Goal: Task Accomplishment & Management: Complete application form

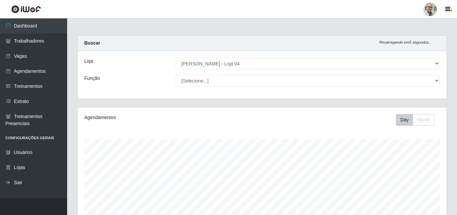
select select "251"
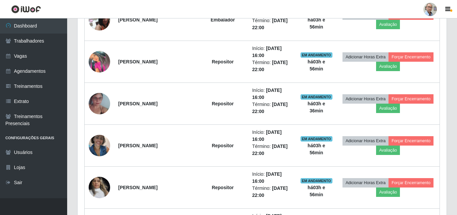
scroll to position [504, 0]
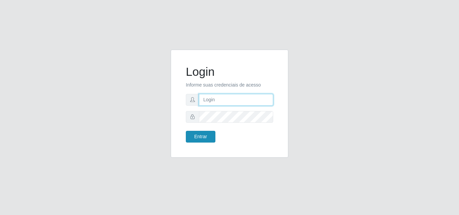
type input "[EMAIL_ADDRESS][DOMAIN_NAME]"
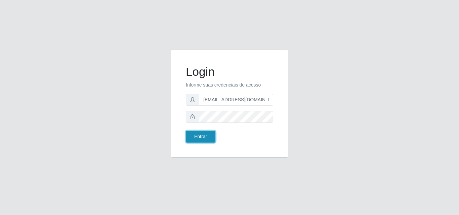
click at [200, 134] on button "Entrar" at bounding box center [201, 137] width 30 height 12
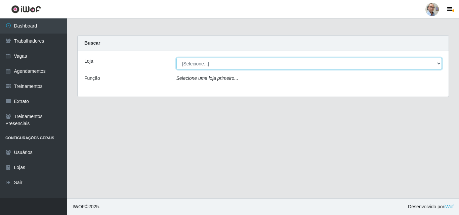
click at [217, 62] on select "[Selecione...] Mar Vermelho - Loja 04" at bounding box center [309, 64] width 266 height 12
select select "251"
click at [176, 58] on select "[Selecione...] Mar Vermelho - Loja 04" at bounding box center [309, 64] width 266 height 12
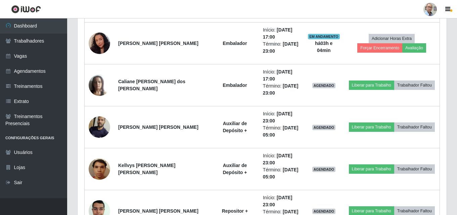
scroll to position [1086, 0]
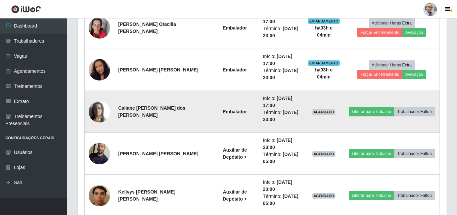
click at [100, 112] on img at bounding box center [100, 111] width 22 height 29
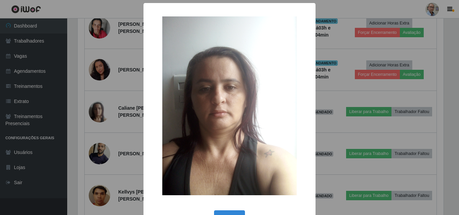
click at [116, 102] on div "× OK Cancel" at bounding box center [229, 107] width 459 height 215
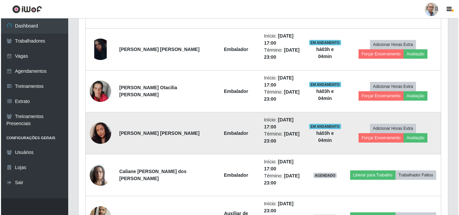
scroll to position [1018, 0]
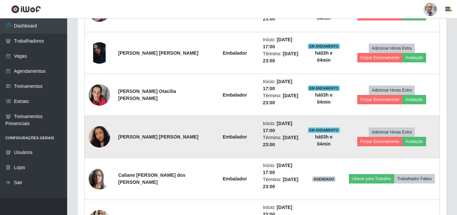
click at [104, 134] on img at bounding box center [100, 137] width 22 height 28
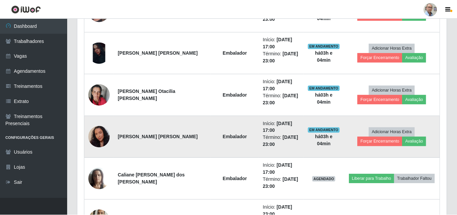
scroll to position [139, 366]
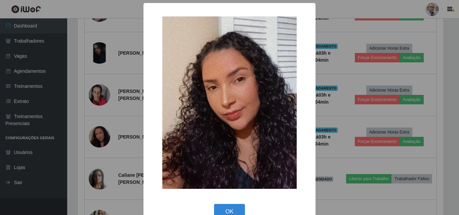
click at [128, 153] on div "× OK Cancel" at bounding box center [229, 107] width 459 height 215
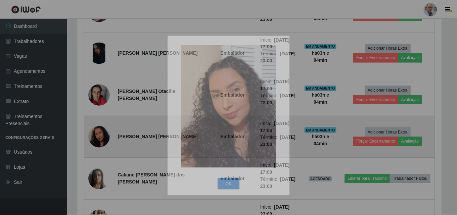
scroll to position [139, 369]
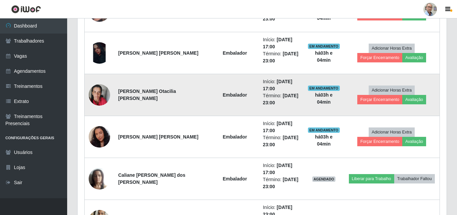
click at [101, 96] on img at bounding box center [100, 95] width 22 height 29
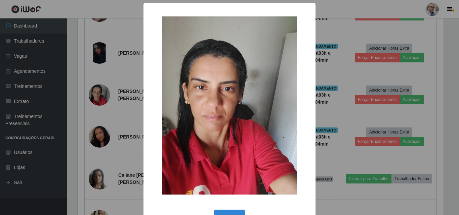
click at [117, 116] on div "× OK Cancel" at bounding box center [229, 107] width 459 height 215
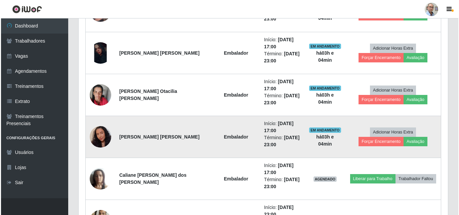
scroll to position [951, 0]
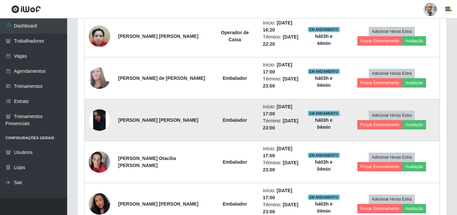
click at [101, 121] on img at bounding box center [100, 121] width 22 height 22
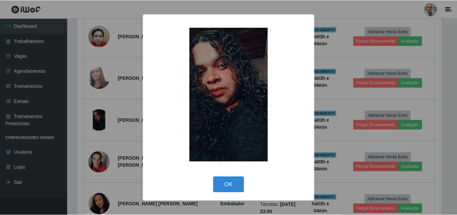
scroll to position [139, 366]
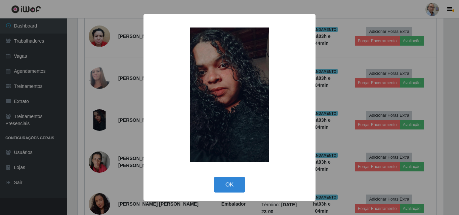
click at [124, 143] on div "× OK Cancel" at bounding box center [229, 107] width 459 height 215
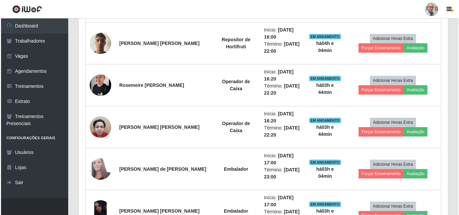
scroll to position [850, 0]
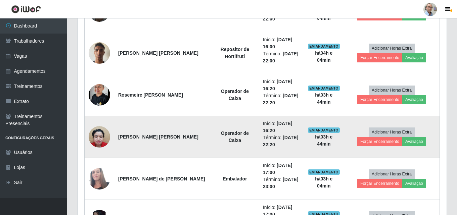
click at [96, 137] on img at bounding box center [100, 137] width 22 height 29
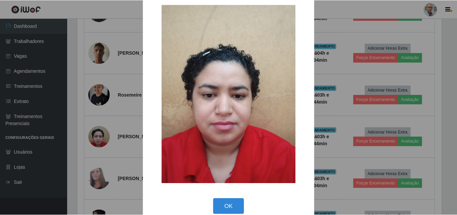
scroll to position [23, 0]
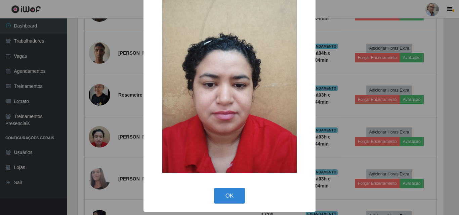
click at [115, 163] on div "× OK Cancel" at bounding box center [229, 107] width 459 height 215
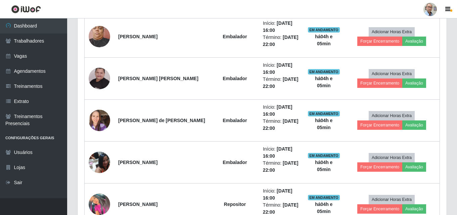
scroll to position [346, 0]
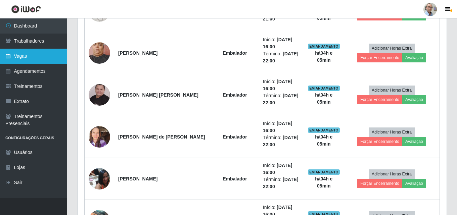
click at [22, 55] on link "Vagas" at bounding box center [33, 56] width 67 height 15
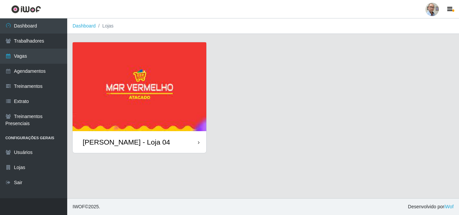
click at [120, 142] on div "[PERSON_NAME] - Loja 04" at bounding box center [126, 142] width 87 height 8
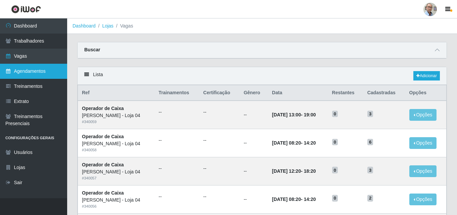
click at [22, 73] on link "Agendamentos" at bounding box center [33, 71] width 67 height 15
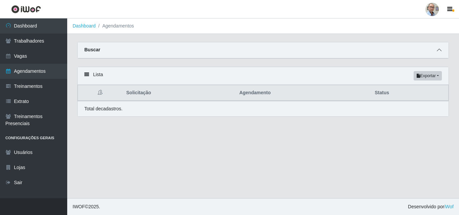
click at [440, 49] on icon at bounding box center [439, 50] width 5 height 5
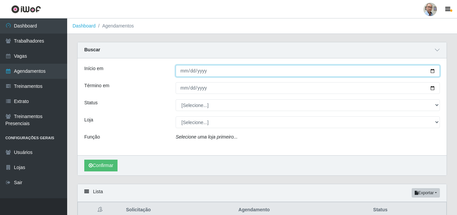
click at [435, 70] on input "Início em" at bounding box center [308, 71] width 264 height 12
type input "[DATE]"
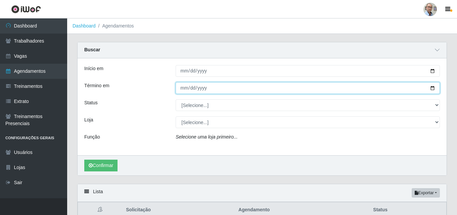
click at [430, 88] on input "Término em" at bounding box center [308, 88] width 264 height 12
type input "[DATE]"
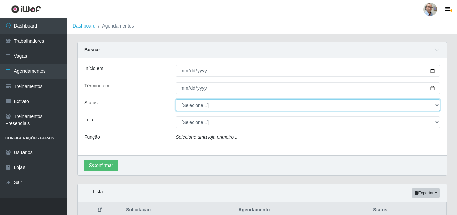
click at [241, 105] on select "[Selecione...] AGENDADO AGUARDANDO LIBERAR EM ANDAMENTO EM REVISÃO FINALIZADO C…" at bounding box center [308, 105] width 264 height 12
select select "AGENDADO"
click at [176, 100] on select "[Selecione...] AGENDADO AGUARDANDO LIBERAR EM ANDAMENTO EM REVISÃO FINALIZADO C…" at bounding box center [308, 105] width 264 height 12
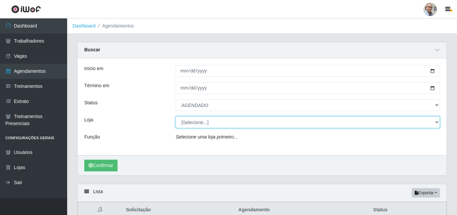
click at [216, 124] on select "[Selecione...] Mar Vermelho - Loja 04" at bounding box center [308, 123] width 264 height 12
select select "251"
click at [176, 117] on select "[Selecione...] Mar Vermelho - Loja 04" at bounding box center [308, 123] width 264 height 12
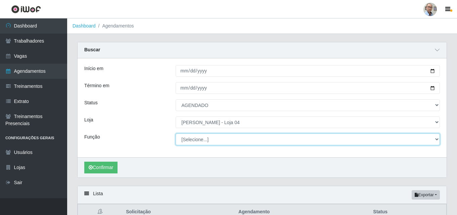
click at [200, 135] on select "[Selecione...] ASG ASG + ASG ++ Auxiliar de Depósito Auxiliar de Depósito + Aux…" at bounding box center [308, 140] width 264 height 12
select select "1"
click at [176, 134] on select "[Selecione...] ASG ASG + ASG ++ Auxiliar de Depósito Auxiliar de Depósito + Aux…" at bounding box center [308, 140] width 264 height 12
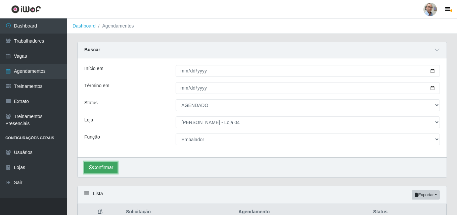
click at [100, 169] on button "Confirmar" at bounding box center [100, 168] width 33 height 12
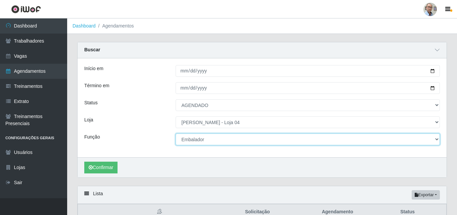
click at [208, 141] on select "[Selecione...] ASG ASG + ASG ++ Auxiliar de Depósito Auxiliar de Depósito + Aux…" at bounding box center [308, 140] width 264 height 12
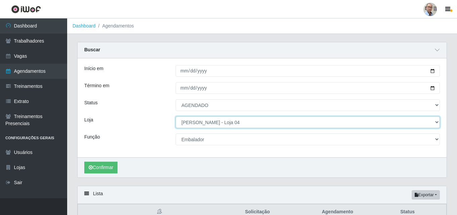
click at [206, 125] on select "[Selecione...] Mar Vermelho - Loja 04" at bounding box center [308, 123] width 264 height 12
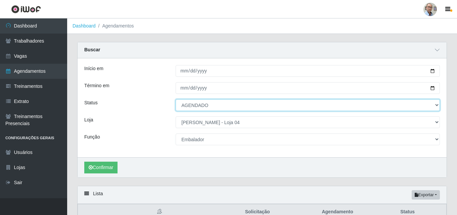
click at [198, 103] on select "[Selecione...] AGENDADO AGUARDANDO LIBERAR EM ANDAMENTO EM REVISÃO FINALIZADO C…" at bounding box center [308, 105] width 264 height 12
click at [176, 100] on select "[Selecione...] AGENDADO AGUARDANDO LIBERAR EM ANDAMENTO EM REVISÃO FINALIZADO C…" at bounding box center [308, 105] width 264 height 12
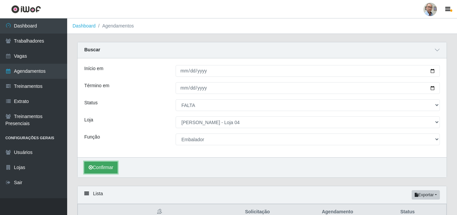
click at [109, 167] on button "Confirmar" at bounding box center [100, 168] width 33 height 12
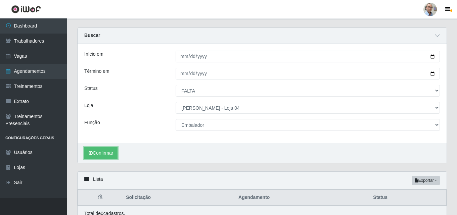
scroll to position [46, 0]
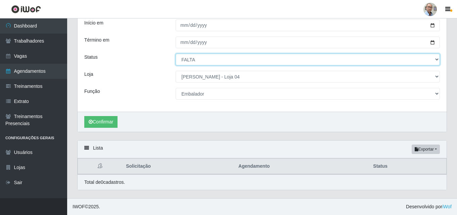
click at [185, 61] on select "[Selecione...] AGENDADO AGUARDANDO LIBERAR EM ANDAMENTO EM REVISÃO FINALIZADO C…" at bounding box center [308, 60] width 264 height 12
select select "EM ANDAMENTO"
click at [176, 54] on select "[Selecione...] AGENDADO AGUARDANDO LIBERAR EM ANDAMENTO EM REVISÃO FINALIZADO C…" at bounding box center [308, 60] width 264 height 12
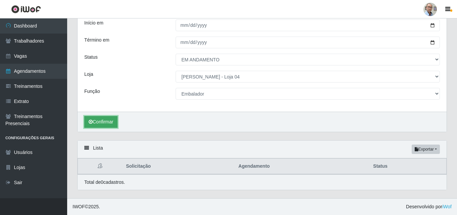
click at [105, 121] on button "Confirmar" at bounding box center [100, 122] width 33 height 12
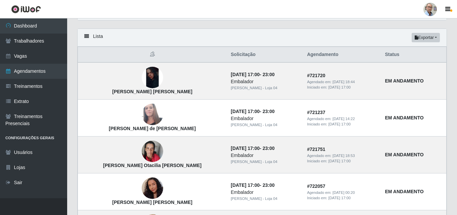
scroll to position [145, 0]
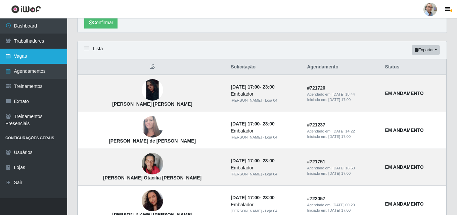
click at [13, 56] on link "Vagas" at bounding box center [33, 56] width 67 height 15
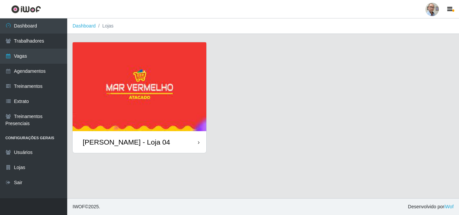
click at [117, 148] on div "[PERSON_NAME] - Loja 04" at bounding box center [140, 142] width 134 height 22
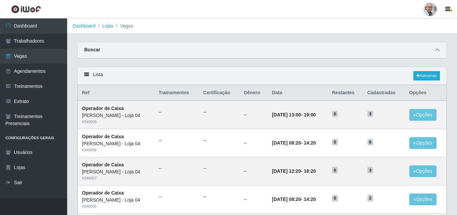
click at [436, 52] on icon at bounding box center [437, 50] width 5 height 5
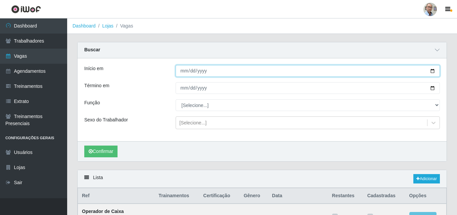
click at [434, 72] on input "Início em" at bounding box center [308, 71] width 264 height 12
type input "[DATE]"
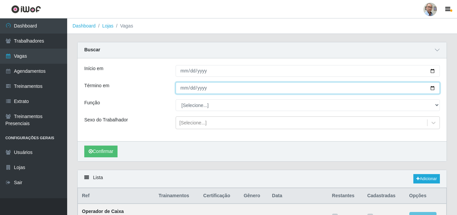
click at [433, 87] on input "Término em" at bounding box center [308, 88] width 264 height 12
type input "[DATE]"
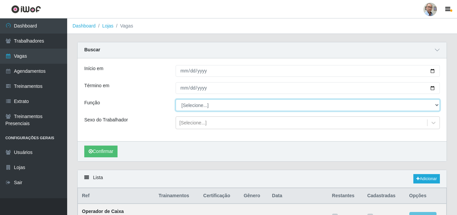
click at [205, 107] on select "[Selecione...] ASG ASG + ASG ++ Auxiliar de Depósito Auxiliar de Depósito + Aux…" at bounding box center [308, 105] width 264 height 12
select select "4"
click at [176, 100] on select "[Selecione...] ASG ASG + ASG ++ Auxiliar de Depósito Auxiliar de Depósito + Aux…" at bounding box center [308, 105] width 264 height 12
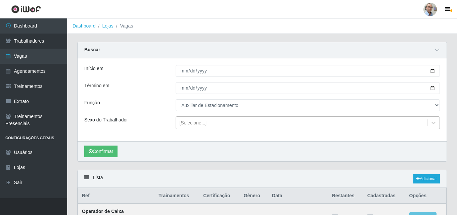
click at [194, 120] on div "[Selecione...]" at bounding box center [192, 123] width 27 height 7
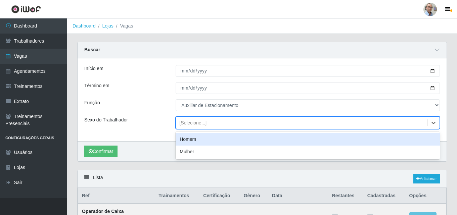
click at [186, 141] on div "Homem" at bounding box center [308, 139] width 264 height 12
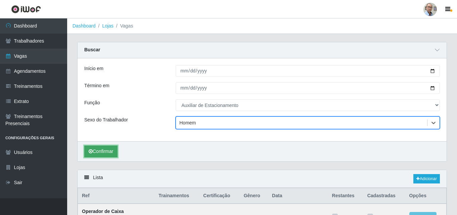
click at [99, 156] on button "Confirmar" at bounding box center [100, 152] width 33 height 12
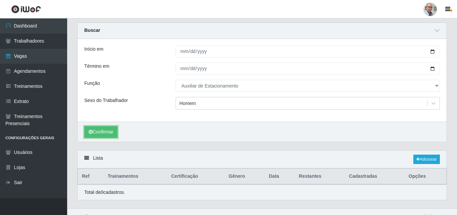
scroll to position [30, 0]
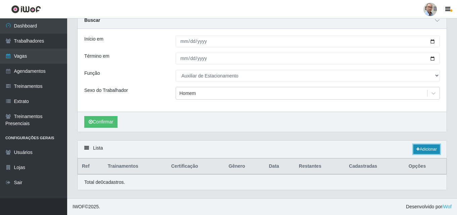
click at [428, 152] on link "Adicionar" at bounding box center [427, 149] width 27 height 9
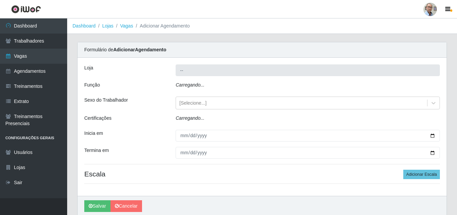
type input "[PERSON_NAME] - Loja 04"
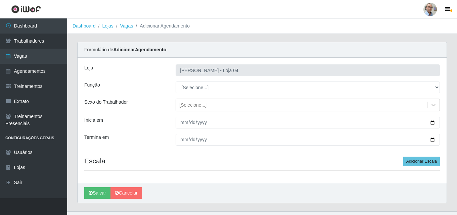
select select "4"
click at [176, 82] on select "[Selecione...] ASG ASG + ASG ++ Auxiliar de Depósito Auxiliar de Depósito + Aux…" at bounding box center [308, 88] width 264 height 12
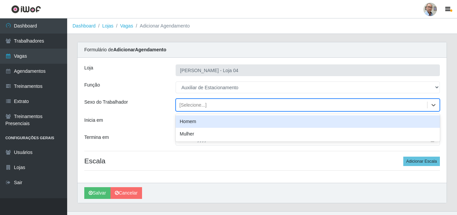
click at [190, 105] on div "[Selecione...]" at bounding box center [192, 105] width 27 height 7
click at [186, 120] on div "Homem" at bounding box center [308, 122] width 264 height 12
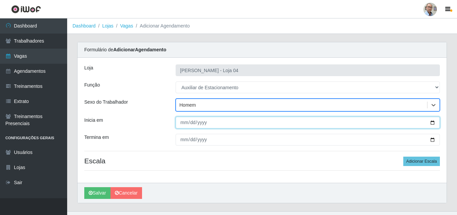
click at [432, 122] on input "Inicia em" at bounding box center [308, 123] width 264 height 12
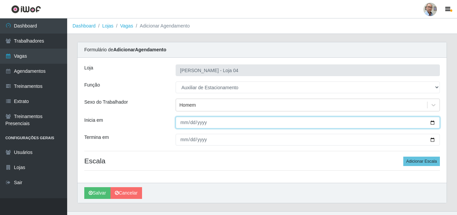
type input "[DATE]"
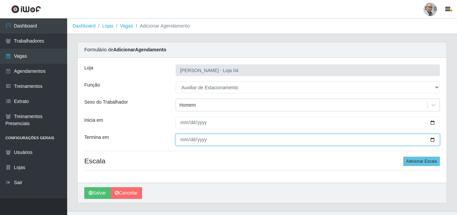
click at [432, 139] on input "Termina em" at bounding box center [308, 140] width 264 height 12
type input "[DATE]"
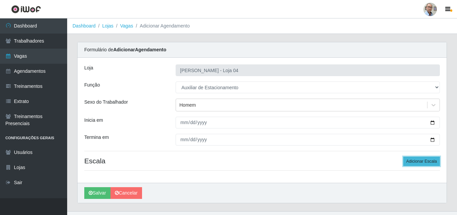
click at [425, 158] on button "Adicionar Escala" at bounding box center [422, 161] width 37 height 9
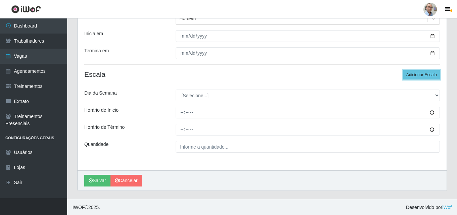
scroll to position [87, 0]
click at [418, 72] on button "Adicionar Escala" at bounding box center [422, 74] width 37 height 9
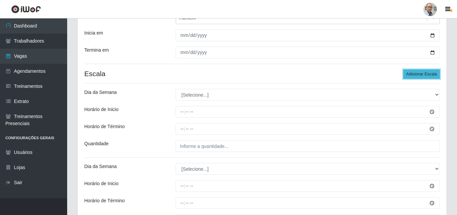
click at [418, 72] on button "Adicionar Escala" at bounding box center [422, 74] width 37 height 9
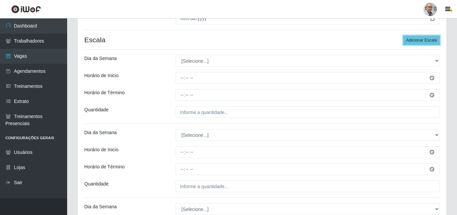
scroll to position [121, 0]
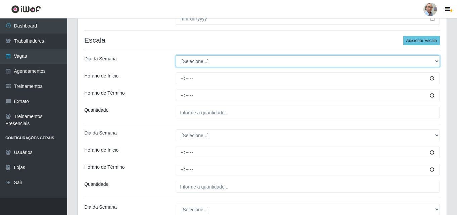
click at [208, 61] on select "[Selecione...] Segunda Terça Quarta Quinta Sexta Sábado Domingo" at bounding box center [308, 61] width 264 height 12
select select "1"
click at [176, 55] on select "[Selecione...] Segunda Terça Quarta Quinta Sexta Sábado Domingo" at bounding box center [308, 61] width 264 height 12
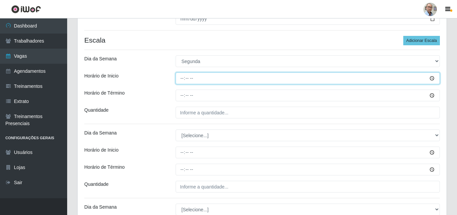
click at [179, 80] on input "Horário de Inicio" at bounding box center [308, 79] width 264 height 12
type input "08:00"
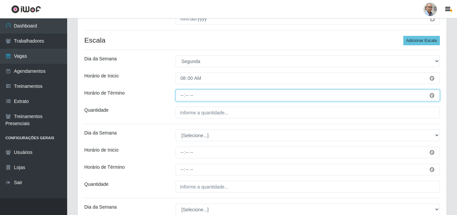
type input "14:00"
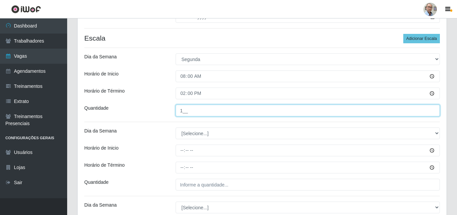
scroll to position [188, 0]
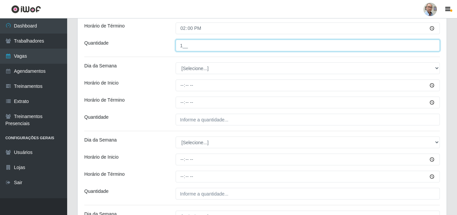
type input "1__"
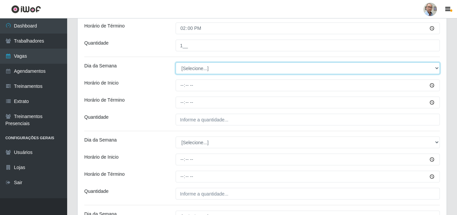
click at [195, 70] on select "[Selecione...] Segunda Terça Quarta Quinta Sexta Sábado Domingo" at bounding box center [308, 68] width 264 height 12
select select "2"
click at [176, 62] on select "[Selecione...] Segunda Terça Quarta Quinta Sexta Sábado Domingo" at bounding box center [308, 68] width 264 height 12
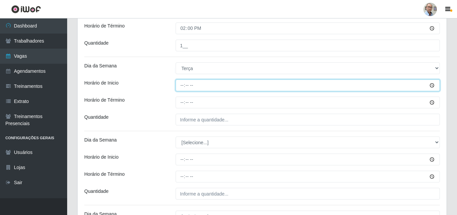
click at [183, 86] on input "Horário de Inicio" at bounding box center [308, 86] width 264 height 12
type input "08:00"
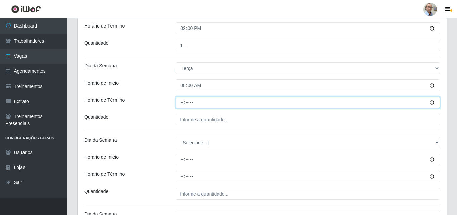
type input "14:00"
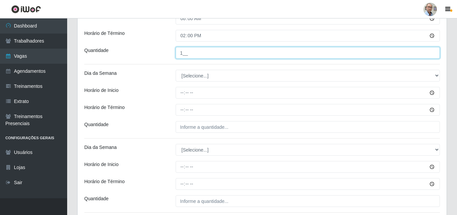
scroll to position [255, 0]
type input "1__"
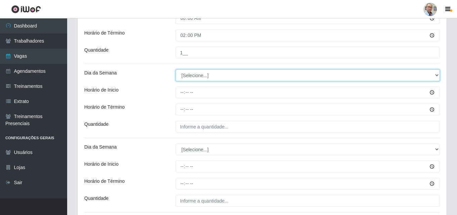
click at [189, 75] on select "[Selecione...] Segunda Terça Quarta Quinta Sexta Sábado Domingo" at bounding box center [308, 76] width 264 height 12
click at [197, 79] on select "[Selecione...] Segunda Terça Quarta Quinta Sexta Sábado Domingo" at bounding box center [308, 76] width 264 height 12
select select "3"
click at [176, 70] on select "[Selecione...] Segunda Terça Quarta Quinta Sexta Sábado Domingo" at bounding box center [308, 76] width 264 height 12
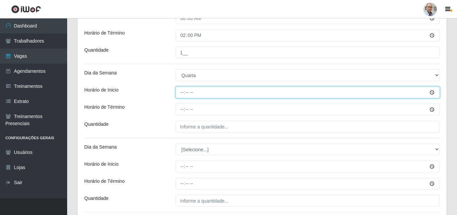
click at [179, 91] on input "Horário de Inicio" at bounding box center [308, 93] width 264 height 12
type input "08:00"
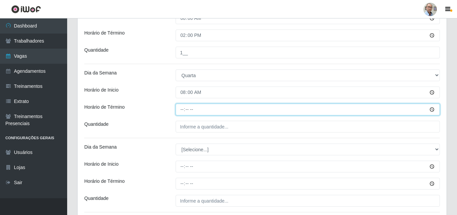
type input "14:00"
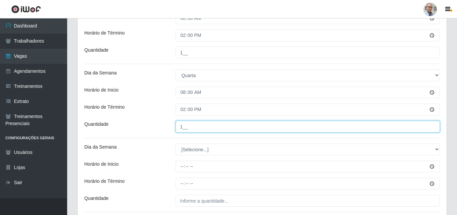
scroll to position [289, 0]
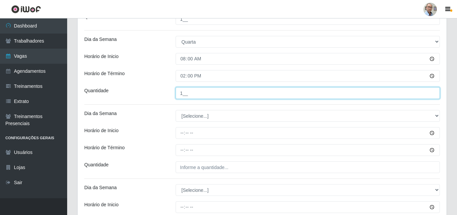
type input "1__"
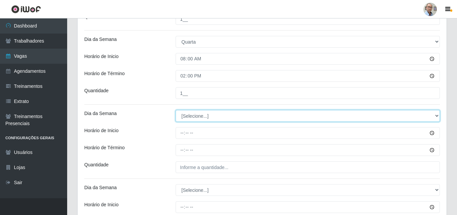
click at [187, 114] on select "[Selecione...] Segunda Terça Quarta Quinta Sexta Sábado Domingo" at bounding box center [308, 116] width 264 height 12
select select "4"
click at [176, 110] on select "[Selecione...] Segunda Terça Quarta Quinta Sexta Sábado Domingo" at bounding box center [308, 116] width 264 height 12
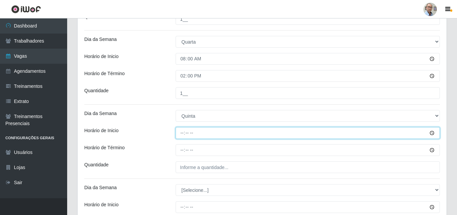
click at [179, 131] on input "Horário de Inicio" at bounding box center [308, 133] width 264 height 12
type input "08:00"
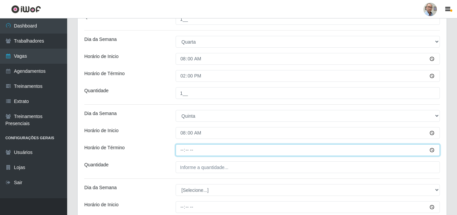
type input "14:00"
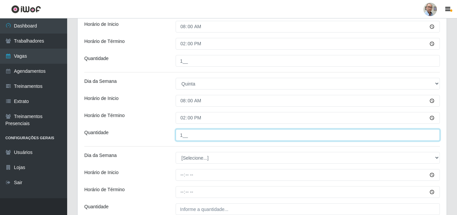
scroll to position [356, 0]
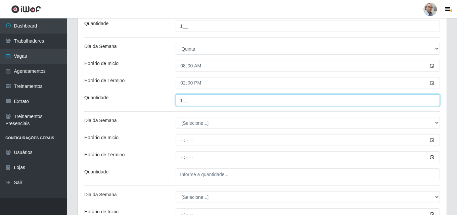
type input "1__"
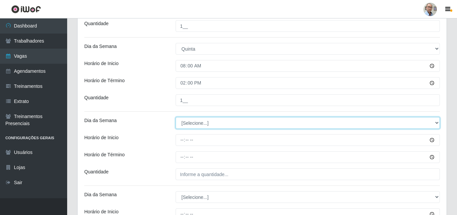
click at [184, 126] on select "[Selecione...] Segunda Terça Quarta Quinta Sexta Sábado Domingo" at bounding box center [308, 123] width 264 height 12
select select "5"
click at [176, 117] on select "[Selecione...] Segunda Terça Quarta Quinta Sexta Sábado Domingo" at bounding box center [308, 123] width 264 height 12
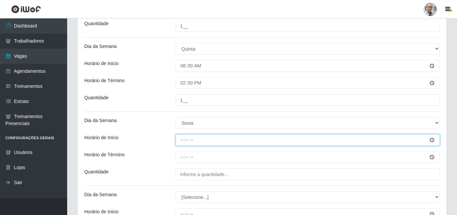
click at [184, 144] on input "Horário de Inicio" at bounding box center [308, 140] width 264 height 12
type input "08:00"
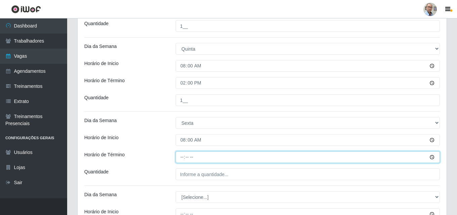
type input "14:00"
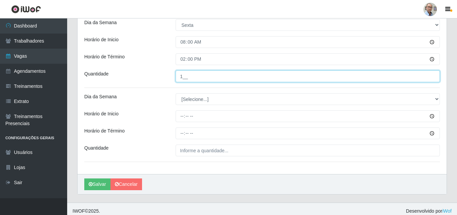
scroll to position [457, 0]
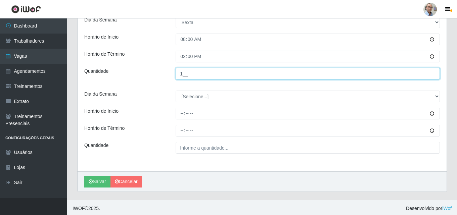
type input "1__"
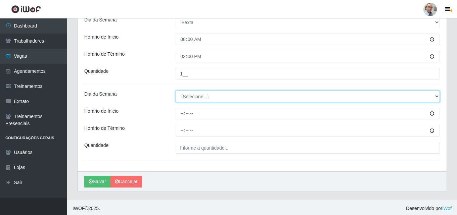
click at [191, 94] on select "[Selecione...] Segunda Terça Quarta Quinta Sexta Sábado Domingo" at bounding box center [308, 97] width 264 height 12
select select "6"
click at [176, 91] on select "[Selecione...] Segunda Terça Quarta Quinta Sexta Sábado Domingo" at bounding box center [308, 97] width 264 height 12
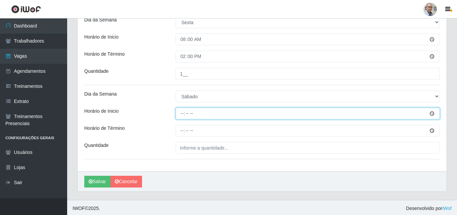
click at [177, 114] on input "Horário de Inicio" at bounding box center [308, 114] width 264 height 12
type input "08:00"
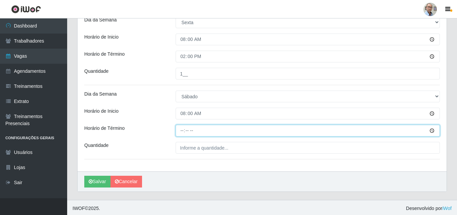
type input "14:00"
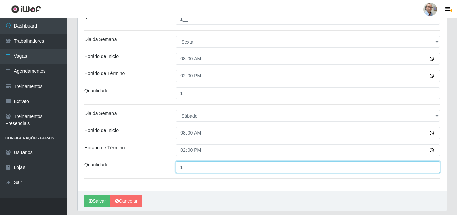
scroll to position [459, 0]
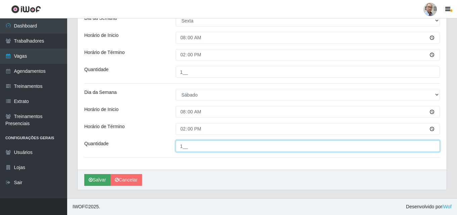
type input "1__"
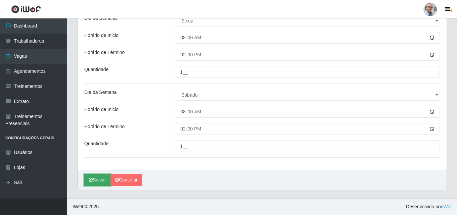
click at [94, 182] on button "Salvar" at bounding box center [97, 180] width 26 height 12
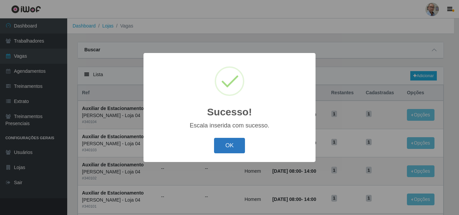
click at [230, 150] on button "OK" at bounding box center [229, 146] width 31 height 16
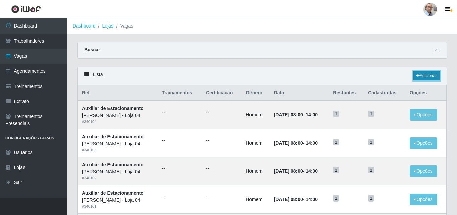
click at [427, 75] on link "Adicionar" at bounding box center [427, 75] width 27 height 9
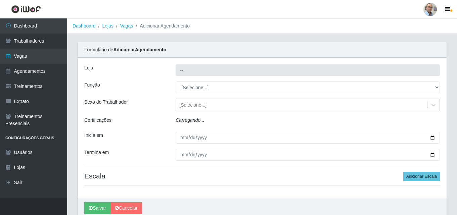
type input "[PERSON_NAME] - Loja 04"
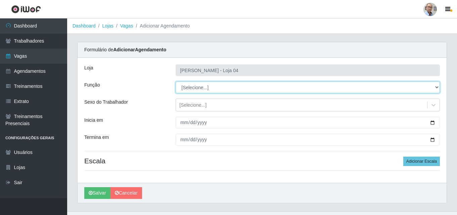
click at [430, 89] on select "[Selecione...] ASG ASG + ASG ++ Auxiliar de Depósito Auxiliar de Depósito + Aux…" at bounding box center [308, 88] width 264 height 12
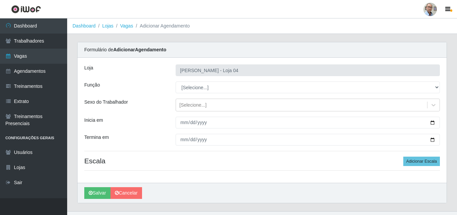
click at [152, 131] on div "Loja Mar Vermelho - Loja 04 Função [Selecione...] ASG ASG + ASG ++ Auxiliar de …" at bounding box center [262, 120] width 369 height 125
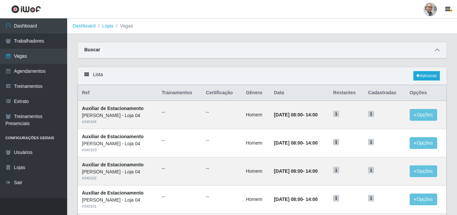
click at [436, 49] on icon at bounding box center [437, 50] width 5 height 5
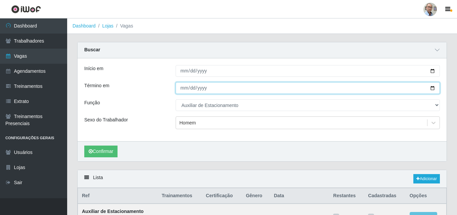
click at [433, 88] on input "[DATE]" at bounding box center [308, 88] width 264 height 12
type input "[DATE]"
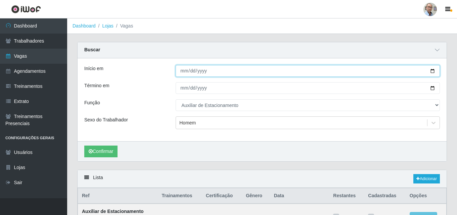
click at [432, 71] on input "[DATE]" at bounding box center [308, 71] width 264 height 12
type input "[DATE]"
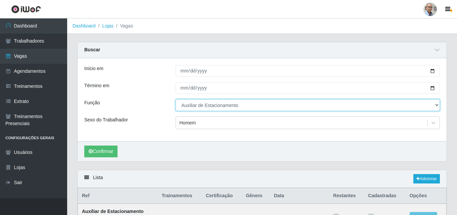
click at [241, 101] on select "[Selecione...] ASG ASG + ASG ++ Auxiliar de Depósito Auxiliar de Depósito + Aux…" at bounding box center [308, 105] width 264 height 12
select select "104"
click at [176, 100] on select "[Selecione...] ASG ASG + ASG ++ Auxiliar de Depósito Auxiliar de Depósito + Aux…" at bounding box center [308, 105] width 264 height 12
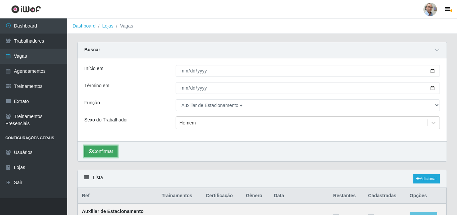
click at [97, 150] on button "Confirmar" at bounding box center [100, 152] width 33 height 12
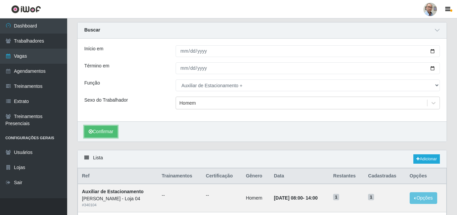
scroll to position [30, 0]
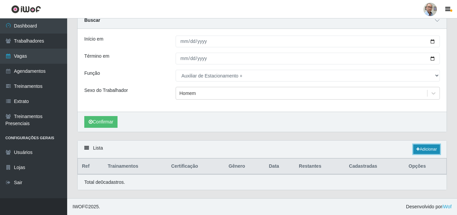
click at [421, 148] on link "Adicionar" at bounding box center [427, 149] width 27 height 9
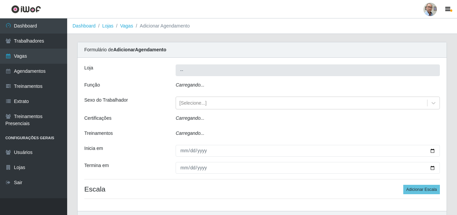
type input "[PERSON_NAME] - Loja 04"
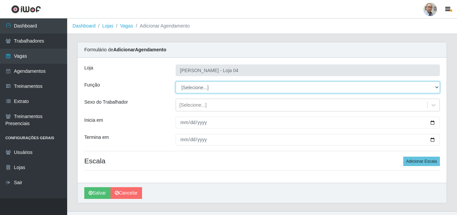
click at [220, 90] on select "[Selecione...] ASG ASG + ASG ++ Auxiliar de Depósito Auxiliar de Depósito + Aux…" at bounding box center [308, 88] width 264 height 12
select select "104"
click at [176, 82] on select "[Selecione...] ASG ASG + ASG ++ Auxiliar de Depósito Auxiliar de Depósito + Aux…" at bounding box center [308, 88] width 264 height 12
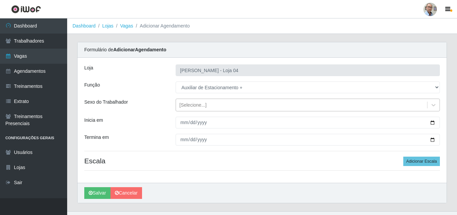
click at [197, 102] on div "[Selecione...]" at bounding box center [192, 105] width 27 height 7
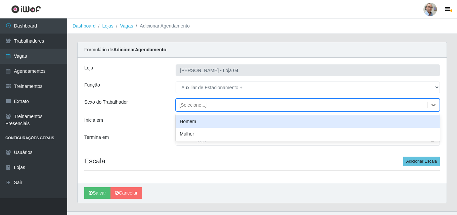
click at [193, 118] on div "Homem" at bounding box center [308, 122] width 264 height 12
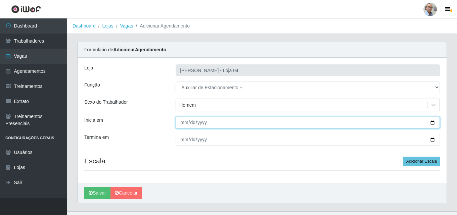
click at [215, 122] on input "Inicia em" at bounding box center [308, 123] width 264 height 12
click at [433, 122] on input "Inicia em" at bounding box center [308, 123] width 264 height 12
type input "[DATE]"
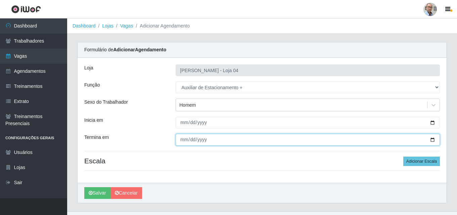
click at [433, 139] on input "Termina em" at bounding box center [308, 140] width 264 height 12
type input "[DATE]"
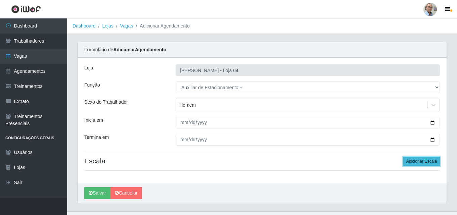
click at [420, 158] on button "Adicionar Escala" at bounding box center [422, 161] width 37 height 9
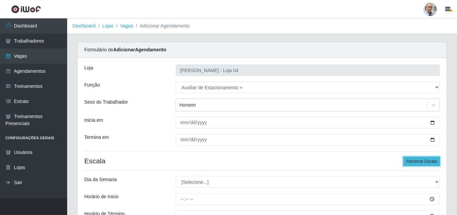
click at [420, 158] on button "Adicionar Escala" at bounding box center [422, 161] width 37 height 9
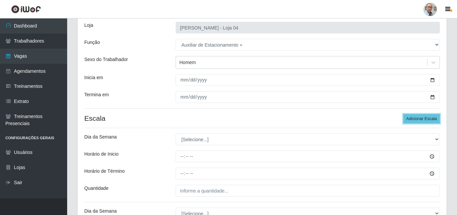
scroll to position [101, 0]
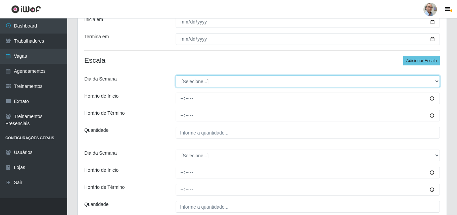
drag, startPoint x: 205, startPoint y: 78, endPoint x: 201, endPoint y: 80, distance: 4.4
click at [203, 79] on select "[Selecione...] Segunda Terça Quarta Quinta Sexta Sábado Domingo" at bounding box center [308, 82] width 264 height 12
select select "0"
click at [176, 76] on select "[Selecione...] Segunda Terça Quarta Quinta Sexta Sábado Domingo" at bounding box center [308, 82] width 264 height 12
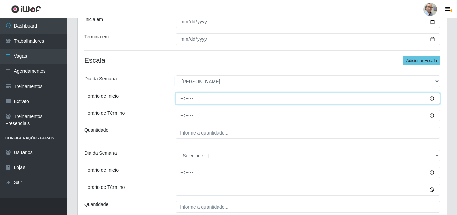
click at [180, 99] on input "Horário de Inicio" at bounding box center [308, 99] width 264 height 12
type input "07:30"
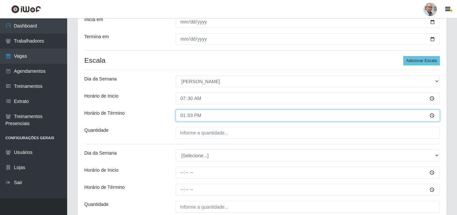
type input "13:30"
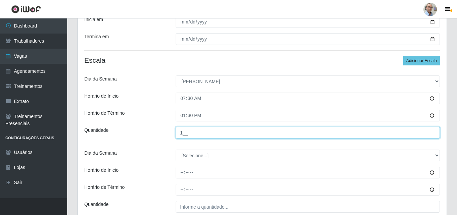
type input "1__"
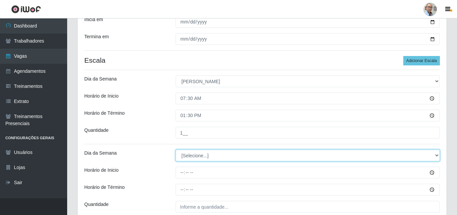
click at [190, 158] on select "[Selecione...] Segunda Terça Quarta Quinta Sexta Sábado Domingo" at bounding box center [308, 156] width 264 height 12
select select "0"
click at [176, 150] on select "[Selecione...] Segunda Terça Quarta Quinta Sexta Sábado Domingo" at bounding box center [308, 156] width 264 height 12
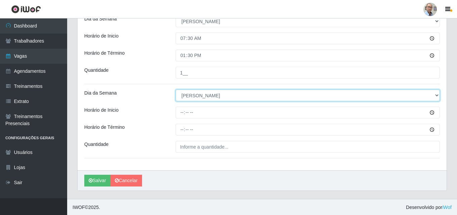
scroll to position [162, 0]
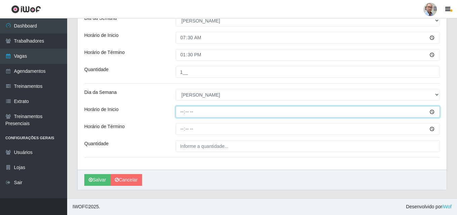
click at [180, 112] on input "Horário de Inicio" at bounding box center [308, 112] width 264 height 12
type input "13:00"
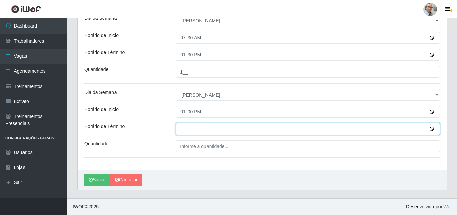
type input "19:00"
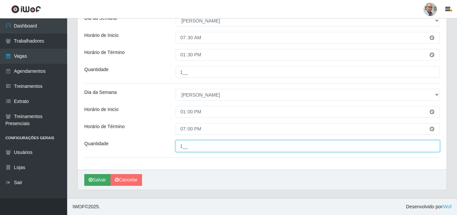
type input "1__"
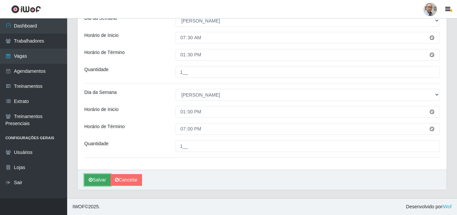
click at [95, 179] on button "Salvar" at bounding box center [97, 180] width 26 height 12
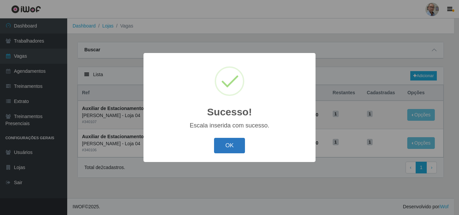
click at [229, 147] on button "OK" at bounding box center [229, 146] width 31 height 16
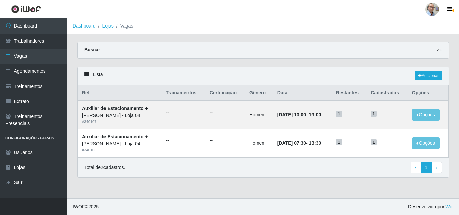
click at [440, 51] on icon at bounding box center [439, 50] width 5 height 5
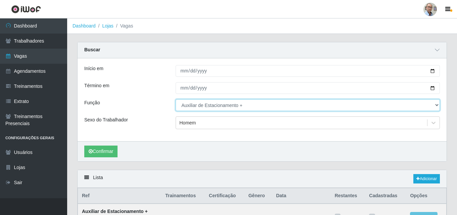
click at [238, 105] on select "[Selecione...] ASG ASG + ASG ++ Auxiliar de Depósito Auxiliar de Depósito + Aux…" at bounding box center [308, 105] width 264 height 12
select select "4"
click at [176, 100] on select "[Selecione...] ASG ASG + ASG ++ Auxiliar de Depósito Auxiliar de Depósito + Aux…" at bounding box center [308, 105] width 264 height 12
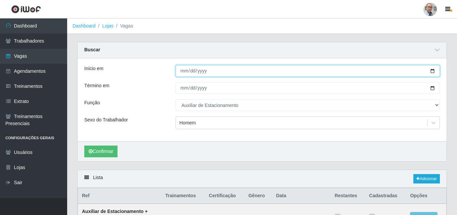
click at [433, 71] on input "[DATE]" at bounding box center [308, 71] width 264 height 12
type input "[DATE]"
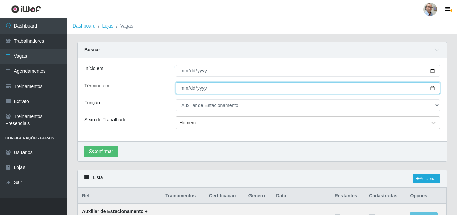
click at [433, 89] on input "[DATE]" at bounding box center [308, 88] width 264 height 12
type input "[DATE]"
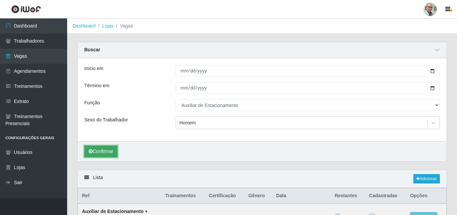
click at [96, 153] on button "Confirmar" at bounding box center [100, 152] width 33 height 12
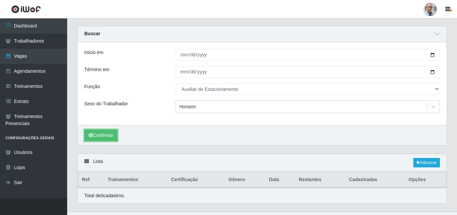
scroll to position [30, 0]
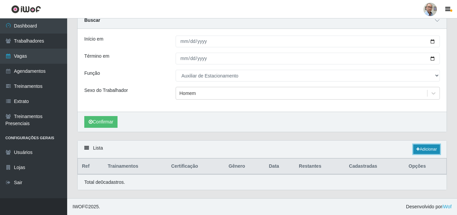
click at [433, 148] on link "Adicionar" at bounding box center [427, 149] width 27 height 9
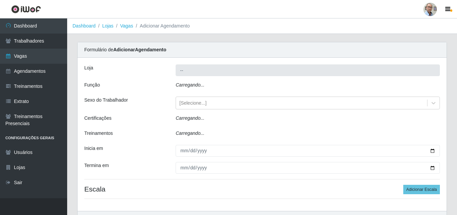
type input "[PERSON_NAME] - Loja 04"
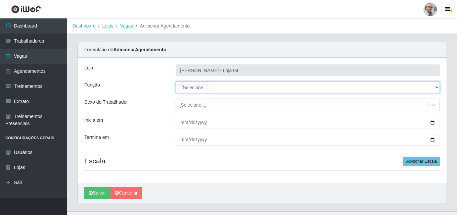
click at [212, 86] on select "[Selecione...] ASG ASG + ASG ++ Auxiliar de Depósito Auxiliar de Depósito + Aux…" at bounding box center [308, 88] width 264 height 12
click at [176, 82] on select "[Selecione...] ASG ASG + ASG ++ Auxiliar de Depósito Auxiliar de Depósito + Aux…" at bounding box center [308, 88] width 264 height 12
click at [210, 88] on select "[Selecione...] ASG ASG + ASG ++ Auxiliar de Depósito Auxiliar de Depósito + Aux…" at bounding box center [308, 88] width 264 height 12
select select "4"
click at [176, 82] on select "[Selecione...] ASG ASG + ASG ++ Auxiliar de Depósito Auxiliar de Depósito + Aux…" at bounding box center [308, 88] width 264 height 12
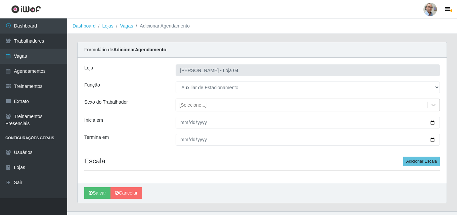
click at [196, 103] on div "[Selecione...]" at bounding box center [192, 105] width 27 height 7
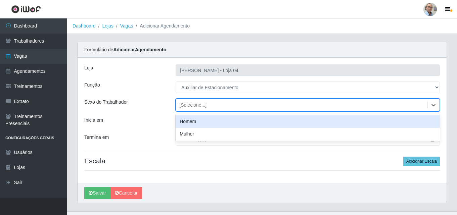
click at [189, 120] on div "Homem" at bounding box center [308, 122] width 264 height 12
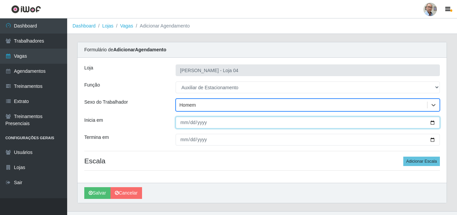
click at [433, 123] on input "Inicia em" at bounding box center [308, 123] width 264 height 12
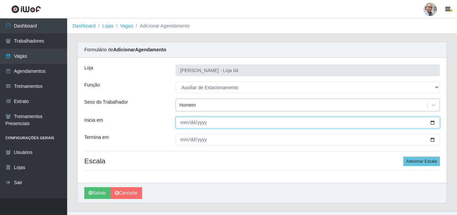
type input "[DATE]"
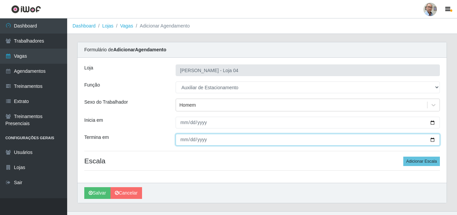
click at [433, 139] on input "Termina em" at bounding box center [308, 140] width 264 height 12
type input "[DATE]"
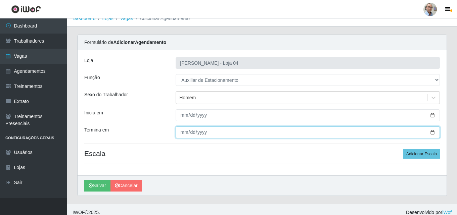
scroll to position [13, 0]
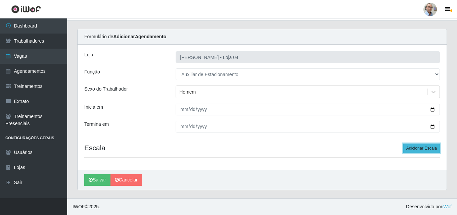
click at [424, 150] on button "Adicionar Escala" at bounding box center [422, 148] width 37 height 9
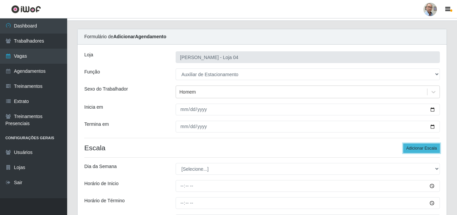
click at [424, 150] on button "Adicionar Escala" at bounding box center [422, 148] width 37 height 9
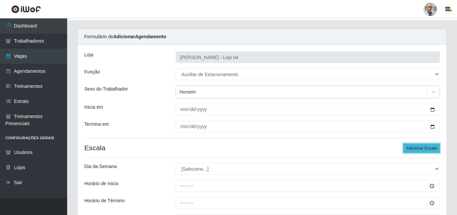
click at [424, 150] on button "Adicionar Escala" at bounding box center [422, 148] width 37 height 9
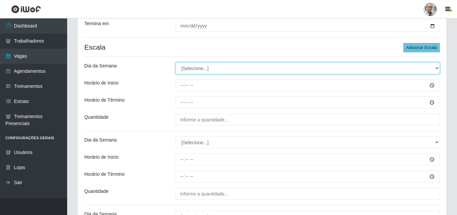
click at [194, 67] on select "[Selecione...] Segunda Terça Quarta Quinta Sexta Sábado Domingo" at bounding box center [308, 68] width 264 height 12
select select "1"
click at [176, 62] on select "[Selecione...] Segunda Terça Quarta Quinta Sexta Sábado Domingo" at bounding box center [308, 68] width 264 height 12
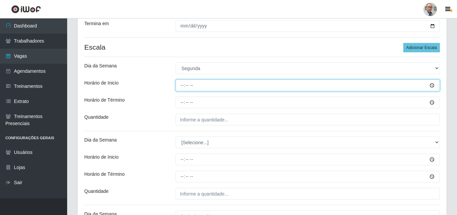
click at [180, 86] on input "Horário de Inicio" at bounding box center [308, 86] width 264 height 12
type input "08:00"
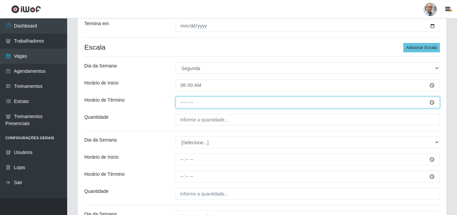
type input "14:00"
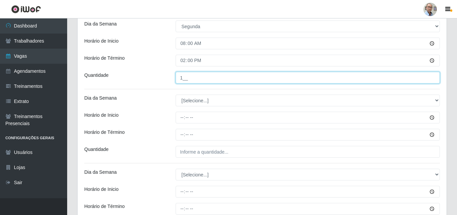
scroll to position [215, 0]
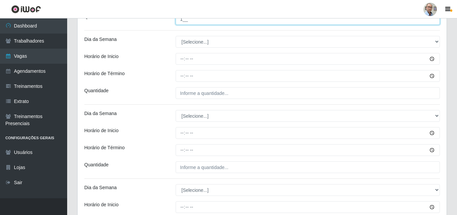
type input "1__"
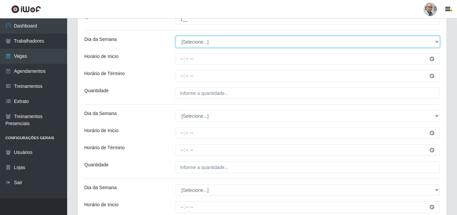
click at [193, 41] on select "[Selecione...] Segunda Terça Quarta Quinta Sexta Sábado Domingo" at bounding box center [308, 42] width 264 height 12
select select "2"
click at [176, 36] on select "[Selecione...] Segunda Terça Quarta Quinta Sexta Sábado Domingo" at bounding box center [308, 42] width 264 height 12
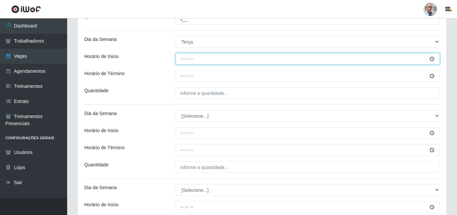
click at [181, 62] on input "Horário de Inicio" at bounding box center [308, 59] width 264 height 12
type input "08:00"
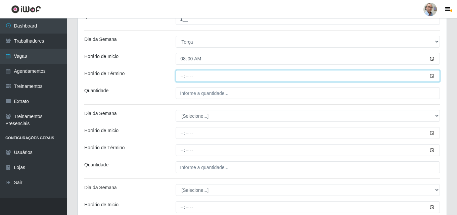
type input "14:00"
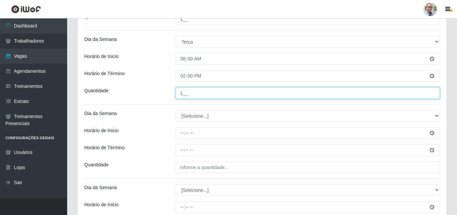
type input "1__"
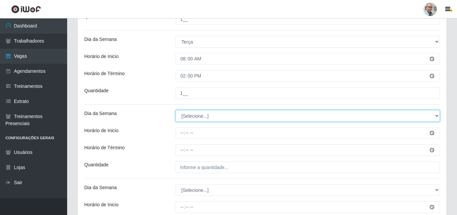
click at [195, 113] on select "[Selecione...] Segunda Terça Quarta Quinta Sexta Sábado Domingo" at bounding box center [308, 116] width 264 height 12
select select "3"
click at [176, 110] on select "[Selecione...] Segunda Terça Quarta Quinta Sexta Sábado Domingo" at bounding box center [308, 116] width 264 height 12
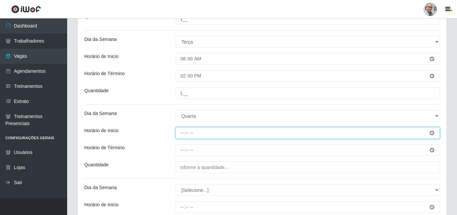
click at [180, 134] on input "Horário de Inicio" at bounding box center [308, 133] width 264 height 12
type input "08:00"
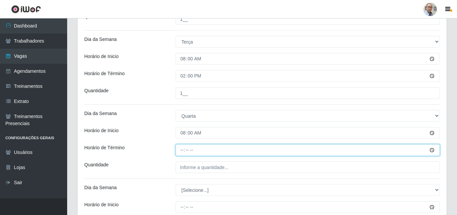
type input "14:00"
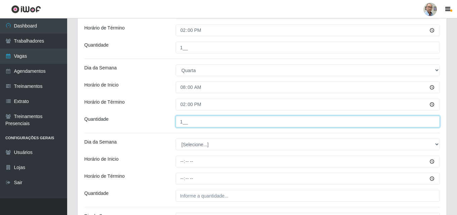
scroll to position [316, 0]
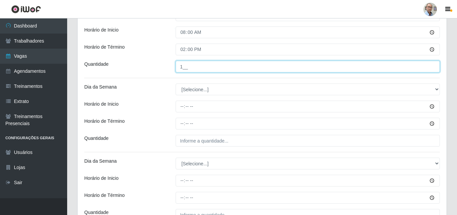
type input "1__"
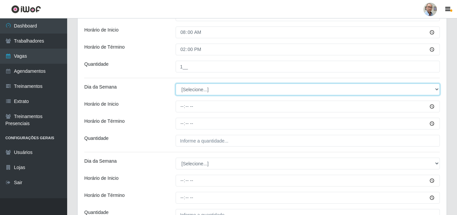
click at [185, 88] on select "[Selecione...] Segunda Terça Quarta Quinta Sexta Sábado Domingo" at bounding box center [308, 90] width 264 height 12
select select "4"
click at [176, 84] on select "[Selecione...] Segunda Terça Quarta Quinta Sexta Sábado Domingo" at bounding box center [308, 90] width 264 height 12
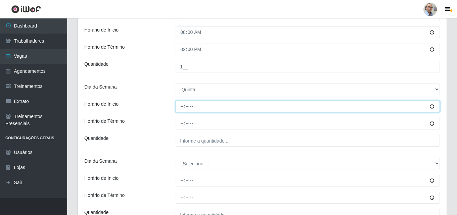
click at [181, 104] on input "Horário de Inicio" at bounding box center [308, 107] width 264 height 12
type input "08:00"
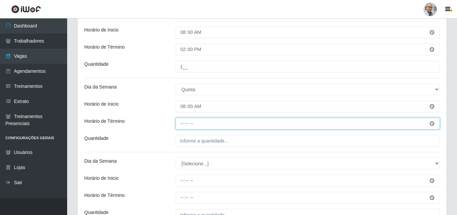
type input "14:00"
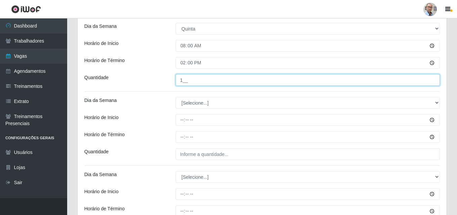
scroll to position [383, 0]
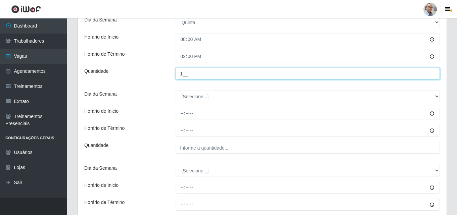
type input "1__"
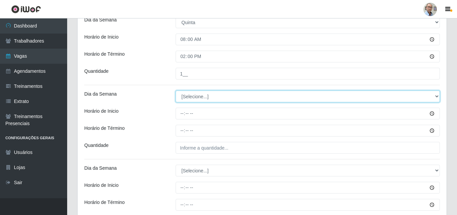
click at [184, 96] on select "[Selecione...] Segunda Terça Quarta Quinta Sexta Sábado Domingo" at bounding box center [308, 97] width 264 height 12
select select "5"
click at [176, 91] on select "[Selecione...] Segunda Terça Quarta Quinta Sexta Sábado Domingo" at bounding box center [308, 97] width 264 height 12
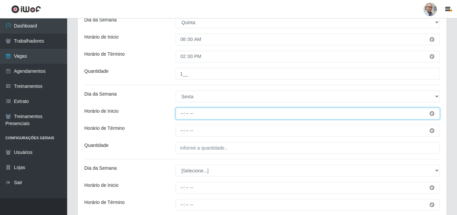
click at [179, 113] on input "Horário de Inicio" at bounding box center [308, 114] width 264 height 12
type input "08:00"
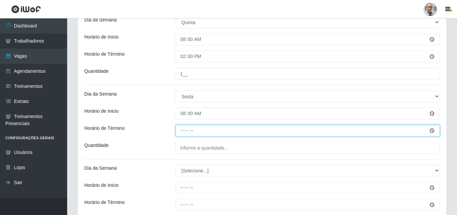
type input "14:00"
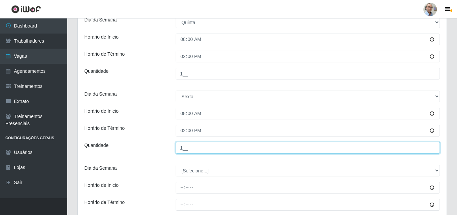
scroll to position [416, 0]
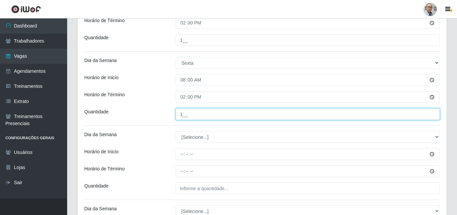
type input "1__"
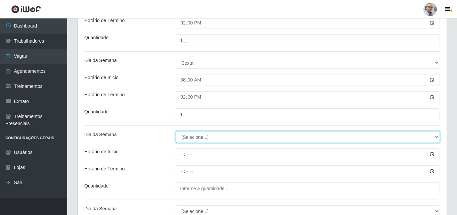
click at [195, 135] on select "[Selecione...] Segunda Terça Quarta Quinta Sexta Sábado Domingo" at bounding box center [308, 137] width 264 height 12
select select "6"
click at [176, 131] on select "[Selecione...] Segunda Terça Quarta Quinta Sexta Sábado Domingo" at bounding box center [308, 137] width 264 height 12
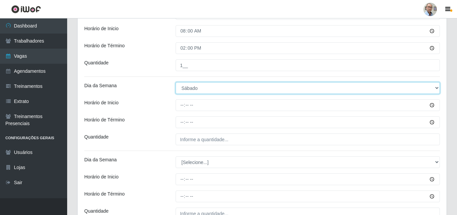
scroll to position [466, 0]
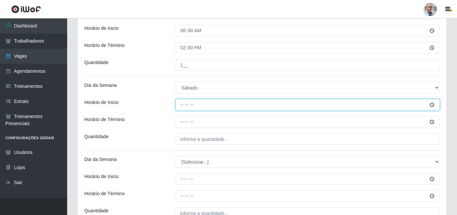
click at [179, 105] on input "Horário de Inicio" at bounding box center [308, 105] width 264 height 12
type input "08:00"
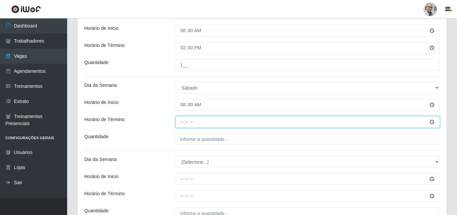
type input "14:00"
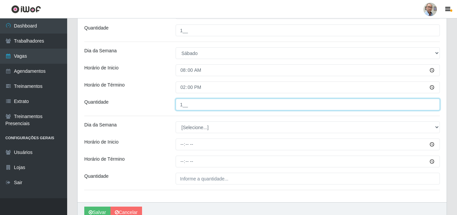
scroll to position [533, 0]
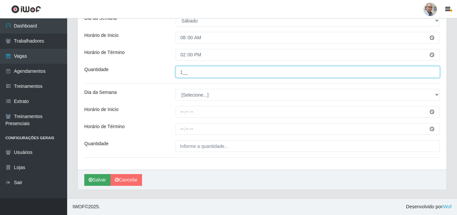
type input "1__"
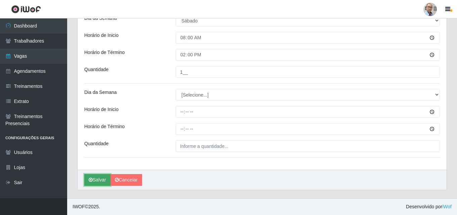
click at [93, 181] on button "Salvar" at bounding box center [97, 180] width 26 height 12
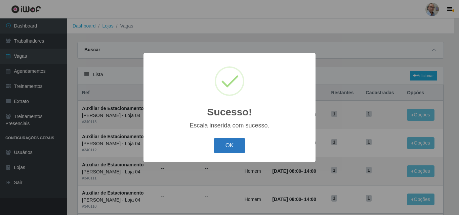
select select "4"
click at [226, 152] on button "OK" at bounding box center [229, 146] width 31 height 16
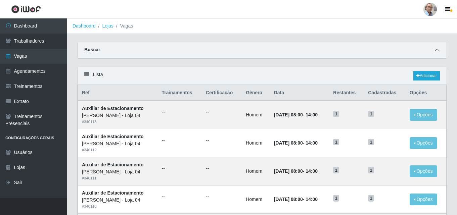
click at [437, 52] on icon at bounding box center [437, 50] width 5 height 5
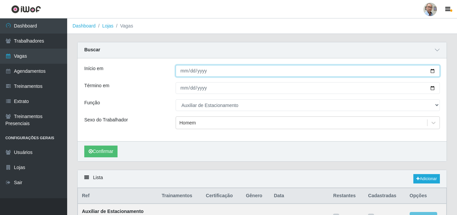
click at [432, 70] on input "[DATE]" at bounding box center [308, 71] width 264 height 12
type input "[DATE]"
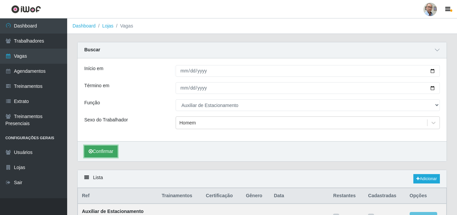
click at [101, 153] on button "Confirmar" at bounding box center [100, 152] width 33 height 12
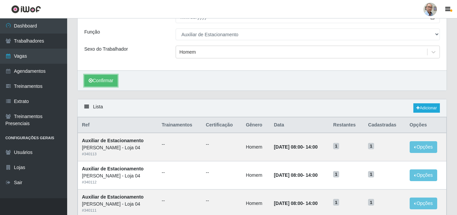
scroll to position [70, 0]
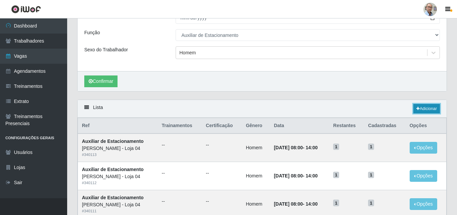
click at [429, 108] on link "Adicionar" at bounding box center [427, 108] width 27 height 9
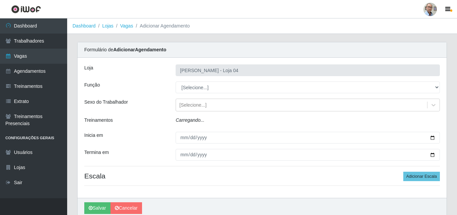
type input "[PERSON_NAME] - Loja 04"
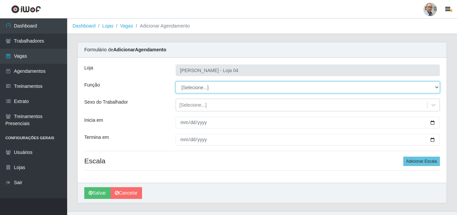
drag, startPoint x: 341, startPoint y: 88, endPoint x: 275, endPoint y: 86, distance: 65.6
click at [341, 88] on select "[Selecione...] ASG ASG + ASG ++ Auxiliar de Depósito Auxiliar de Depósito + Aux…" at bounding box center [308, 88] width 264 height 12
select select "4"
click at [176, 82] on select "[Selecione...] ASG ASG + ASG ++ Auxiliar de Depósito Auxiliar de Depósito + Aux…" at bounding box center [308, 88] width 264 height 12
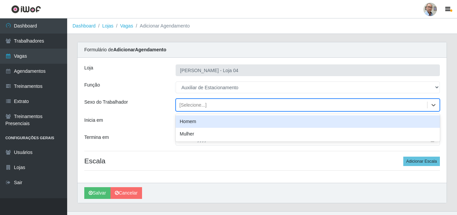
click at [195, 105] on div "[Selecione...]" at bounding box center [192, 105] width 27 height 7
click at [187, 124] on div "Homem" at bounding box center [308, 122] width 264 height 12
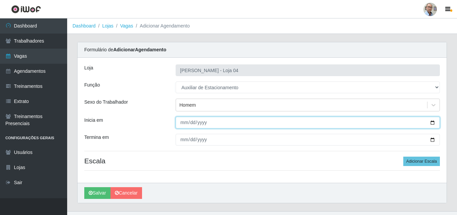
click at [434, 122] on input "Inicia em" at bounding box center [308, 123] width 264 height 12
type input "[DATE]"
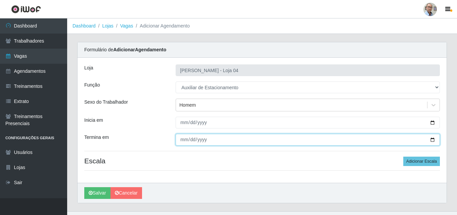
click at [433, 140] on input "Termina em" at bounding box center [308, 140] width 264 height 12
type input "[DATE]"
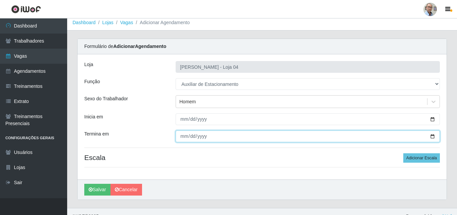
scroll to position [13, 0]
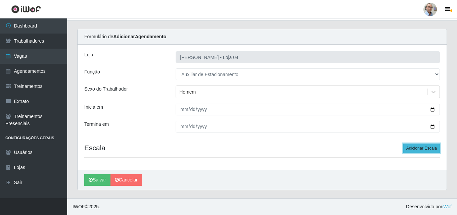
click at [417, 149] on button "Adicionar Escala" at bounding box center [422, 148] width 37 height 9
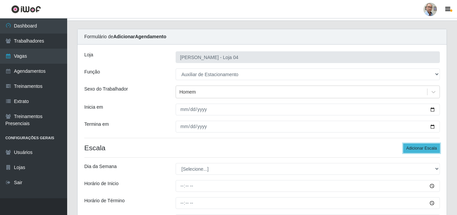
click at [416, 149] on button "Adicionar Escala" at bounding box center [422, 148] width 37 height 9
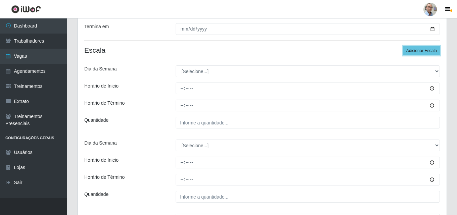
scroll to position [114, 0]
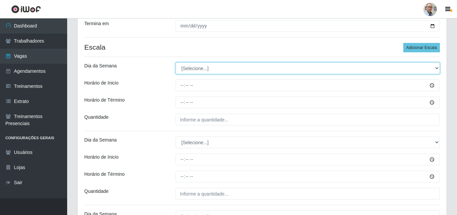
click at [203, 65] on select "[Selecione...] Segunda Terça Quarta Quinta Sexta Sábado Domingo" at bounding box center [308, 68] width 264 height 12
select select "1"
click at [176, 62] on select "[Selecione...] Segunda Terça Quarta Quinta Sexta Sábado Domingo" at bounding box center [308, 68] width 264 height 12
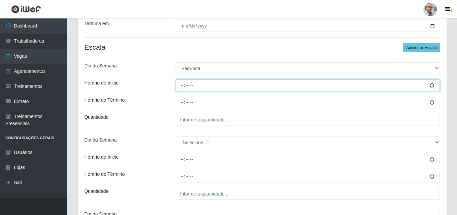
click at [179, 84] on input "Horário de Inicio" at bounding box center [308, 86] width 264 height 12
type input "08:00"
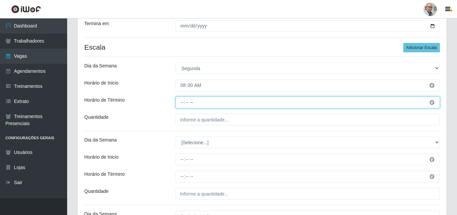
type input "14:00"
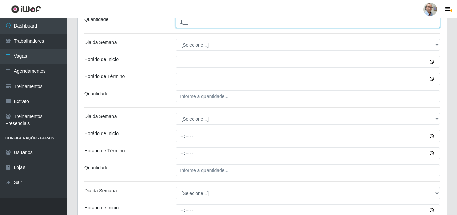
scroll to position [215, 0]
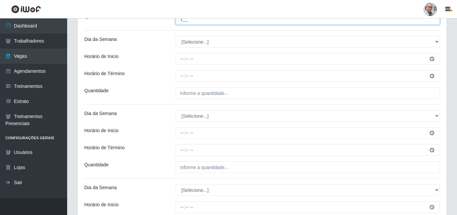
type input "1__"
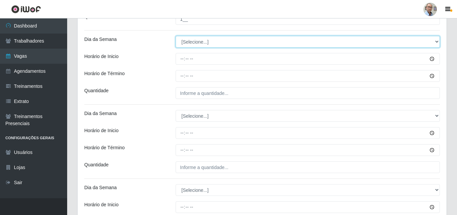
click at [200, 41] on select "[Selecione...] Segunda Terça Quarta Quinta Sexta Sábado Domingo" at bounding box center [308, 42] width 264 height 12
select select "2"
click at [176, 36] on select "[Selecione...] Segunda Terça Quarta Quinta Sexta Sábado Domingo" at bounding box center [308, 42] width 264 height 12
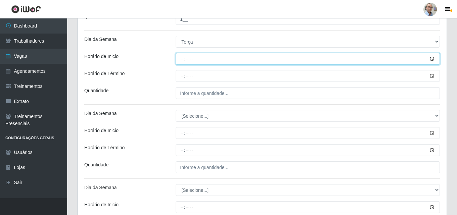
click at [180, 56] on input "Horário de Inicio" at bounding box center [308, 59] width 264 height 12
type input "08:00"
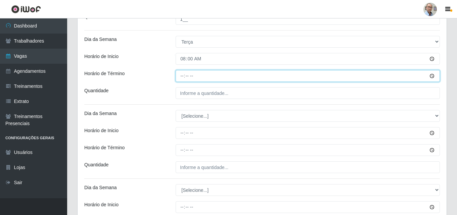
type input "14:00"
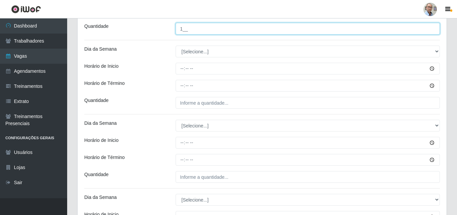
scroll to position [282, 0]
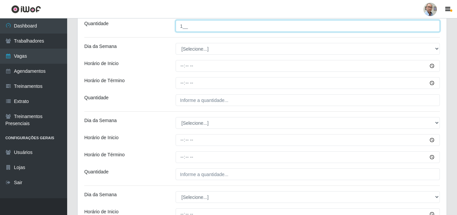
type input "1__"
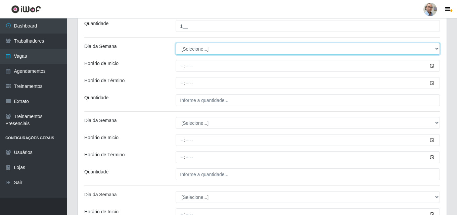
click at [191, 47] on select "[Selecione...] Segunda Terça Quarta Quinta Sexta Sábado Domingo" at bounding box center [308, 49] width 264 height 12
select select "3"
click at [176, 43] on select "[Selecione...] Segunda Terça Quarta Quinta Sexta Sábado Domingo" at bounding box center [308, 49] width 264 height 12
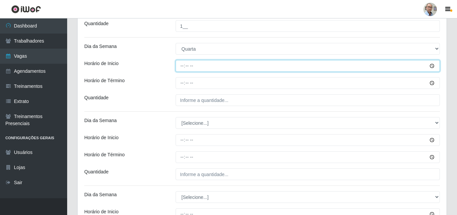
click at [180, 69] on input "Horário de Inicio" at bounding box center [308, 66] width 264 height 12
type input "08:00"
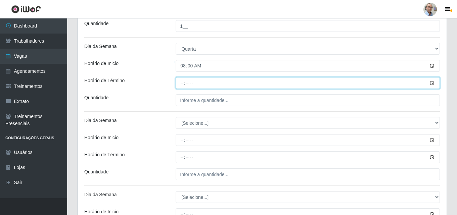
type input "14:00"
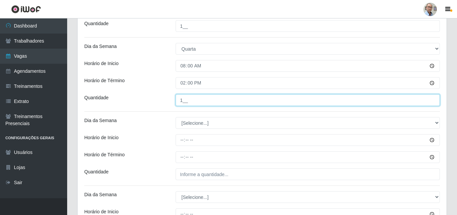
type input "1__"
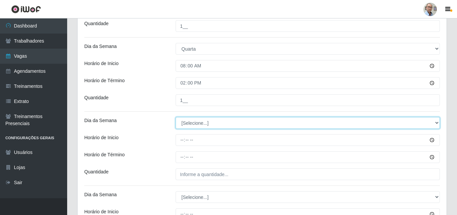
click at [192, 125] on select "[Selecione...] Segunda Terça Quarta Quinta Sexta Sábado Domingo" at bounding box center [308, 123] width 264 height 12
select select "4"
click at [176, 117] on select "[Selecione...] Segunda Terça Quarta Quinta Sexta Sábado Domingo" at bounding box center [308, 123] width 264 height 12
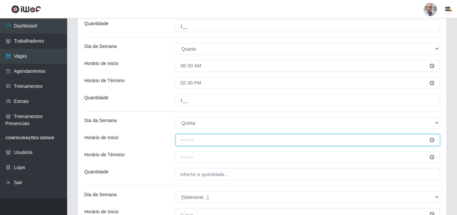
click at [183, 142] on input "Horário de Inicio" at bounding box center [308, 140] width 264 height 12
type input "08:00"
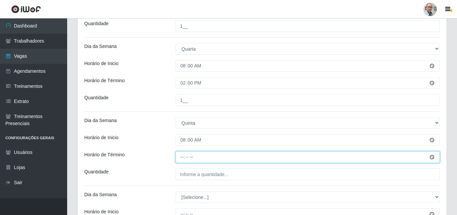
type input "14:00"
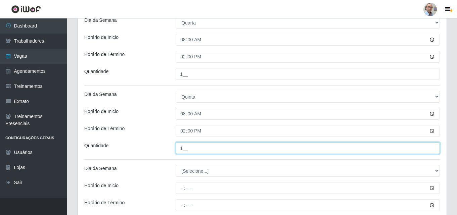
scroll to position [383, 0]
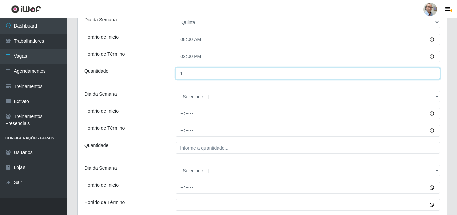
type input "1__"
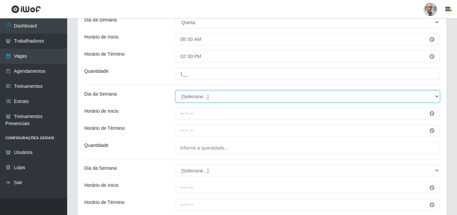
click at [206, 98] on select "[Selecione...] Segunda Terça Quarta Quinta Sexta Sábado Domingo" at bounding box center [308, 97] width 264 height 12
select select "5"
click at [176, 91] on select "[Selecione...] Segunda Terça Quarta Quinta Sexta Sábado Domingo" at bounding box center [308, 97] width 264 height 12
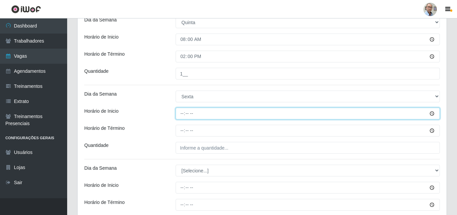
click at [181, 116] on input "Horário de Inicio" at bounding box center [308, 114] width 264 height 12
type input "08:00"
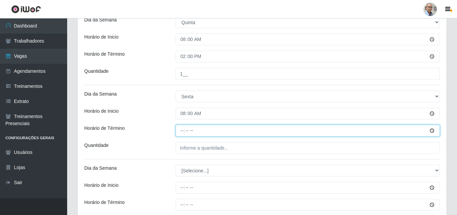
type input "14:00"
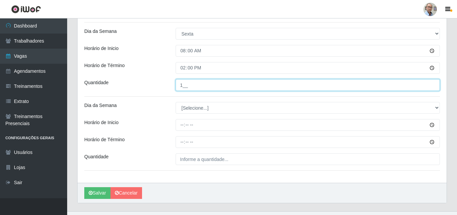
scroll to position [450, 0]
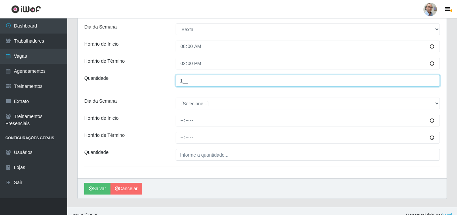
type input "1__"
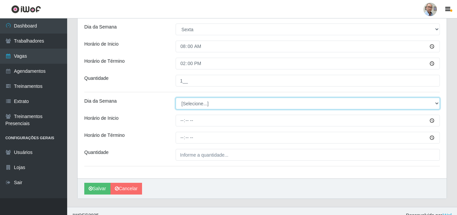
click at [194, 102] on select "[Selecione...] Segunda Terça Quarta Quinta Sexta Sábado Domingo" at bounding box center [308, 104] width 264 height 12
select select "6"
click at [176, 98] on select "[Selecione...] Segunda Terça Quarta Quinta Sexta Sábado Domingo" at bounding box center [308, 104] width 264 height 12
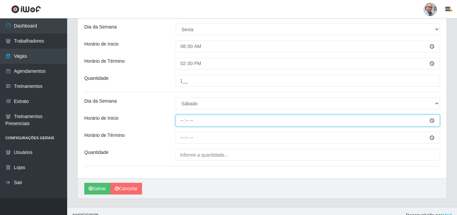
click at [181, 120] on input "Horário de Inicio" at bounding box center [308, 121] width 264 height 12
type input "08:00"
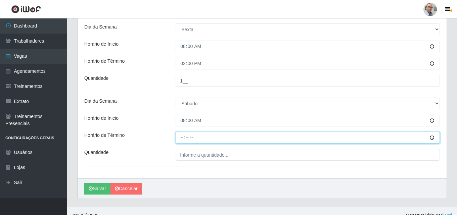
type input "14:00"
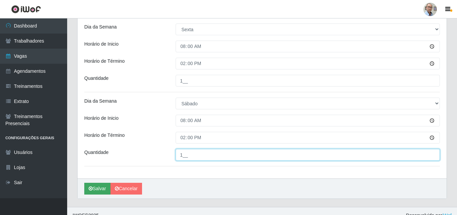
type input "1__"
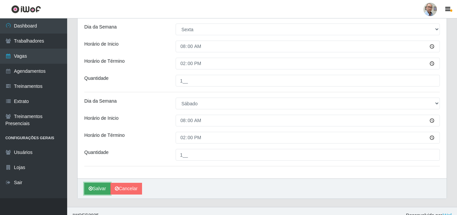
click at [98, 189] on button "Salvar" at bounding box center [97, 189] width 26 height 12
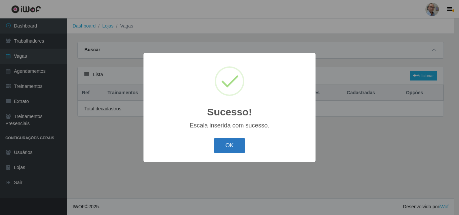
select select "4"
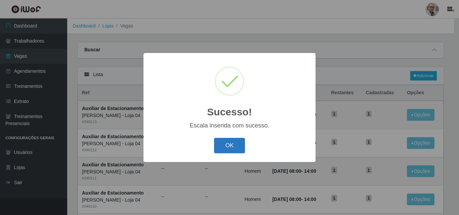
click at [229, 145] on button "OK" at bounding box center [229, 146] width 31 height 16
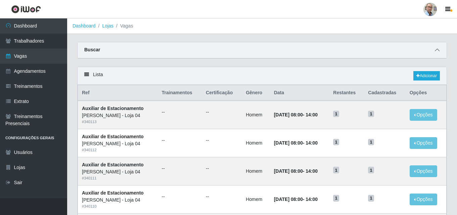
click at [436, 52] on icon at bounding box center [437, 50] width 5 height 5
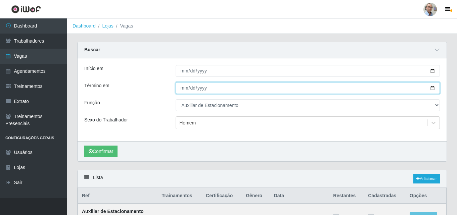
click at [432, 90] on input "[DATE]" at bounding box center [308, 88] width 264 height 12
type input "[DATE]"
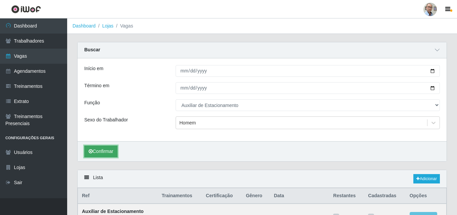
click at [102, 150] on button "Confirmar" at bounding box center [100, 152] width 33 height 12
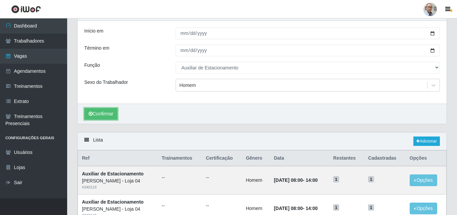
scroll to position [34, 0]
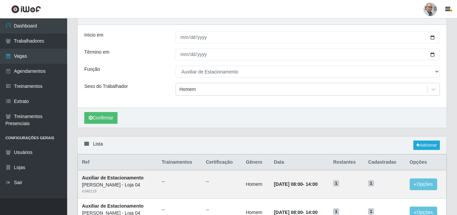
click at [243, 112] on div "Confirmar" at bounding box center [262, 118] width 369 height 20
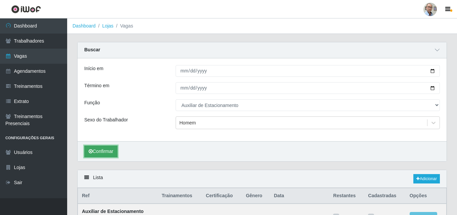
click at [102, 150] on button "Confirmar" at bounding box center [100, 152] width 33 height 12
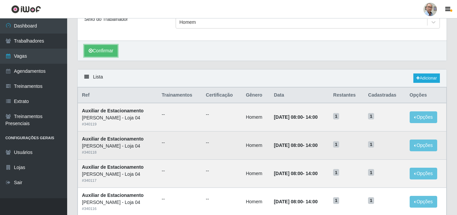
scroll to position [134, 0]
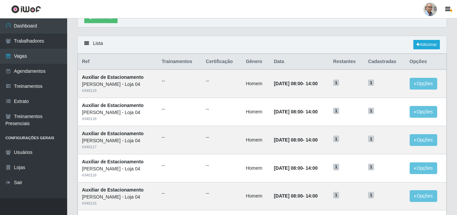
click at [430, 39] on div "Lista Adicionar" at bounding box center [262, 45] width 369 height 18
click at [428, 43] on link "Adicionar" at bounding box center [427, 44] width 27 height 9
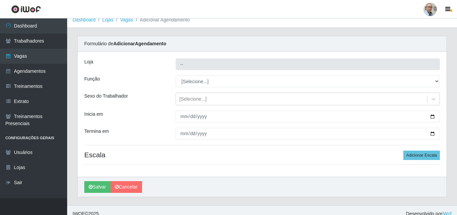
type input "[PERSON_NAME] - Loja 04"
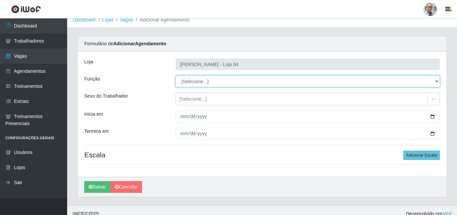
click at [204, 81] on select "[Selecione...] ASG ASG + ASG ++ Auxiliar de Depósito Auxiliar de Depósito + Aux…" at bounding box center [308, 82] width 264 height 12
select select "4"
click at [176, 76] on select "[Selecione...] ASG ASG + ASG ++ Auxiliar de Depósito Auxiliar de Depósito + Aux…" at bounding box center [308, 82] width 264 height 12
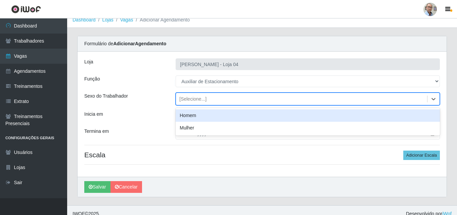
click at [193, 99] on div "[Selecione...]" at bounding box center [192, 99] width 27 height 7
click at [184, 116] on div "Homem" at bounding box center [308, 116] width 264 height 12
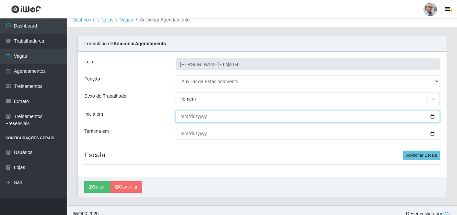
click at [433, 118] on input "Inicia em" at bounding box center [308, 117] width 264 height 12
type input "[DATE]"
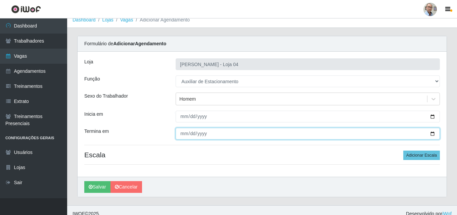
click at [431, 133] on input "Termina em" at bounding box center [308, 134] width 264 height 12
type input "[DATE]"
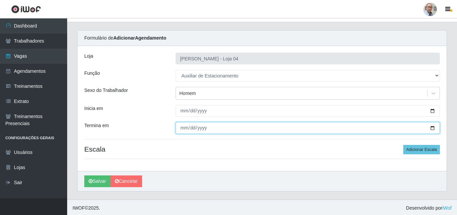
scroll to position [13, 0]
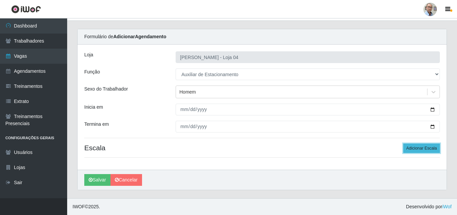
click at [424, 148] on button "Adicionar Escala" at bounding box center [422, 148] width 37 height 9
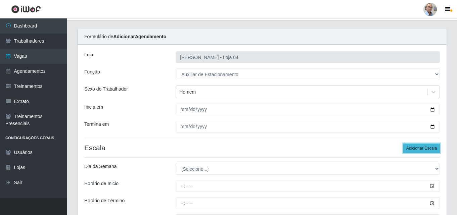
click at [424, 148] on button "Adicionar Escala" at bounding box center [422, 148] width 37 height 9
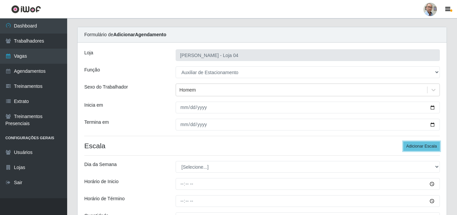
scroll to position [80, 0]
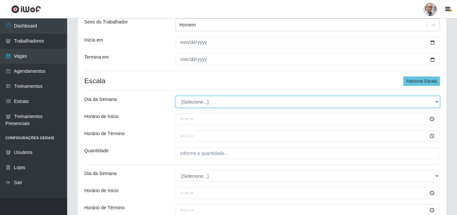
click at [200, 99] on select "[Selecione...] Segunda Terça Quarta Quinta Sexta Sábado Domingo" at bounding box center [308, 102] width 264 height 12
select select "1"
click at [176, 96] on select "[Selecione...] Segunda Terça Quarta Quinta Sexta Sábado Domingo" at bounding box center [308, 102] width 264 height 12
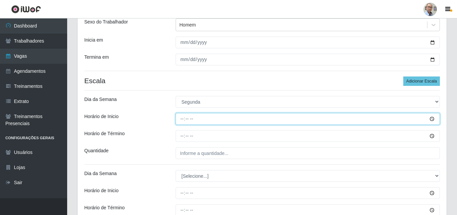
click at [179, 118] on input "Horário de Inicio" at bounding box center [308, 119] width 264 height 12
type input "08:00"
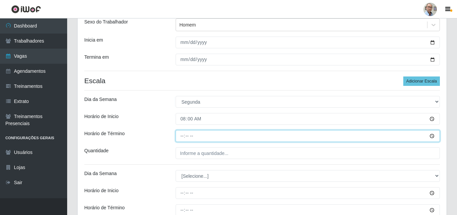
type input "14:00"
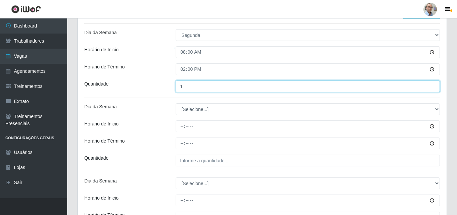
scroll to position [148, 0]
type input "1__"
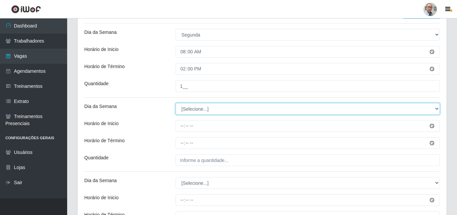
click at [183, 114] on select "[Selecione...] Segunda Terça Quarta Quinta Sexta Sábado Domingo" at bounding box center [308, 109] width 264 height 12
select select "2"
click at [176, 103] on select "[Selecione...] Segunda Terça Quarta Quinta Sexta Sábado Domingo" at bounding box center [308, 109] width 264 height 12
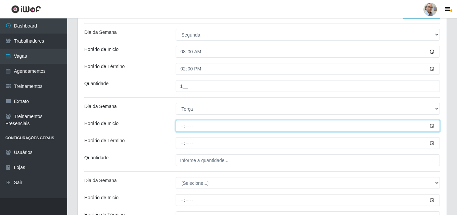
click at [180, 123] on input "Horário de Inicio" at bounding box center [308, 126] width 264 height 12
type input "08:00"
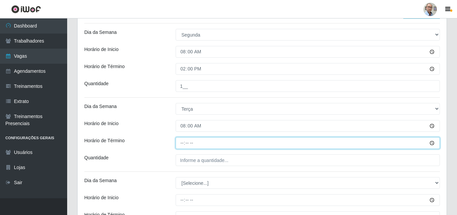
type input "14:00"
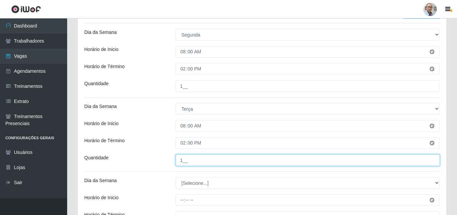
scroll to position [181, 0]
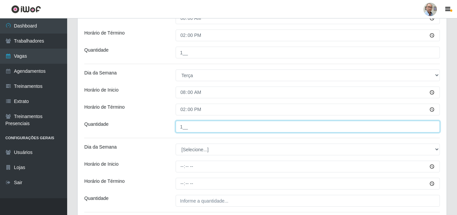
type input "1__"
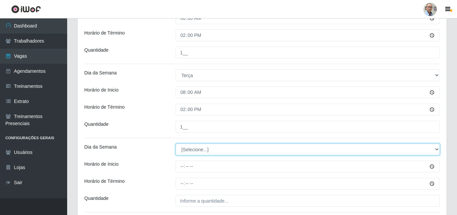
click at [189, 147] on select "[Selecione...] Segunda Terça Quarta Quinta Sexta Sábado Domingo" at bounding box center [308, 150] width 264 height 12
select select "3"
click at [176, 144] on select "[Selecione...] Segunda Terça Quarta Quinta Sexta Sábado Domingo" at bounding box center [308, 150] width 264 height 12
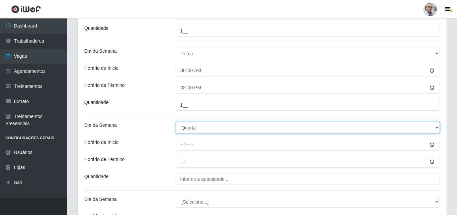
scroll to position [215, 0]
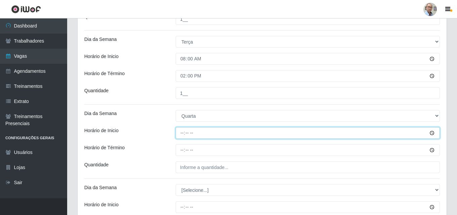
click at [180, 132] on input "Horário de Inicio" at bounding box center [308, 133] width 264 height 12
type input "08:00"
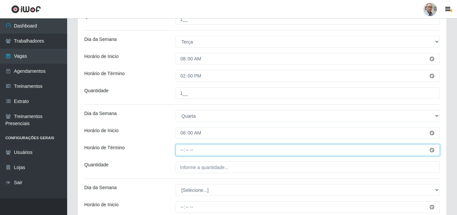
type input "14:00"
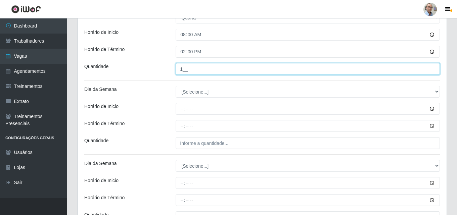
scroll to position [316, 0]
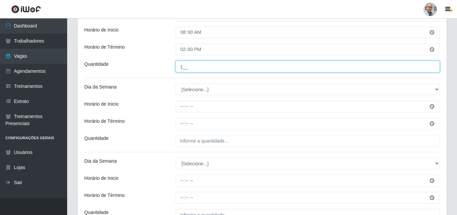
type input "1__"
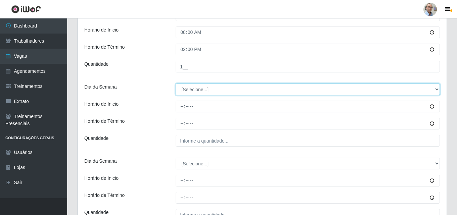
click at [187, 91] on select "[Selecione...] Segunda Terça Quarta Quinta Sexta Sábado Domingo" at bounding box center [308, 90] width 264 height 12
select select "4"
click at [176, 84] on select "[Selecione...] Segunda Terça Quarta Quinta Sexta Sábado Domingo" at bounding box center [308, 90] width 264 height 12
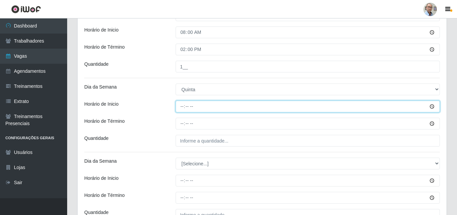
click at [180, 107] on input "Horário de Inicio" at bounding box center [308, 107] width 264 height 12
type input "08:00"
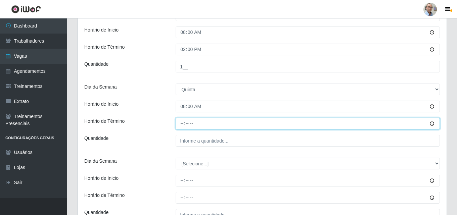
type input "14:00"
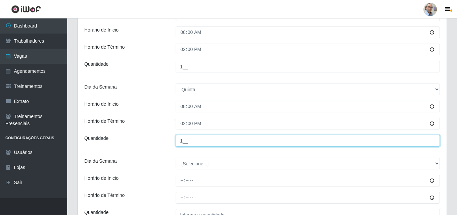
scroll to position [349, 0]
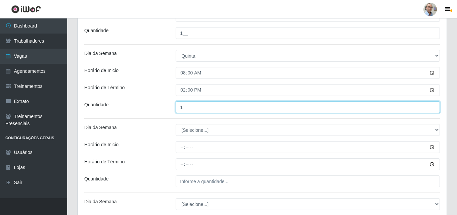
type input "1__"
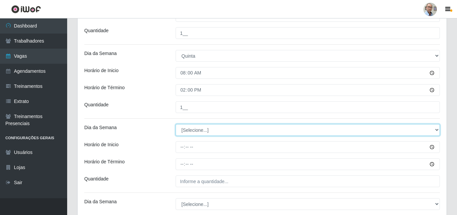
click at [186, 131] on select "[Selecione...] Segunda Terça Quarta Quinta Sexta Sábado Domingo" at bounding box center [308, 130] width 264 height 12
select select "5"
click at [176, 124] on select "[Selecione...] Segunda Terça Quarta Quinta Sexta Sábado Domingo" at bounding box center [308, 130] width 264 height 12
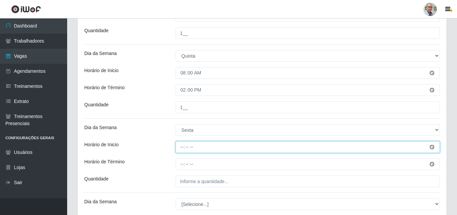
click at [177, 147] on input "Horário de Inicio" at bounding box center [308, 147] width 264 height 12
type input "08:00"
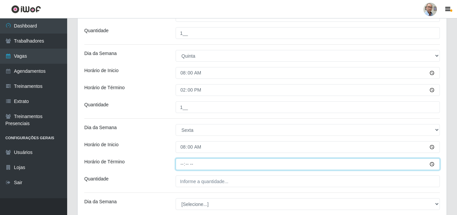
type input "14:00"
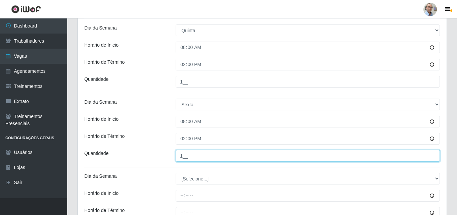
scroll to position [450, 0]
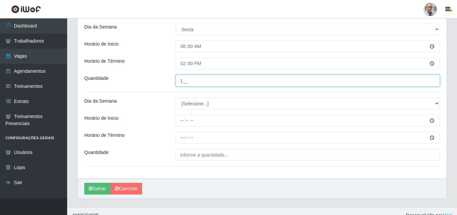
type input "1__"
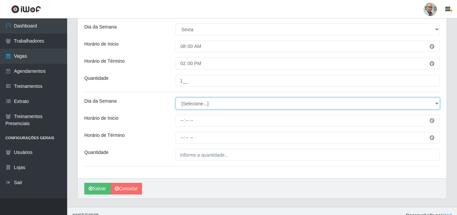
click at [193, 105] on select "[Selecione...] Segunda Terça Quarta Quinta Sexta Sábado Domingo" at bounding box center [308, 104] width 264 height 12
select select "6"
click at [176, 98] on select "[Selecione...] Segunda Terça Quarta Quinta Sexta Sábado Domingo" at bounding box center [308, 104] width 264 height 12
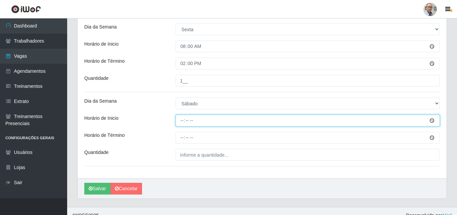
click at [180, 124] on input "Horário de Inicio" at bounding box center [308, 121] width 264 height 12
type input "08:00"
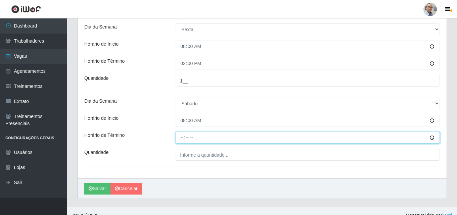
type input "14:00"
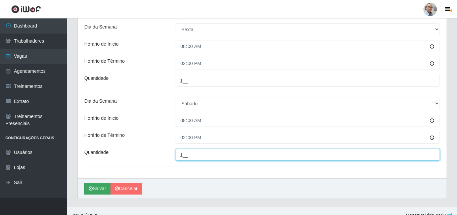
type input "1__"
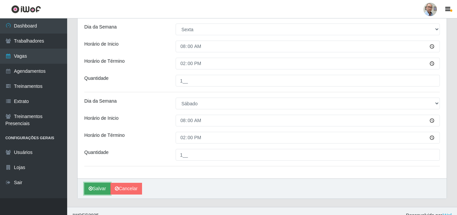
click at [90, 191] on icon "submit" at bounding box center [91, 188] width 4 height 5
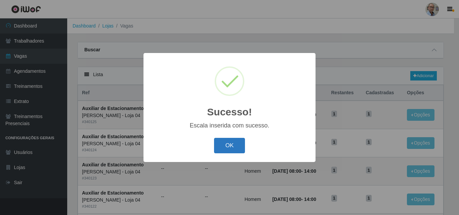
click at [222, 144] on button "OK" at bounding box center [229, 146] width 31 height 16
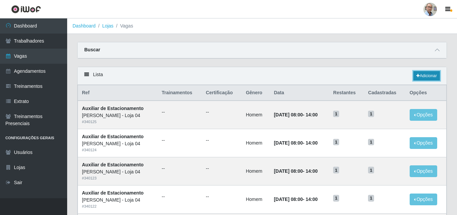
click at [424, 77] on link "Adicionar" at bounding box center [427, 75] width 27 height 9
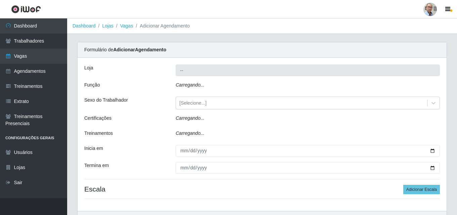
type input "[PERSON_NAME] - Loja 04"
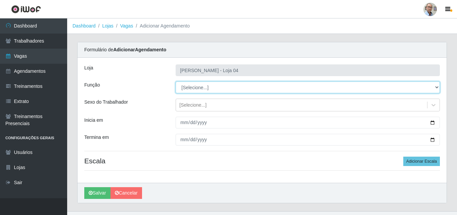
click at [205, 86] on select "[Selecione...] ASG ASG + ASG ++ Auxiliar de Depósito Auxiliar de Depósito + Aux…" at bounding box center [308, 88] width 264 height 12
select select "4"
click at [176, 82] on select "[Selecione...] ASG ASG + ASG ++ Auxiliar de Depósito Auxiliar de Depósito + Aux…" at bounding box center [308, 88] width 264 height 12
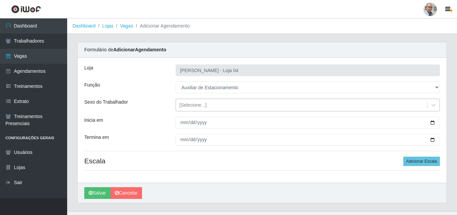
click at [190, 103] on div "[Selecione...]" at bounding box center [192, 105] width 27 height 7
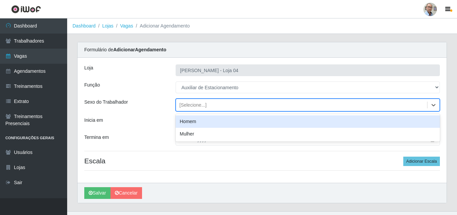
click at [191, 118] on div "Homem" at bounding box center [308, 122] width 264 height 12
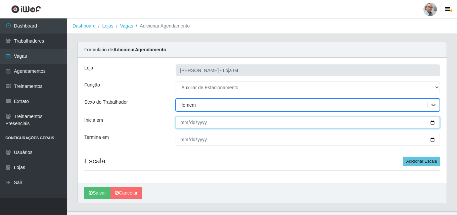
click at [433, 124] on input "Inicia em" at bounding box center [308, 123] width 264 height 12
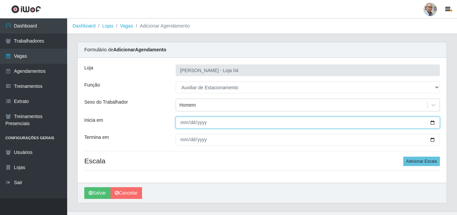
type input "[DATE]"
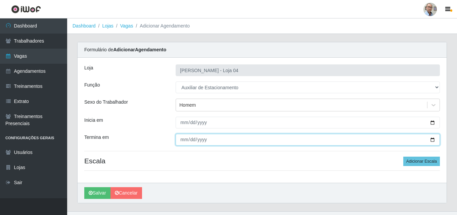
click at [433, 140] on input "Termina em" at bounding box center [308, 140] width 264 height 12
type input "[DATE]"
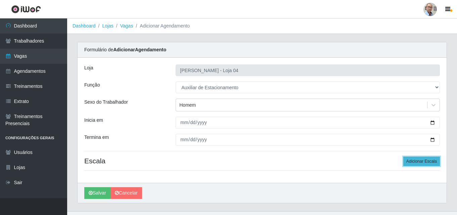
click at [418, 163] on button "Adicionar Escala" at bounding box center [422, 161] width 37 height 9
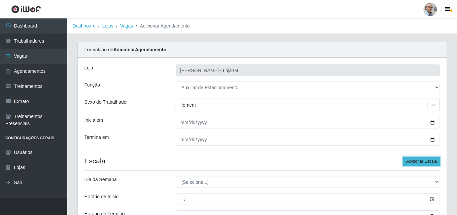
click at [418, 163] on button "Adicionar Escala" at bounding box center [422, 161] width 37 height 9
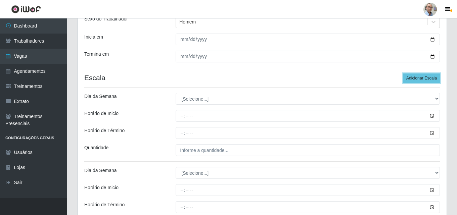
scroll to position [101, 0]
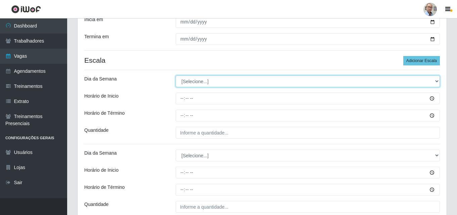
click at [205, 79] on select "[Selecione...] Segunda Terça Quarta Quinta Sexta Sábado Domingo" at bounding box center [308, 82] width 264 height 12
select select "1"
click at [176, 76] on select "[Selecione...] Segunda Terça Quarta Quinta Sexta Sábado Domingo" at bounding box center [308, 82] width 264 height 12
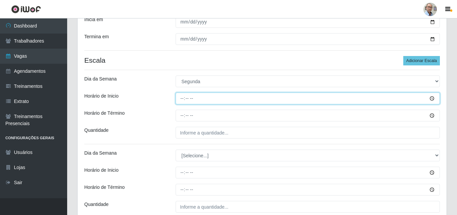
click at [181, 98] on input "Horário de Inicio" at bounding box center [308, 99] width 264 height 12
type input "08:00"
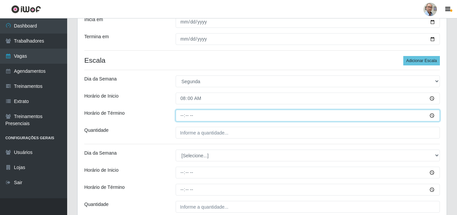
type input "14:00"
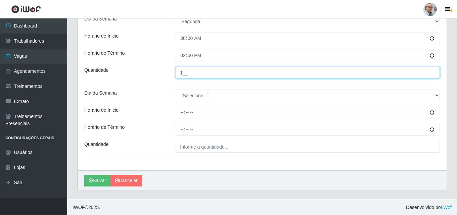
scroll to position [162, 0]
type input "1__"
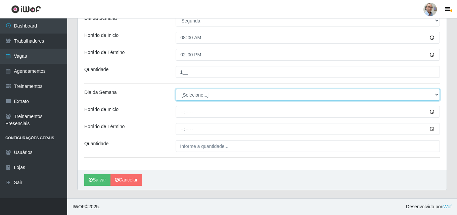
click at [186, 92] on select "[Selecione...] Segunda Terça Quarta Quinta Sexta Sábado Domingo" at bounding box center [308, 95] width 264 height 12
select select "2"
click at [176, 89] on select "[Selecione...] Segunda Terça Quarta Quinta Sexta Sábado Domingo" at bounding box center [308, 95] width 264 height 12
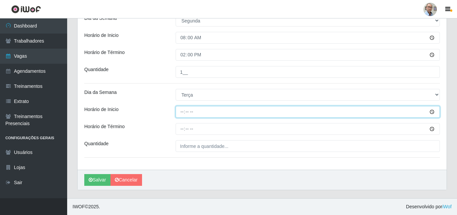
click at [181, 112] on input "Horário de Inicio" at bounding box center [308, 112] width 264 height 12
type input "08:00"
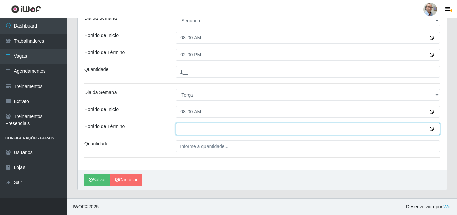
type input "14:00"
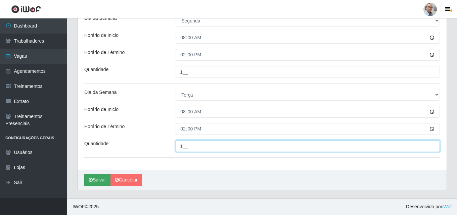
type input "1__"
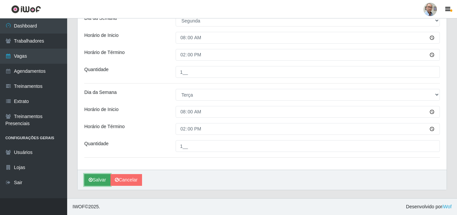
click at [95, 181] on button "Salvar" at bounding box center [97, 180] width 26 height 12
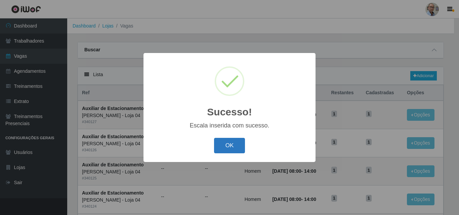
click at [230, 143] on button "OK" at bounding box center [229, 146] width 31 height 16
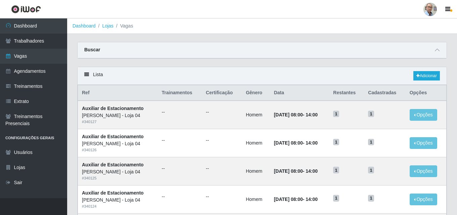
click at [192, 42] on div "Buscar Início em [DATE] Término em [DATE] Função [Selecione...] ASG ASG + ASG +…" at bounding box center [262, 50] width 370 height 17
click at [437, 51] on icon at bounding box center [437, 50] width 5 height 5
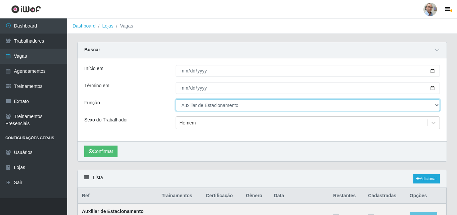
click at [210, 108] on select "[Selecione...] ASG ASG + ASG ++ Auxiliar de Depósito Auxiliar de Depósito + Aux…" at bounding box center [308, 105] width 264 height 12
select select "104"
click at [176, 100] on select "[Selecione...] ASG ASG + ASG ++ Auxiliar de Depósito Auxiliar de Depósito + Aux…" at bounding box center [308, 105] width 264 height 12
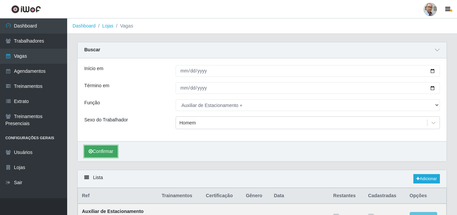
click at [97, 148] on button "Confirmar" at bounding box center [100, 152] width 33 height 12
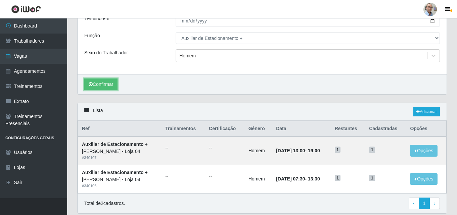
scroll to position [91, 0]
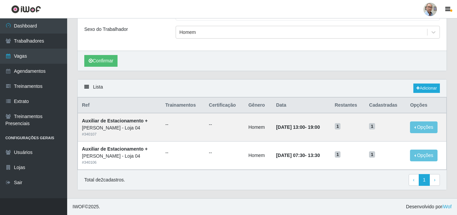
click at [228, 75] on div "Carregando... Buscar Início em [DATE] Término em [DATE] Função [Selecione...] A…" at bounding box center [262, 15] width 380 height 128
click at [425, 89] on link "Adicionar" at bounding box center [427, 88] width 27 height 9
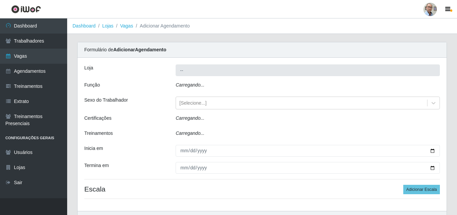
type input "[PERSON_NAME] - Loja 04"
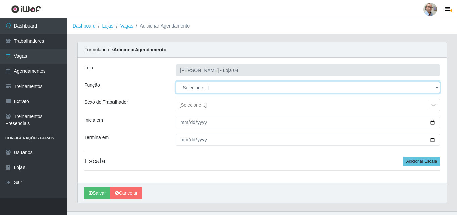
click at [193, 87] on select "[Selecione...] ASG ASG + ASG ++ Auxiliar de Depósito Auxiliar de Depósito + Aux…" at bounding box center [308, 88] width 264 height 12
select select "104"
click at [176, 82] on select "[Selecione...] ASG ASG + ASG ++ Auxiliar de Depósito Auxiliar de Depósito + Aux…" at bounding box center [308, 88] width 264 height 12
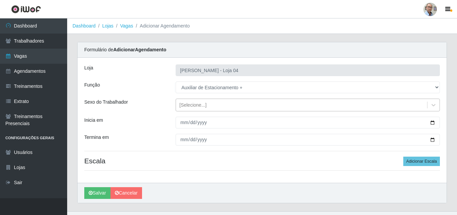
click at [190, 104] on div "[Selecione...]" at bounding box center [192, 105] width 27 height 7
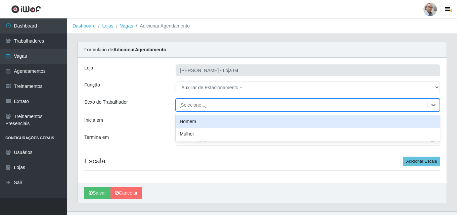
click at [192, 120] on div "Homem" at bounding box center [308, 122] width 264 height 12
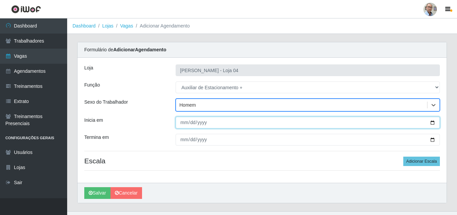
click at [434, 124] on input "Inicia em" at bounding box center [308, 123] width 264 height 12
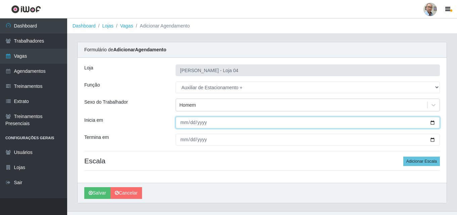
type input "[DATE]"
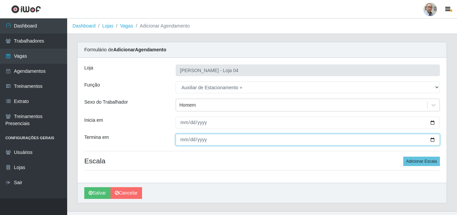
click at [433, 140] on input "Termina em" at bounding box center [308, 140] width 264 height 12
type input "[DATE]"
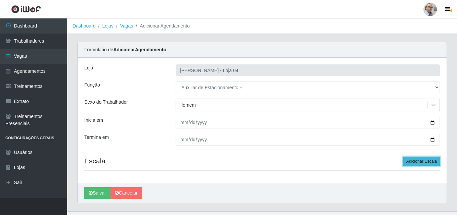
click at [409, 159] on button "Adicionar Escala" at bounding box center [422, 161] width 37 height 9
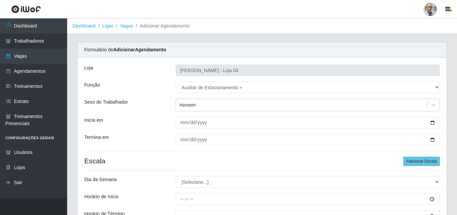
click at [402, 161] on h4 "Escala Adicionar Escala" at bounding box center [262, 161] width 356 height 8
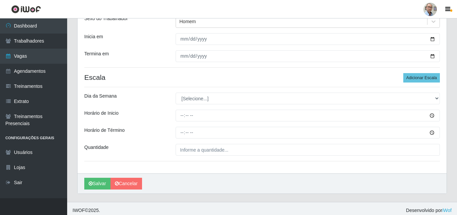
scroll to position [87, 0]
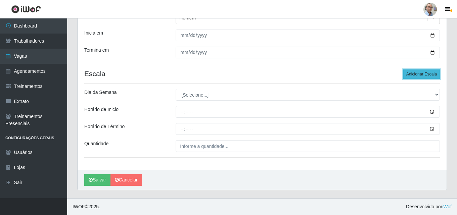
click at [422, 71] on button "Adicionar Escala" at bounding box center [422, 74] width 37 height 9
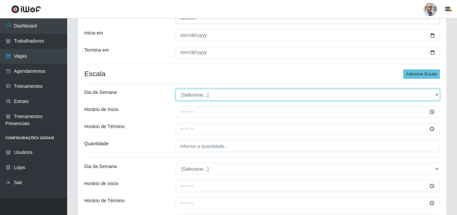
click at [197, 92] on select "[Selecione...] Segunda Terça Quarta Quinta Sexta Sábado Domingo" at bounding box center [308, 95] width 264 height 12
select select "0"
click at [176, 89] on select "[Selecione...] Segunda Terça Quarta Quinta Sexta Sábado Domingo" at bounding box center [308, 95] width 264 height 12
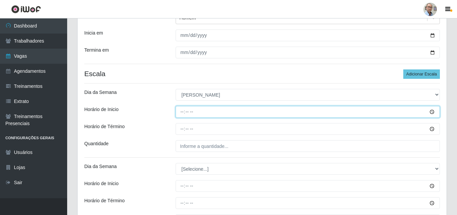
click at [181, 113] on input "Horário de Inicio" at bounding box center [308, 112] width 264 height 12
type input "07:30"
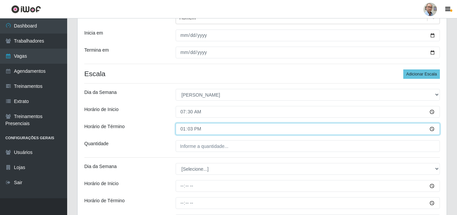
type input "13:30"
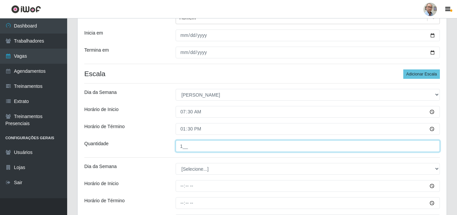
scroll to position [121, 0]
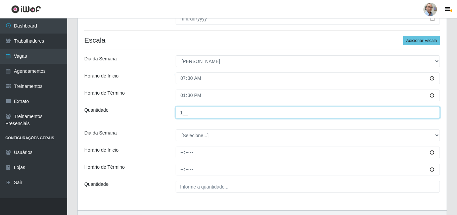
type input "1__"
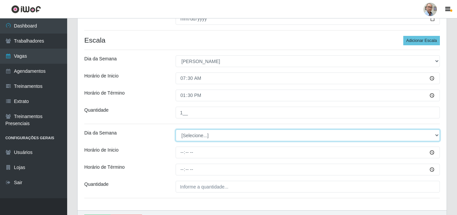
click at [196, 137] on select "[Selecione...] Segunda Terça Quarta Quinta Sexta Sábado Domingo" at bounding box center [308, 136] width 264 height 12
select select "0"
click at [176, 130] on select "[Selecione...] Segunda Terça Quarta Quinta Sexta Sábado Domingo" at bounding box center [308, 136] width 264 height 12
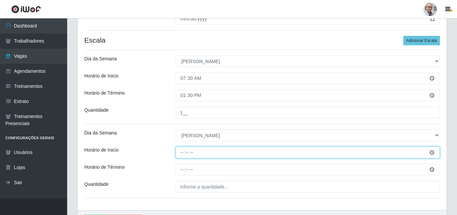
click at [180, 155] on input "Horário de Inicio" at bounding box center [308, 153] width 264 height 12
type input "13:00"
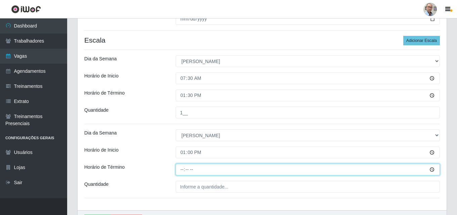
type input "19:00"
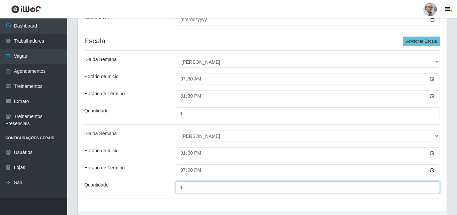
scroll to position [162, 0]
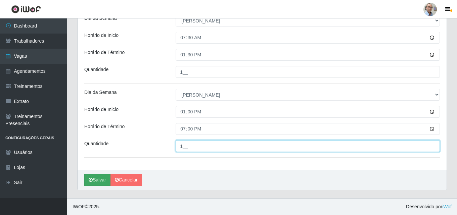
type input "1__"
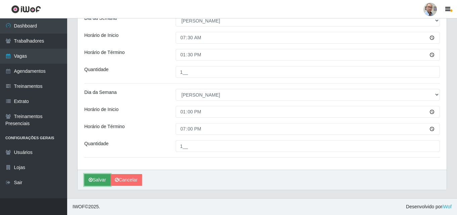
click at [97, 182] on button "Salvar" at bounding box center [97, 180] width 26 height 12
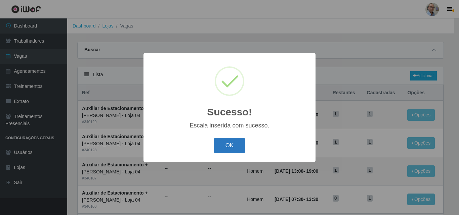
click at [226, 145] on button "OK" at bounding box center [229, 146] width 31 height 16
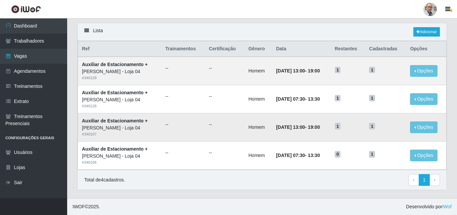
scroll to position [11, 0]
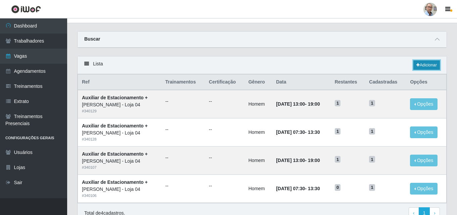
click at [429, 65] on link "Adicionar" at bounding box center [427, 64] width 27 height 9
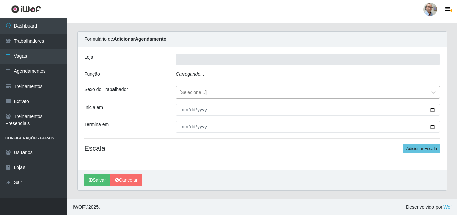
type input "[PERSON_NAME] - Loja 04"
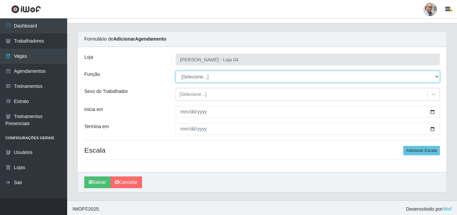
click at [215, 75] on select "[Selecione...] ASG ASG + ASG ++ Auxiliar de Depósito Auxiliar de Depósito + Aux…" at bounding box center [308, 77] width 264 height 12
select select "104"
click at [176, 71] on select "[Selecione...] ASG ASG + ASG ++ Auxiliar de Depósito Auxiliar de Depósito + Aux…" at bounding box center [308, 77] width 264 height 12
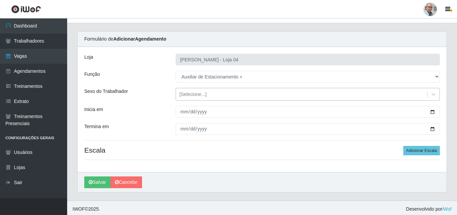
click at [196, 96] on div "[Selecione...]" at bounding box center [192, 94] width 27 height 7
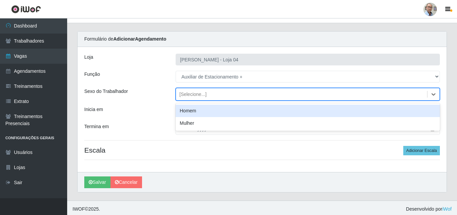
click at [193, 110] on div "Homem" at bounding box center [308, 111] width 264 height 12
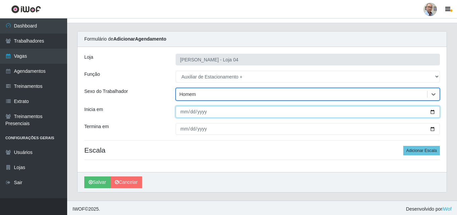
click at [434, 113] on input "Inicia em" at bounding box center [308, 112] width 264 height 12
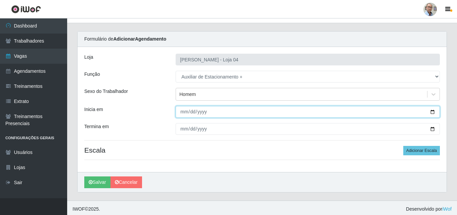
type input "[DATE]"
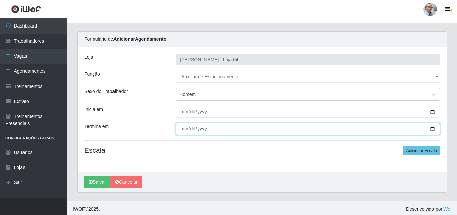
click at [432, 129] on input "Termina em" at bounding box center [308, 129] width 264 height 12
type input "[DATE]"
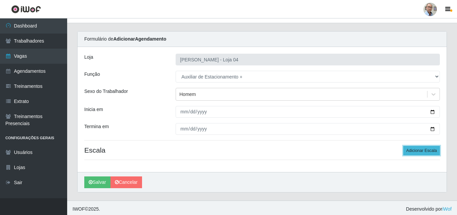
click at [417, 152] on button "Adicionar Escala" at bounding box center [422, 150] width 37 height 9
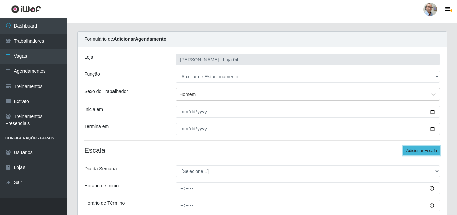
click at [417, 152] on button "Adicionar Escala" at bounding box center [422, 150] width 37 height 9
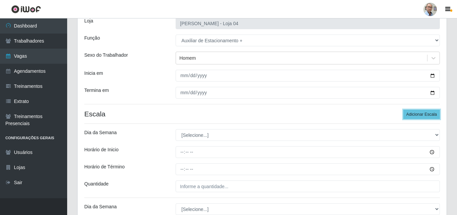
scroll to position [112, 0]
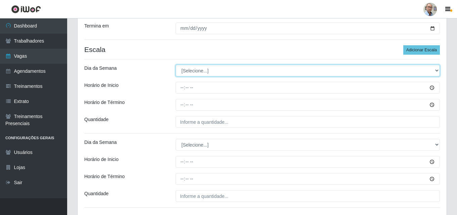
click at [195, 70] on select "[Selecione...] Segunda Terça Quarta Quinta Sexta Sábado Domingo" at bounding box center [308, 71] width 264 height 12
select select "0"
click at [176, 65] on select "[Selecione...] Segunda Terça Quarta Quinta Sexta Sábado Domingo" at bounding box center [308, 71] width 264 height 12
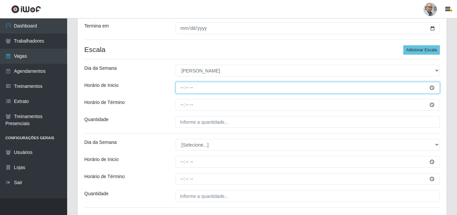
click at [183, 89] on input "Horário de Inicio" at bounding box center [308, 88] width 264 height 12
type input "07:30"
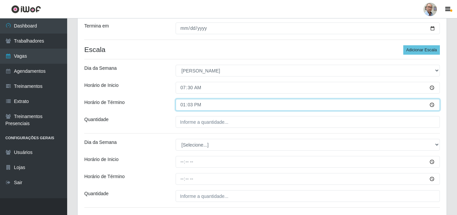
type input "13:30"
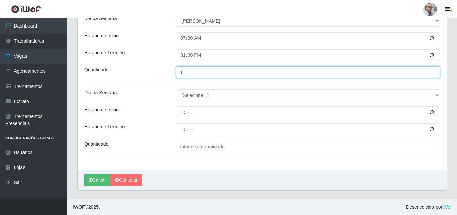
scroll to position [162, 0]
type input "1__"
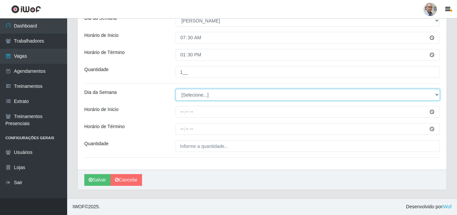
click at [189, 92] on select "[Selecione...] Segunda Terça Quarta Quinta Sexta Sábado Domingo" at bounding box center [308, 95] width 264 height 12
select select "0"
click at [176, 89] on select "[Selecione...] Segunda Terça Quarta Quinta Sexta Sábado Domingo" at bounding box center [308, 95] width 264 height 12
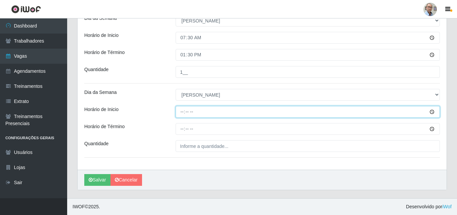
click at [181, 112] on input "Horário de Inicio" at bounding box center [308, 112] width 264 height 12
type input "13:00"
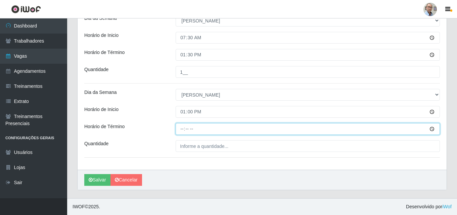
type input "19:00"
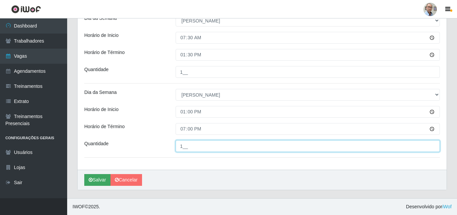
type input "1__"
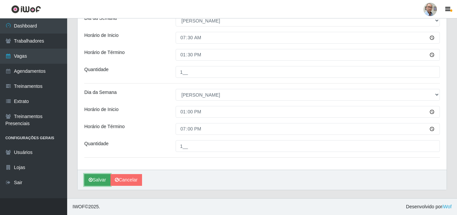
click at [98, 181] on button "Salvar" at bounding box center [97, 180] width 26 height 12
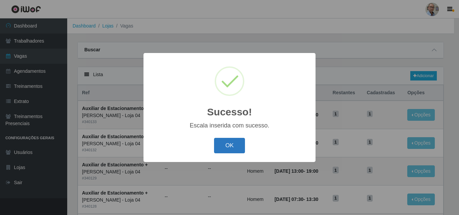
click at [232, 145] on button "OK" at bounding box center [229, 146] width 31 height 16
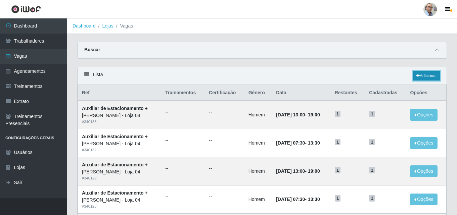
click at [431, 75] on link "Adicionar" at bounding box center [427, 75] width 27 height 9
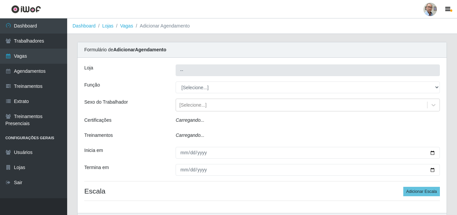
type input "[PERSON_NAME] - Loja 04"
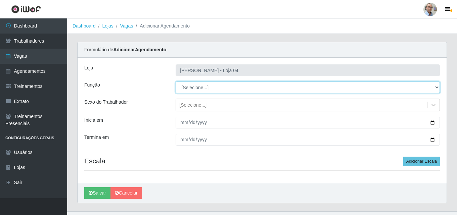
click at [215, 88] on select "[Selecione...] ASG ASG + ASG ++ Auxiliar de Depósito Auxiliar de Depósito + Aux…" at bounding box center [308, 88] width 264 height 12
select select "104"
click at [176, 82] on select "[Selecione...] ASG ASG + ASG ++ Auxiliar de Depósito Auxiliar de Depósito + Aux…" at bounding box center [308, 88] width 264 height 12
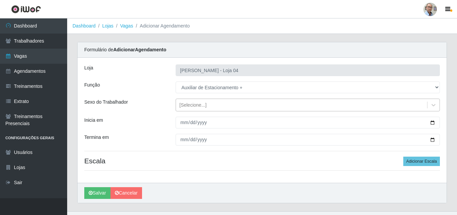
click at [195, 103] on div "[Selecione...]" at bounding box center [192, 105] width 27 height 7
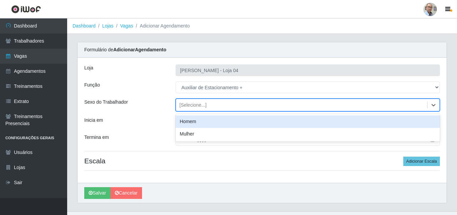
click at [189, 121] on div "Homem" at bounding box center [308, 122] width 264 height 12
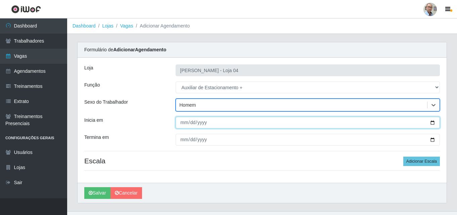
click at [432, 122] on input "Inicia em" at bounding box center [308, 123] width 264 height 12
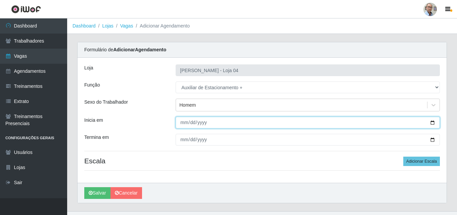
type input "[DATE]"
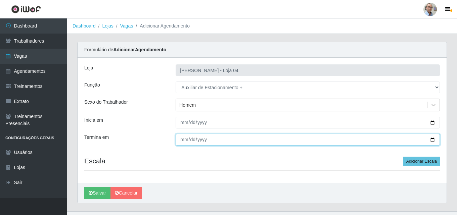
click at [432, 140] on input "Termina em" at bounding box center [308, 140] width 264 height 12
type input "[DATE]"
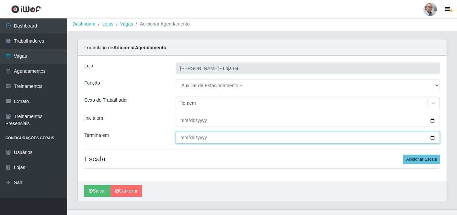
scroll to position [13, 0]
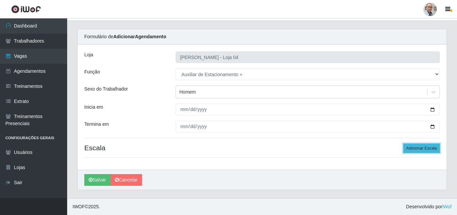
click at [422, 146] on button "Adicionar Escala" at bounding box center [422, 148] width 37 height 9
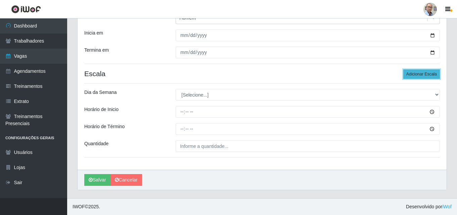
click at [421, 75] on button "Adicionar Escala" at bounding box center [422, 74] width 37 height 9
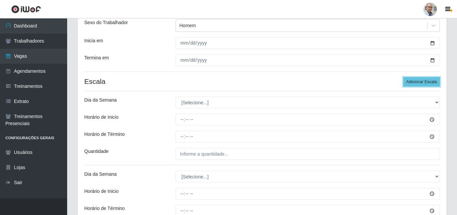
scroll to position [94, 0]
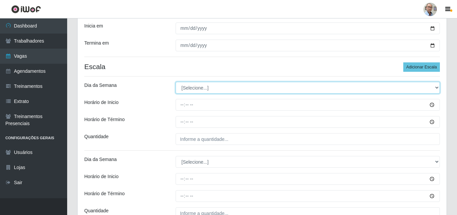
click at [199, 88] on select "[Selecione...] Segunda Terça Quarta Quinta Sexta Sábado Domingo" at bounding box center [308, 88] width 264 height 12
select select "0"
click at [176, 82] on select "[Selecione...] Segunda Terça Quarta Quinta Sexta Sábado Domingo" at bounding box center [308, 88] width 264 height 12
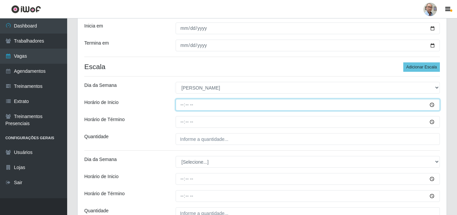
click at [181, 102] on input "Horário de Inicio" at bounding box center [308, 105] width 264 height 12
type input "07:30"
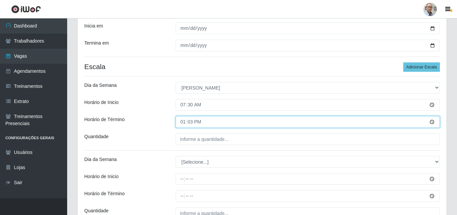
type input "13:30"
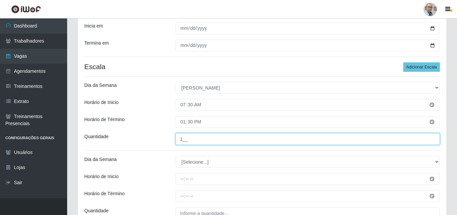
scroll to position [162, 0]
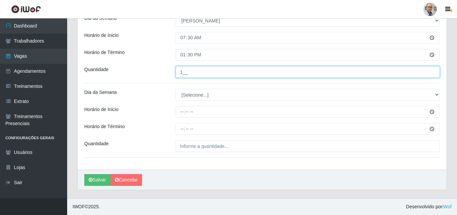
type input "1__"
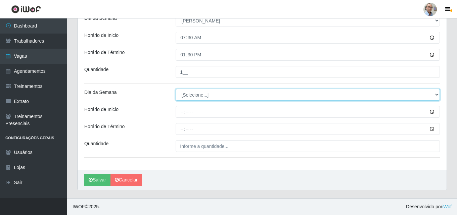
click at [187, 96] on select "[Selecione...] Segunda Terça Quarta Quinta Sexta Sábado Domingo" at bounding box center [308, 95] width 264 height 12
select select "0"
click at [176, 89] on select "[Selecione...] Segunda Terça Quarta Quinta Sexta Sábado Domingo" at bounding box center [308, 95] width 264 height 12
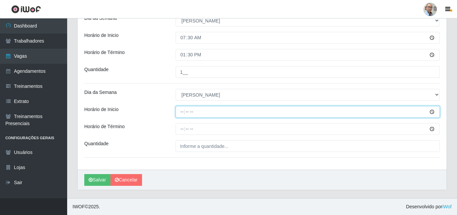
click at [180, 112] on input "Horário de Inicio" at bounding box center [308, 112] width 264 height 12
type input "13:00"
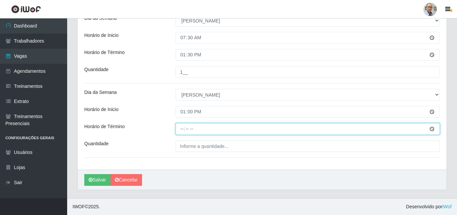
type input "19:00"
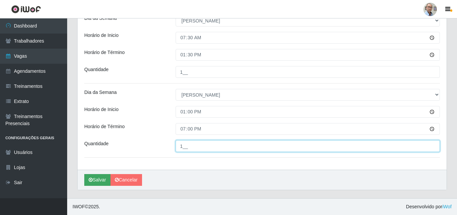
type input "1__"
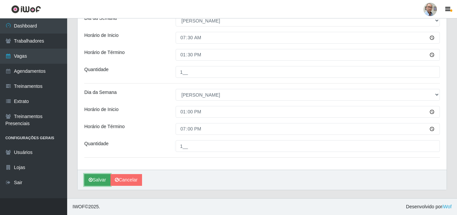
click at [94, 180] on button "Salvar" at bounding box center [97, 180] width 26 height 12
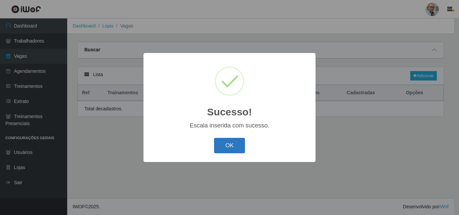
click at [233, 147] on button "OK" at bounding box center [229, 146] width 31 height 16
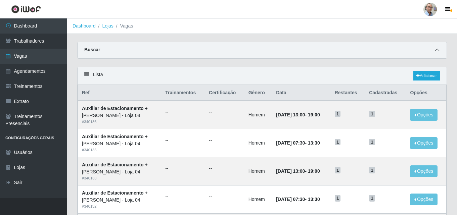
click at [438, 50] on icon at bounding box center [437, 50] width 5 height 5
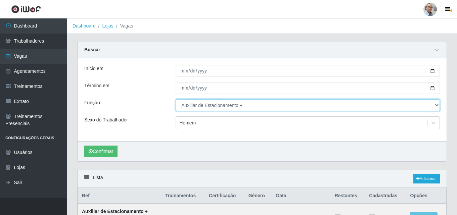
click at [267, 104] on select "[Selecione...] ASG ASG + ASG ++ Auxiliar de Depósito Auxiliar de Depósito + Aux…" at bounding box center [308, 105] width 264 height 12
click at [176, 100] on select "[Selecione...] ASG ASG + ASG ++ Auxiliar de Depósito Auxiliar de Depósito + Aux…" at bounding box center [308, 105] width 264 height 12
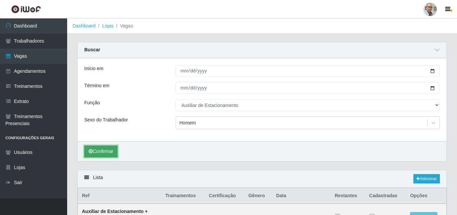
click at [103, 152] on button "Confirmar" at bounding box center [100, 152] width 33 height 12
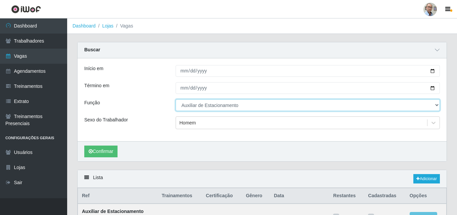
click at [215, 106] on select "[Selecione...] ASG ASG + ASG ++ Auxiliar de Depósito Auxiliar de Depósito + Aux…" at bounding box center [308, 105] width 264 height 12
select select "107"
click at [176, 100] on select "[Selecione...] ASG ASG + ASG ++ Auxiliar de Depósito Auxiliar de Depósito + Aux…" at bounding box center [308, 105] width 264 height 12
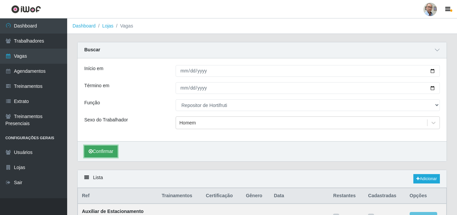
click at [103, 150] on button "Confirmar" at bounding box center [100, 152] width 33 height 12
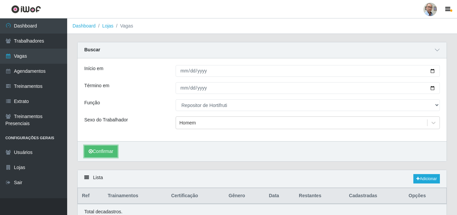
scroll to position [30, 0]
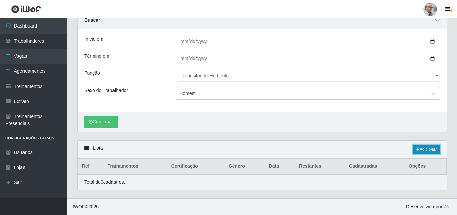
click at [429, 150] on link "Adicionar" at bounding box center [427, 149] width 27 height 9
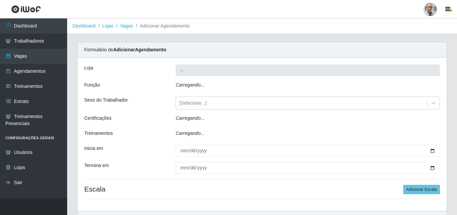
type input "[PERSON_NAME] - Loja 04"
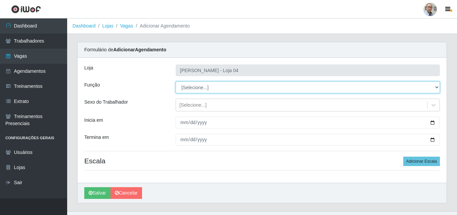
click at [202, 85] on select "[Selecione...] ASG ASG + ASG ++ Auxiliar de Depósito Auxiliar de Depósito + Aux…" at bounding box center [308, 88] width 264 height 12
select select "107"
click at [176, 82] on select "[Selecione...] ASG ASG + ASG ++ Auxiliar de Depósito Auxiliar de Depósito + Aux…" at bounding box center [308, 88] width 264 height 12
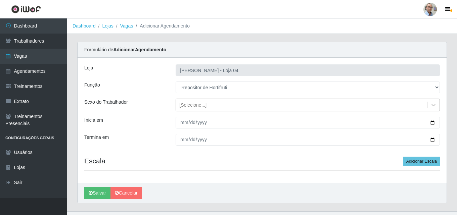
click at [199, 102] on div "[Selecione...]" at bounding box center [192, 105] width 27 height 7
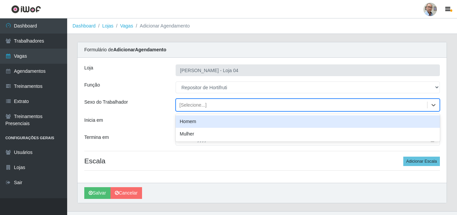
click at [193, 124] on div "Homem" at bounding box center [308, 122] width 264 height 12
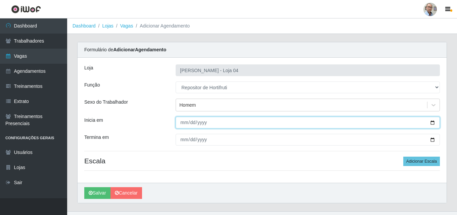
click at [229, 121] on input "Inicia em" at bounding box center [308, 123] width 264 height 12
click at [433, 122] on input "Inicia em" at bounding box center [308, 123] width 264 height 12
type input "[DATE]"
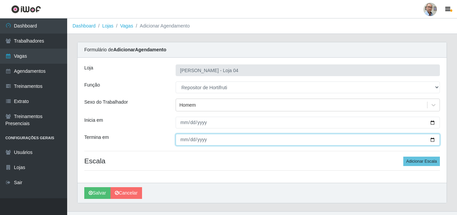
click at [433, 141] on input "Termina em" at bounding box center [308, 140] width 264 height 12
type input "[DATE]"
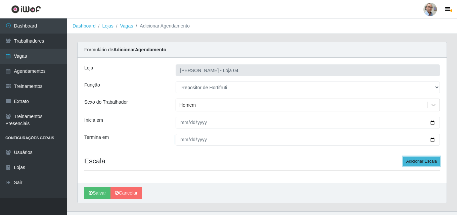
click at [417, 164] on button "Adicionar Escala" at bounding box center [422, 161] width 37 height 9
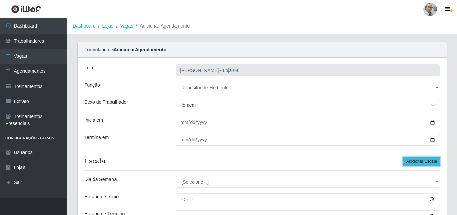
click at [418, 162] on button "Adicionar Escala" at bounding box center [422, 161] width 37 height 9
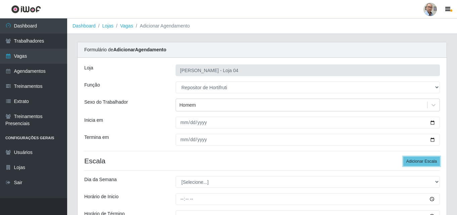
scroll to position [67, 0]
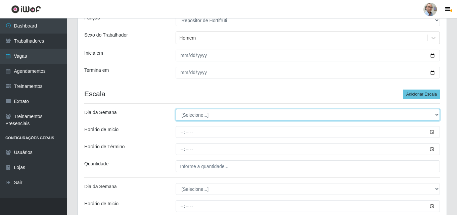
click at [193, 112] on select "[Selecione...] Segunda Terça Quarta Quinta Sexta Sábado Domingo" at bounding box center [308, 115] width 264 height 12
click at [176, 109] on select "[Selecione...] Segunda Terça Quarta Quinta Sexta Sábado Domingo" at bounding box center [308, 115] width 264 height 12
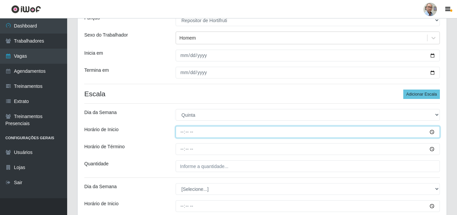
click at [180, 132] on input "Horário de Inicio" at bounding box center [308, 132] width 264 height 12
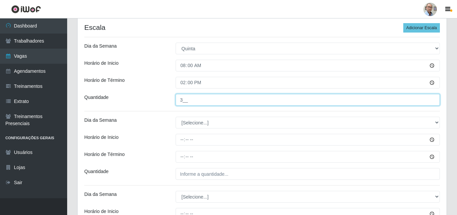
scroll to position [134, 0]
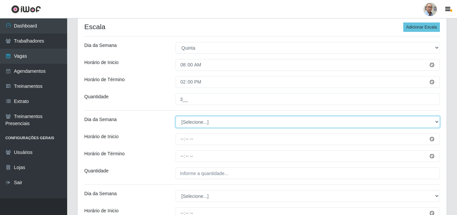
click at [193, 123] on select "[Selecione...] Segunda Terça Quarta Quinta Sexta Sábado Domingo" at bounding box center [308, 122] width 264 height 12
click at [176, 116] on select "[Selecione...] Segunda Terça Quarta Quinta Sexta Sábado Domingo" at bounding box center [308, 122] width 264 height 12
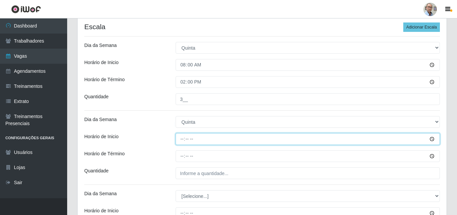
click at [181, 141] on input "Horário de Inicio" at bounding box center [308, 139] width 264 height 12
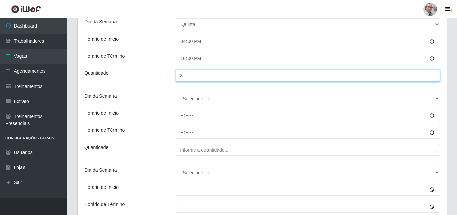
scroll to position [235, 0]
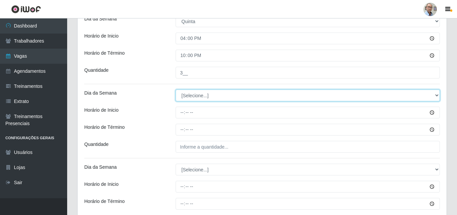
click at [198, 96] on select "[Selecione...] Segunda Terça Quarta Quinta Sexta Sábado Domingo" at bounding box center [308, 96] width 264 height 12
click at [176, 90] on select "[Selecione...] Segunda Terça Quarta Quinta Sexta Sábado Domingo" at bounding box center [308, 96] width 264 height 12
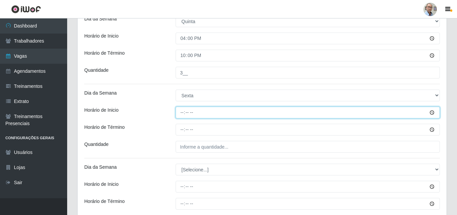
click at [181, 110] on input "Horário de Inicio" at bounding box center [308, 113] width 264 height 12
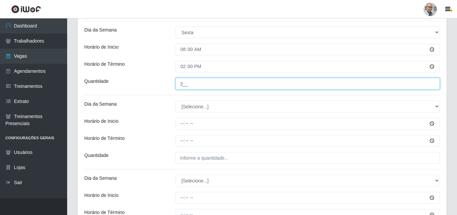
scroll to position [302, 0]
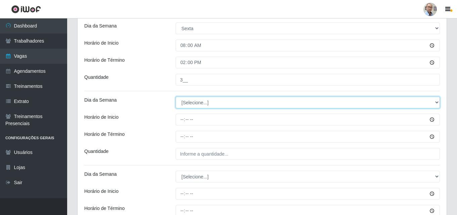
click at [194, 101] on select "[Selecione...] Segunda Terça Quarta Quinta Sexta Sábado Domingo" at bounding box center [308, 103] width 264 height 12
click at [176, 97] on select "[Selecione...] Segunda Terça Quarta Quinta Sexta Sábado Domingo" at bounding box center [308, 103] width 264 height 12
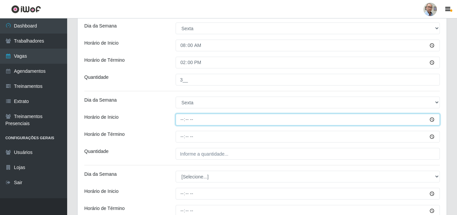
click at [182, 121] on input "Horário de Inicio" at bounding box center [308, 120] width 264 height 12
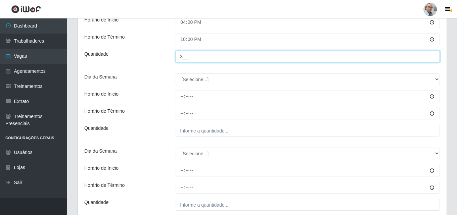
scroll to position [403, 0]
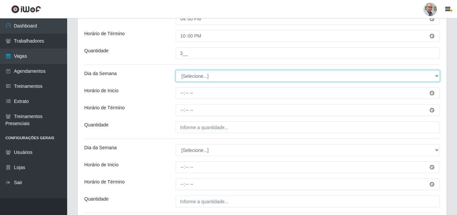
click at [189, 76] on select "[Selecione...] Segunda Terça Quarta Quinta Sexta Sábado Domingo" at bounding box center [308, 76] width 264 height 12
click at [176, 70] on select "[Selecione...] Segunda Terça Quarta Quinta Sexta Sábado Domingo" at bounding box center [308, 76] width 264 height 12
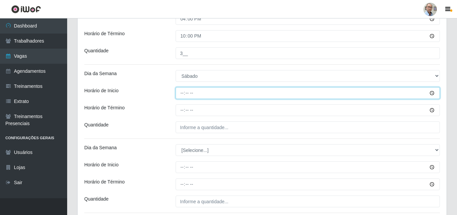
click at [181, 91] on input "Horário de Inicio" at bounding box center [308, 93] width 264 height 12
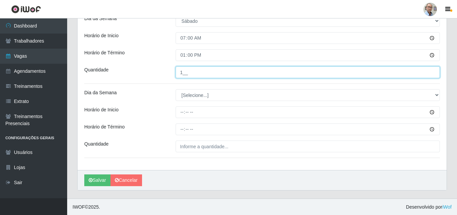
scroll to position [459, 0]
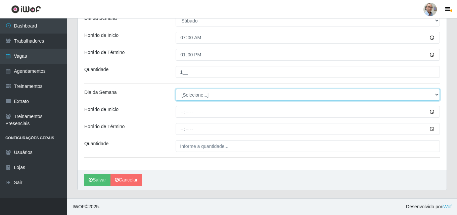
click at [190, 92] on select "[Selecione...] Segunda Terça Quarta Quinta Sexta Sábado Domingo" at bounding box center [308, 95] width 264 height 12
click at [176, 89] on select "[Selecione...] Segunda Terça Quarta Quinta Sexta Sábado Domingo" at bounding box center [308, 95] width 264 height 12
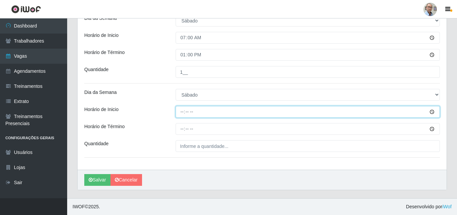
click at [179, 111] on input "Horário de Inicio" at bounding box center [308, 112] width 264 height 12
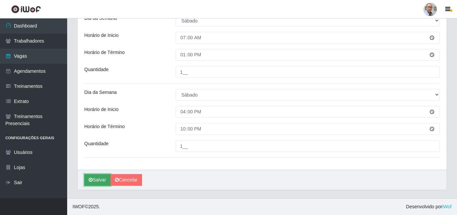
click at [97, 180] on button "Salvar" at bounding box center [97, 180] width 26 height 12
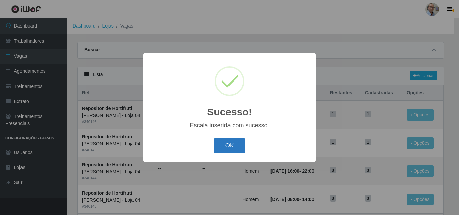
click at [235, 147] on button "OK" at bounding box center [229, 146] width 31 height 16
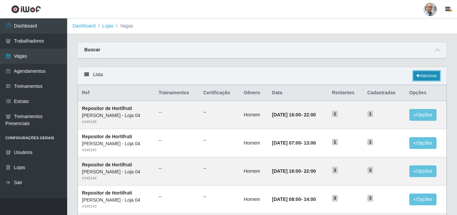
click at [428, 75] on link "Adicionar" at bounding box center [427, 75] width 27 height 9
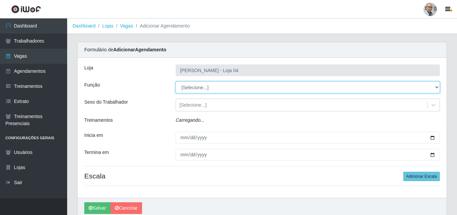
click at [223, 90] on select "[Selecione...] ASG ASG + ASG ++ Auxiliar de Depósito Auxiliar de Depósito + Aux…" at bounding box center [308, 88] width 264 height 12
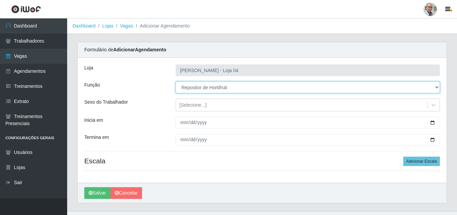
click at [176, 82] on select "[Selecione...] ASG ASG + ASG ++ Auxiliar de Depósito Auxiliar de Depósito + Aux…" at bounding box center [308, 88] width 264 height 12
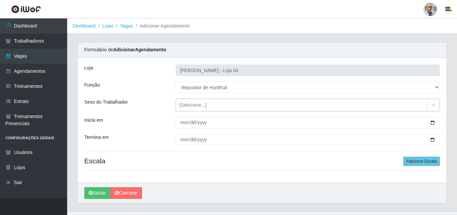
click at [197, 105] on div "[Selecione...]" at bounding box center [192, 105] width 27 height 7
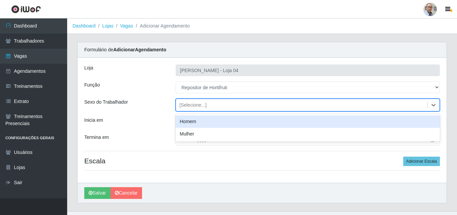
click at [192, 121] on div "Homem" at bounding box center [308, 122] width 264 height 12
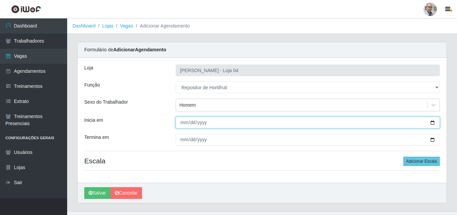
click at [430, 121] on input "Inicia em" at bounding box center [308, 123] width 264 height 12
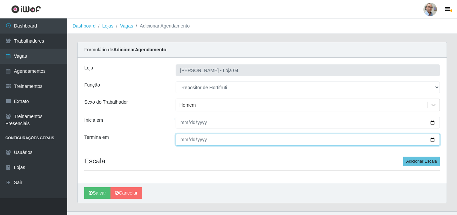
click at [433, 139] on input "Termina em" at bounding box center [308, 140] width 264 height 12
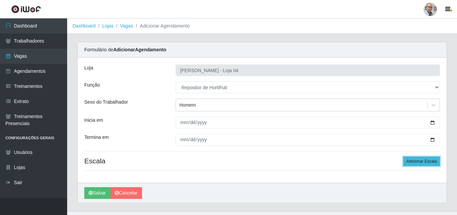
click at [418, 158] on button "Adicionar Escala" at bounding box center [422, 161] width 37 height 9
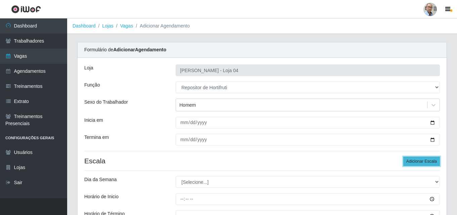
click at [418, 158] on button "Adicionar Escala" at bounding box center [422, 161] width 37 height 9
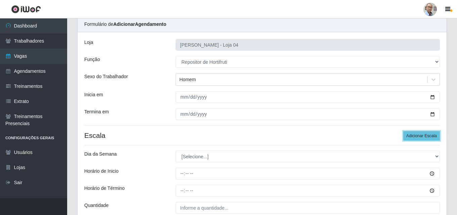
scroll to position [101, 0]
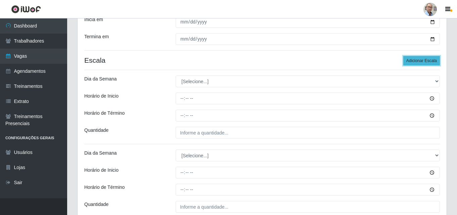
click at [424, 61] on button "Adicionar Escala" at bounding box center [422, 60] width 37 height 9
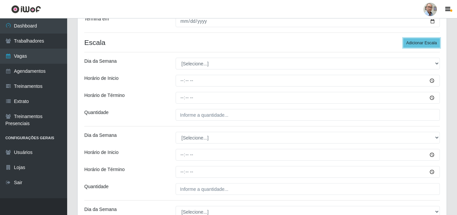
scroll to position [134, 0]
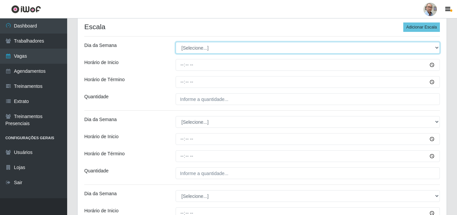
click at [200, 50] on select "[Selecione...] Segunda Terça Quarta Quinta Sexta Sábado Domingo" at bounding box center [308, 48] width 264 height 12
click at [176, 42] on select "[Selecione...] Segunda Terça Quarta Quinta Sexta Sábado Domingo" at bounding box center [308, 48] width 264 height 12
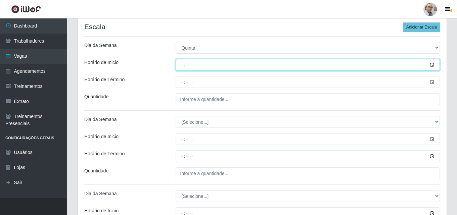
click at [183, 64] on input "Horário de Inicio" at bounding box center [308, 65] width 264 height 12
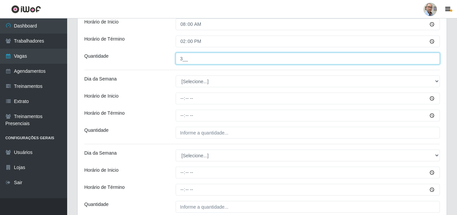
scroll to position [168, 0]
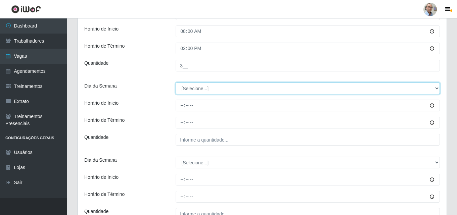
click at [198, 94] on select "[Selecione...] Segunda Terça Quarta Quinta Sexta Sábado Domingo" at bounding box center [308, 89] width 264 height 12
click at [176, 83] on select "[Selecione...] Segunda Terça Quarta Quinta Sexta Sábado Domingo" at bounding box center [308, 89] width 264 height 12
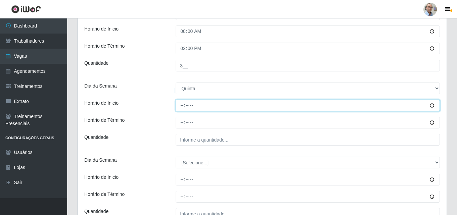
click at [185, 110] on input "Horário de Inicio" at bounding box center [308, 106] width 264 height 12
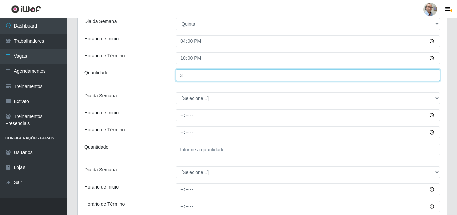
scroll to position [235, 0]
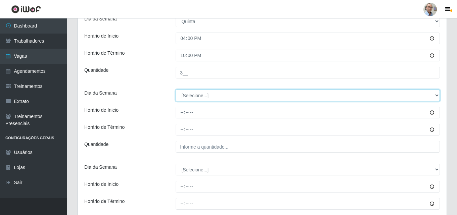
click at [194, 96] on select "[Selecione...] Segunda Terça Quarta Quinta Sexta Sábado Domingo" at bounding box center [308, 96] width 264 height 12
click at [176, 90] on select "[Selecione...] Segunda Terça Quarta Quinta Sexta Sábado Domingo" at bounding box center [308, 96] width 264 height 12
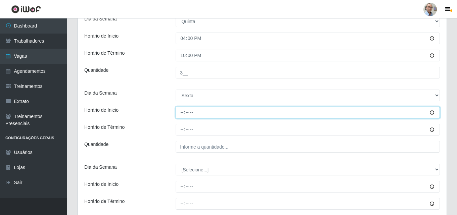
click at [181, 112] on input "Horário de Inicio" at bounding box center [308, 113] width 264 height 12
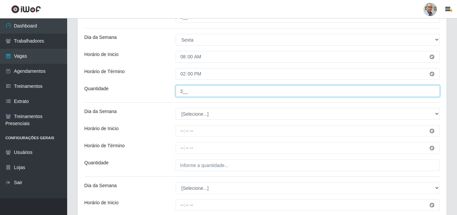
scroll to position [336, 0]
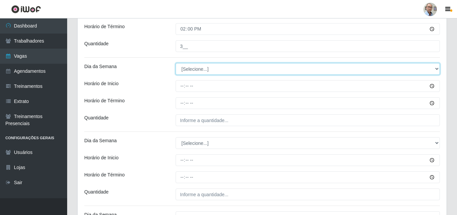
click at [200, 71] on select "[Selecione...] Segunda Terça Quarta Quinta Sexta Sábado Domingo" at bounding box center [308, 69] width 264 height 12
click at [176, 63] on select "[Selecione...] Segunda Terça Quarta Quinta Sexta Sábado Domingo" at bounding box center [308, 69] width 264 height 12
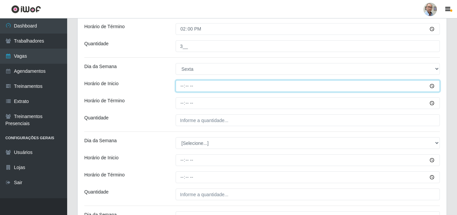
drag, startPoint x: 180, startPoint y: 88, endPoint x: 176, endPoint y: 88, distance: 4.4
click at [180, 88] on input "Horário de Inicio" at bounding box center [308, 86] width 264 height 12
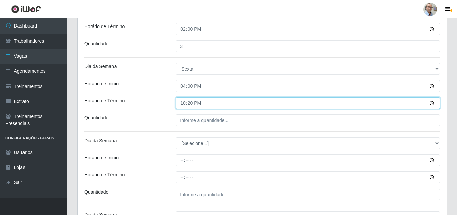
click at [200, 101] on input "22:20" at bounding box center [308, 103] width 264 height 12
click at [241, 98] on input "20:00" at bounding box center [308, 103] width 264 height 12
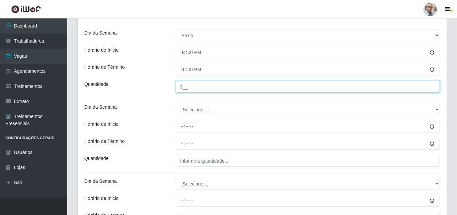
scroll to position [403, 0]
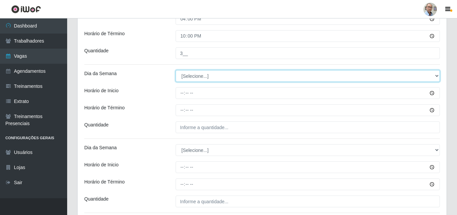
click at [195, 74] on select "[Selecione...] Segunda Terça Quarta Quinta Sexta Sábado Domingo" at bounding box center [308, 76] width 264 height 12
click at [176, 70] on select "[Selecione...] Segunda Terça Quarta Quinta Sexta Sábado Domingo" at bounding box center [308, 76] width 264 height 12
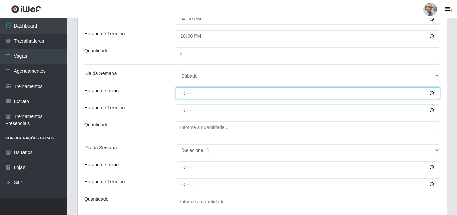
click at [181, 92] on input "Horário de Inicio" at bounding box center [308, 93] width 264 height 12
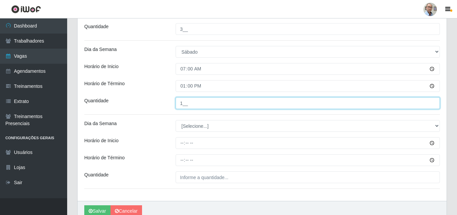
scroll to position [459, 0]
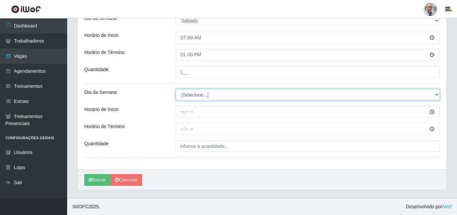
click at [188, 92] on select "[Selecione...] Segunda Terça Quarta Quinta Sexta Sábado Domingo" at bounding box center [308, 95] width 264 height 12
click at [202, 94] on select "[Selecione...] Segunda Terça Quarta Quinta Sexta Sábado Domingo" at bounding box center [308, 95] width 264 height 12
click at [176, 89] on select "[Selecione...] Segunda Terça Quarta Quinta Sexta Sábado Domingo" at bounding box center [308, 95] width 264 height 12
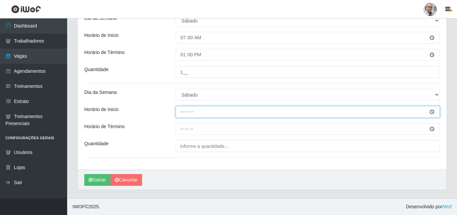
click at [180, 116] on input "Horário de Inicio" at bounding box center [308, 112] width 264 height 12
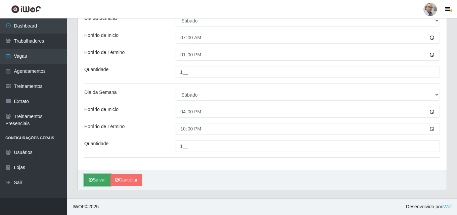
click at [99, 178] on button "Salvar" at bounding box center [97, 180] width 26 height 12
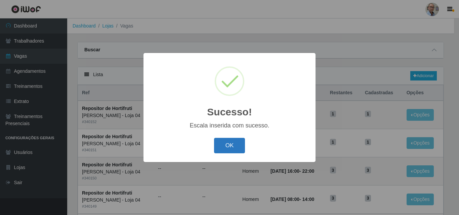
click at [231, 144] on button "OK" at bounding box center [229, 146] width 31 height 16
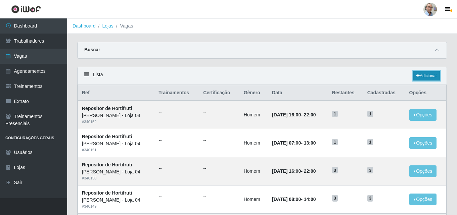
click at [427, 72] on link "Adicionar" at bounding box center [427, 75] width 27 height 9
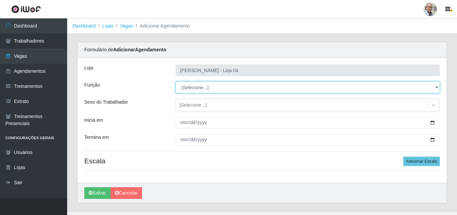
click at [218, 85] on select "[Selecione...] ASG ASG + ASG ++ Auxiliar de Depósito Auxiliar de Depósito + Aux…" at bounding box center [308, 88] width 264 height 12
click at [176, 82] on select "[Selecione...] ASG ASG + ASG ++ Auxiliar de Depósito Auxiliar de Depósito + Aux…" at bounding box center [308, 88] width 264 height 12
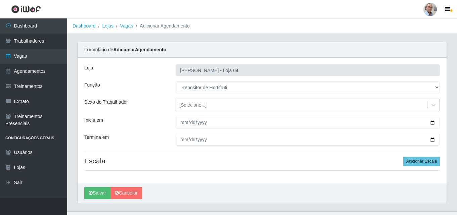
click at [204, 105] on div "[Selecione...]" at bounding box center [192, 105] width 27 height 7
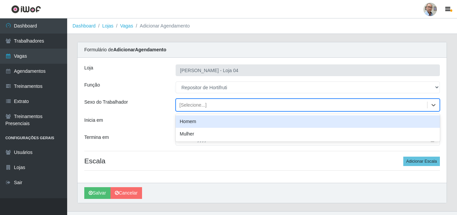
click at [198, 120] on div "Homem" at bounding box center [308, 122] width 264 height 12
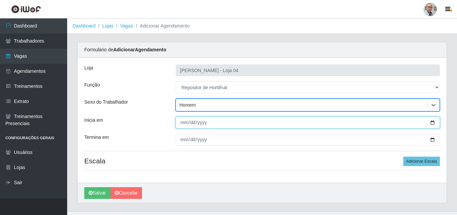
drag, startPoint x: 432, startPoint y: 122, endPoint x: 414, endPoint y: 122, distance: 18.1
click at [432, 122] on input "Inicia em" at bounding box center [308, 123] width 264 height 12
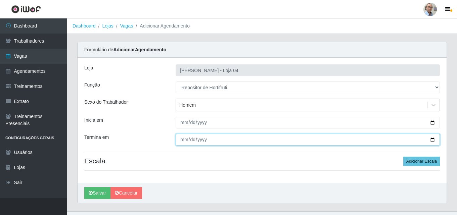
click at [432, 140] on input "Termina em" at bounding box center [308, 140] width 264 height 12
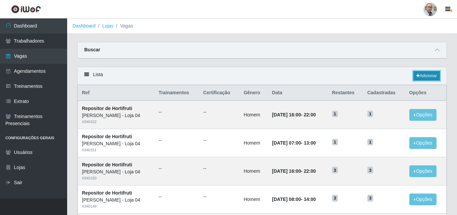
click at [433, 76] on link "Adicionar" at bounding box center [427, 75] width 27 height 9
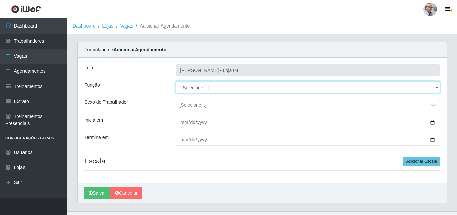
click at [215, 88] on select "[Selecione...] ASG ASG + ASG ++ Auxiliar de Depósito Auxiliar de Depósito + Aux…" at bounding box center [308, 88] width 264 height 12
click at [176, 82] on select "[Selecione...] ASG ASG + ASG ++ Auxiliar de Depósito Auxiliar de Depósito + Aux…" at bounding box center [308, 88] width 264 height 12
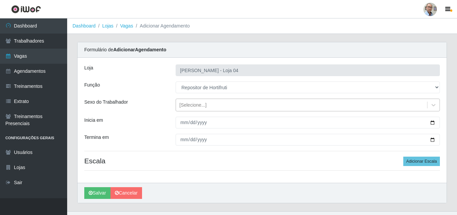
click at [197, 106] on div "[Selecione...]" at bounding box center [192, 105] width 27 height 7
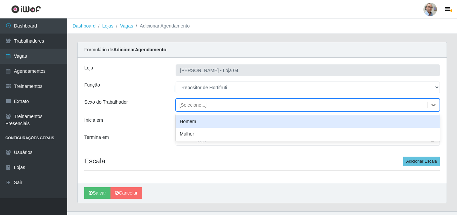
click at [191, 121] on div "Homem" at bounding box center [308, 122] width 264 height 12
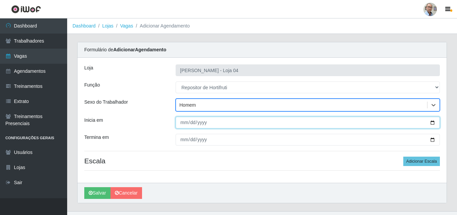
click at [429, 123] on input "Inicia em" at bounding box center [308, 123] width 264 height 12
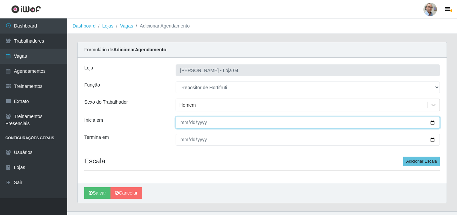
click at [430, 121] on input "Inicia em" at bounding box center [308, 123] width 264 height 12
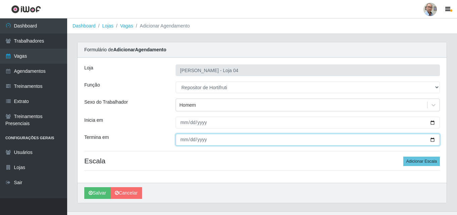
click at [433, 140] on input "Termina em" at bounding box center [308, 140] width 264 height 12
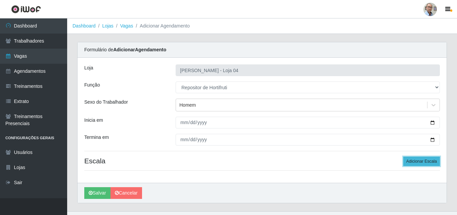
click at [430, 163] on button "Adicionar Escala" at bounding box center [422, 161] width 37 height 9
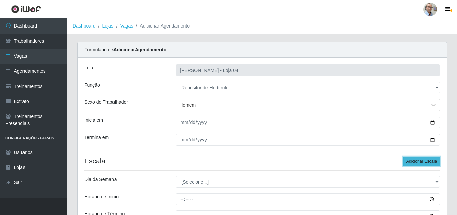
click at [424, 162] on button "Adicionar Escala" at bounding box center [422, 161] width 37 height 9
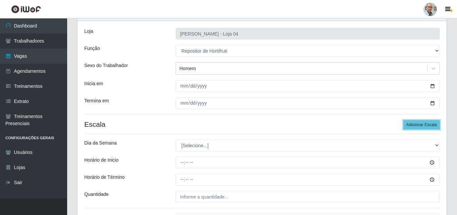
scroll to position [101, 0]
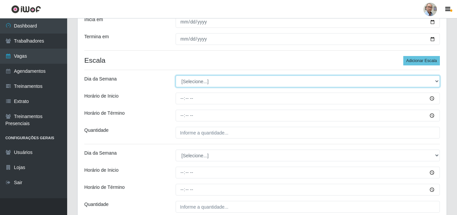
click at [204, 81] on select "[Selecione...] Segunda Terça Quarta Quinta Sexta Sábado Domingo" at bounding box center [308, 82] width 264 height 12
click at [206, 82] on select "[Selecione...] Segunda Terça Quarta Quinta Sexta Sábado Domingo" at bounding box center [308, 82] width 264 height 12
click at [176, 76] on select "[Selecione...] Segunda Terça Quarta Quinta Sexta Sábado Domingo" at bounding box center [308, 82] width 264 height 12
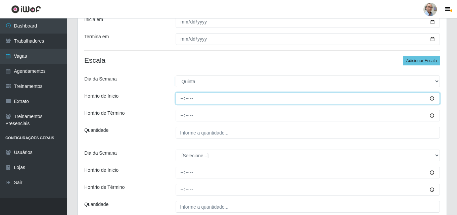
click at [181, 95] on input "Horário de Inicio" at bounding box center [308, 99] width 264 height 12
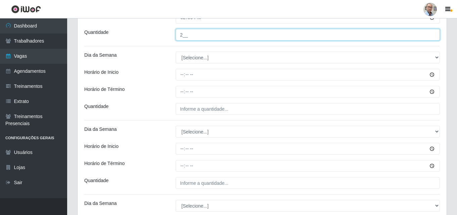
scroll to position [202, 0]
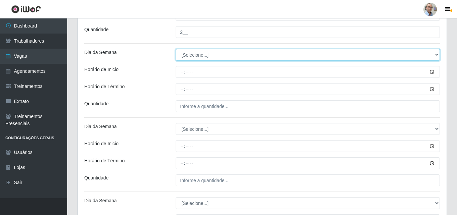
click at [193, 54] on select "[Selecione...] Segunda Terça Quarta Quinta Sexta Sábado Domingo" at bounding box center [308, 55] width 264 height 12
click at [176, 49] on select "[Selecione...] Segunda Terça Quarta Quinta Sexta Sábado Domingo" at bounding box center [308, 55] width 264 height 12
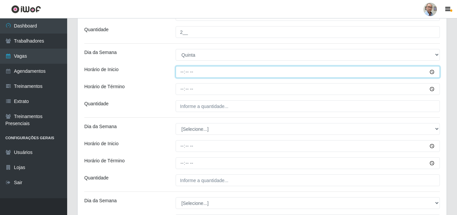
click at [181, 73] on input "Horário de Inicio" at bounding box center [308, 72] width 264 height 12
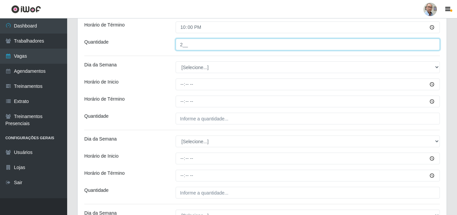
scroll to position [269, 0]
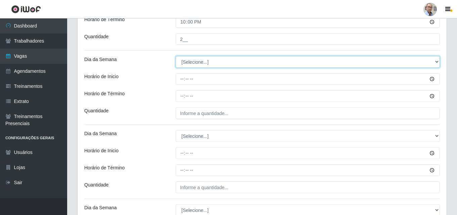
click at [186, 65] on select "[Selecione...] Segunda Terça Quarta Quinta Sexta Sábado Domingo" at bounding box center [308, 62] width 264 height 12
click at [176, 56] on select "[Selecione...] Segunda Terça Quarta Quinta Sexta Sábado Domingo" at bounding box center [308, 62] width 264 height 12
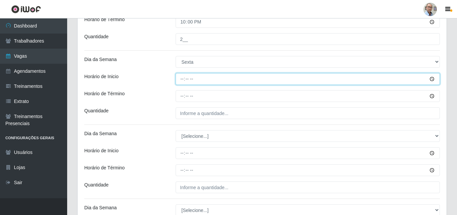
click at [178, 76] on input "Horário de Inicio" at bounding box center [308, 79] width 264 height 12
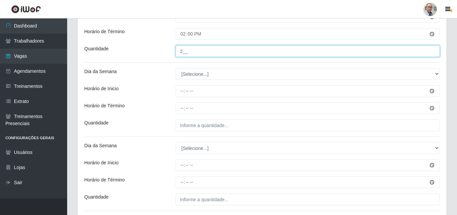
scroll to position [336, 0]
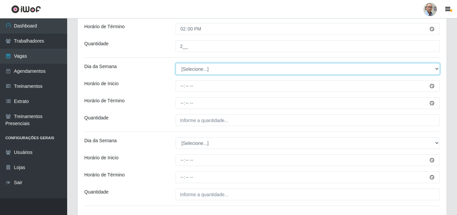
click at [196, 65] on select "[Selecione...] Segunda Terça Quarta Quinta Sexta Sábado Domingo" at bounding box center [308, 69] width 264 height 12
click at [194, 71] on select "[Selecione...] Segunda Terça Quarta Quinta Sexta Sábado Domingo" at bounding box center [308, 69] width 264 height 12
click at [176, 63] on select "[Selecione...] Segunda Terça Quarta Quinta Sexta Sábado Domingo" at bounding box center [308, 69] width 264 height 12
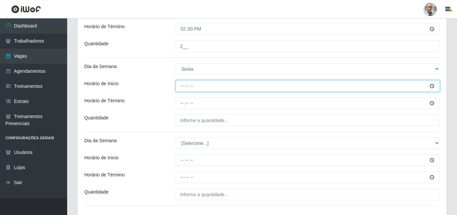
click at [182, 85] on input "Horário de Inicio" at bounding box center [308, 86] width 264 height 12
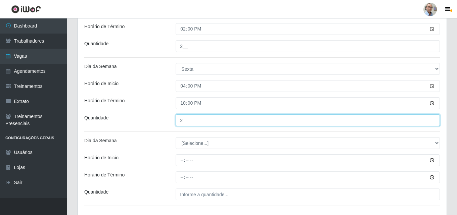
scroll to position [384, 0]
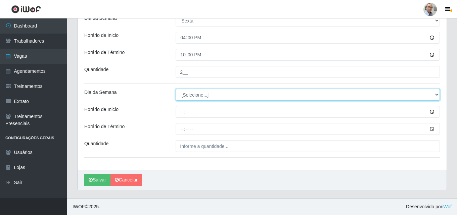
click at [193, 91] on select "[Selecione...] Segunda Terça Quarta Quinta Sexta Sábado Domingo" at bounding box center [308, 95] width 264 height 12
click at [176, 89] on select "[Selecione...] Segunda Terça Quarta Quinta Sexta Sábado Domingo" at bounding box center [308, 95] width 264 height 12
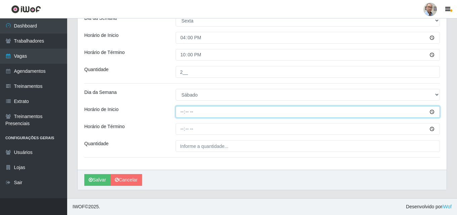
click at [181, 113] on input "Horário de Inicio" at bounding box center [308, 112] width 264 height 12
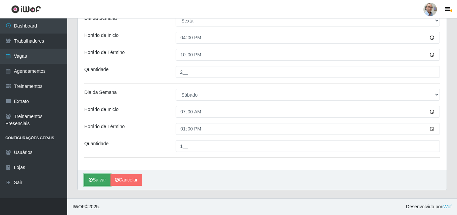
click at [99, 180] on button "Salvar" at bounding box center [97, 180] width 26 height 12
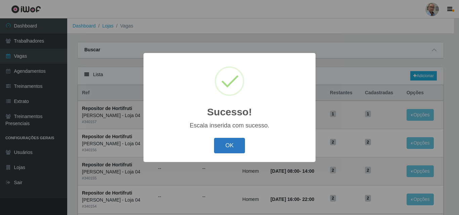
click at [238, 146] on button "OK" at bounding box center [229, 146] width 31 height 16
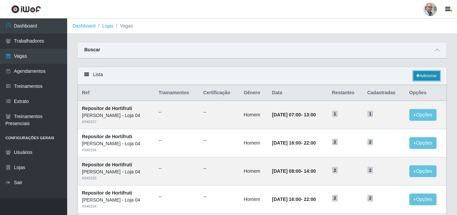
click at [423, 73] on link "Adicionar" at bounding box center [427, 75] width 27 height 9
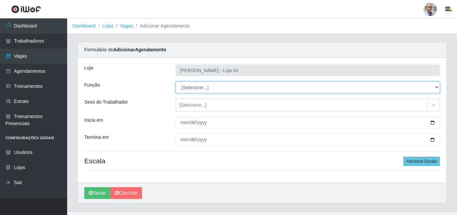
click at [203, 85] on select "[Selecione...] ASG ASG + ASG ++ Auxiliar de Depósito Auxiliar de Depósito + Aux…" at bounding box center [308, 88] width 264 height 12
click at [176, 82] on select "[Selecione...] ASG ASG + ASG ++ Auxiliar de Depósito Auxiliar de Depósito + Aux…" at bounding box center [308, 88] width 264 height 12
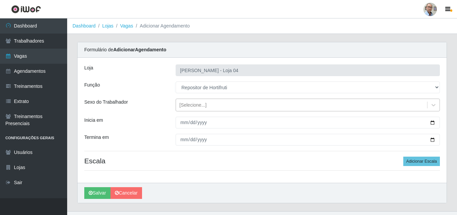
click at [190, 102] on div "[Selecione...]" at bounding box center [192, 105] width 27 height 7
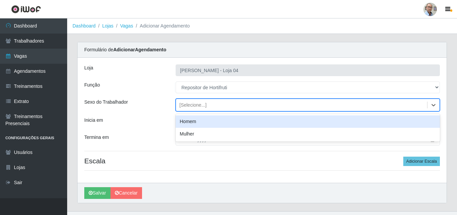
click at [185, 122] on div "Homem" at bounding box center [308, 122] width 264 height 12
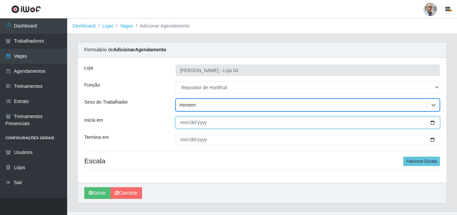
click at [432, 124] on input "Inicia em" at bounding box center [308, 123] width 264 height 12
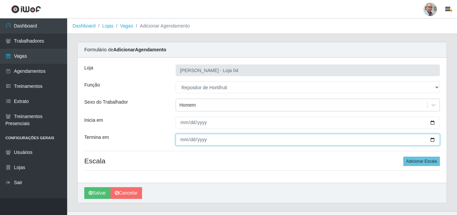
click at [432, 140] on input "Termina em" at bounding box center [308, 140] width 264 height 12
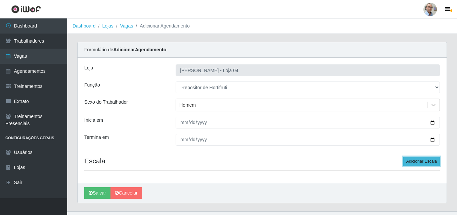
click at [418, 162] on button "Adicionar Escala" at bounding box center [422, 161] width 37 height 9
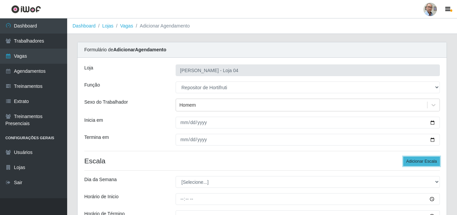
click at [418, 162] on button "Adicionar Escala" at bounding box center [422, 161] width 37 height 9
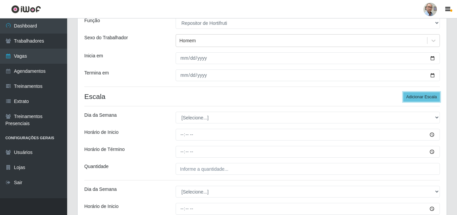
scroll to position [67, 0]
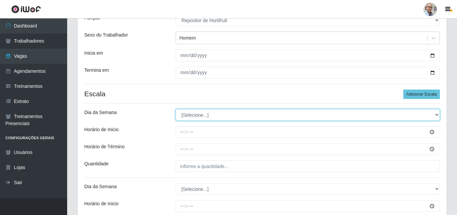
click at [202, 113] on select "[Selecione...] Segunda Terça Quarta Quinta Sexta Sábado Domingo" at bounding box center [308, 115] width 264 height 12
click at [176, 109] on select "[Selecione...] Segunda Terça Quarta Quinta Sexta Sábado Domingo" at bounding box center [308, 115] width 264 height 12
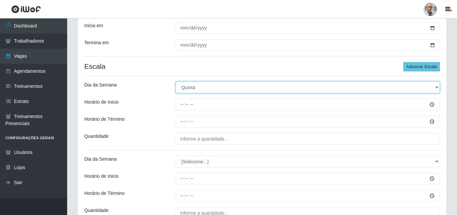
scroll to position [134, 0]
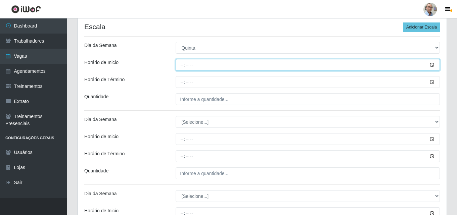
click at [180, 66] on input "Horário de Inicio" at bounding box center [308, 65] width 264 height 12
click at [181, 66] on input "07:00" at bounding box center [308, 65] width 264 height 12
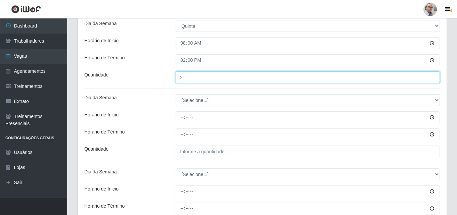
scroll to position [168, 0]
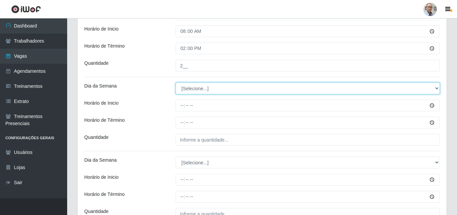
click at [194, 85] on select "[Selecione...] Segunda Terça Quarta Quinta Sexta Sábado Domingo" at bounding box center [308, 89] width 264 height 12
click at [176, 83] on select "[Selecione...] Segunda Terça Quarta Quinta Sexta Sábado Domingo" at bounding box center [308, 89] width 264 height 12
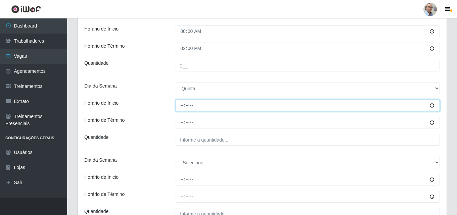
click at [181, 108] on input "Horário de Inicio" at bounding box center [308, 106] width 264 height 12
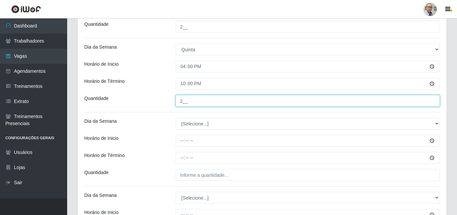
scroll to position [269, 0]
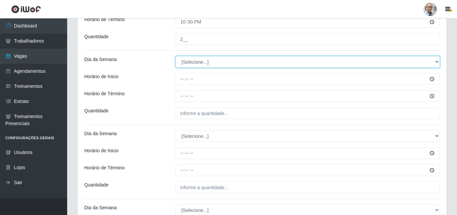
click at [187, 60] on select "[Selecione...] Segunda Terça Quarta Quinta Sexta Sábado Domingo" at bounding box center [308, 62] width 264 height 12
click at [176, 56] on select "[Selecione...] Segunda Terça Quarta Quinta Sexta Sábado Domingo" at bounding box center [308, 62] width 264 height 12
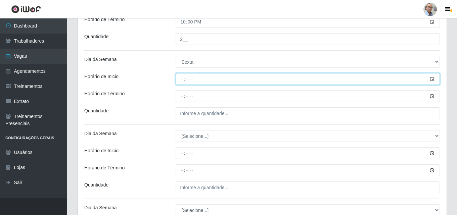
click at [178, 84] on input "Horário de Inicio" at bounding box center [308, 79] width 264 height 12
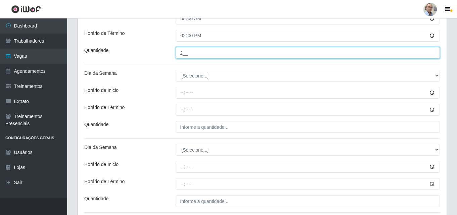
scroll to position [336, 0]
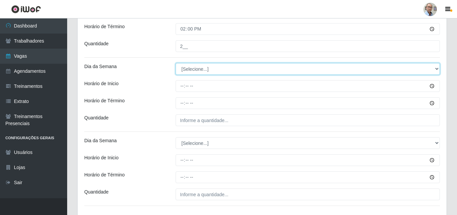
click at [197, 65] on select "[Selecione...] Segunda Terça Quarta Quinta Sexta Sábado Domingo" at bounding box center [308, 69] width 264 height 12
click at [176, 63] on select "[Selecione...] Segunda Terça Quarta Quinta Sexta Sábado Domingo" at bounding box center [308, 69] width 264 height 12
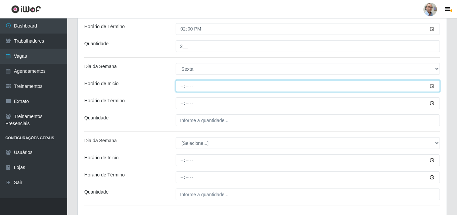
click at [178, 87] on input "Horário de Inicio" at bounding box center [308, 86] width 264 height 12
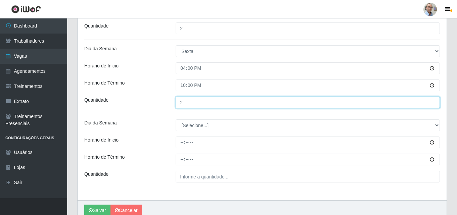
scroll to position [370, 0]
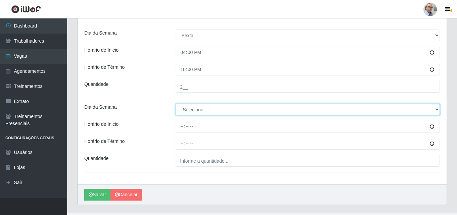
click at [192, 105] on select "[Selecione...] Segunda Terça Quarta Quinta Sexta Sábado Domingo" at bounding box center [308, 110] width 264 height 12
click at [176, 104] on select "[Selecione...] Segunda Terça Quarta Quinta Sexta Sábado Domingo" at bounding box center [308, 110] width 264 height 12
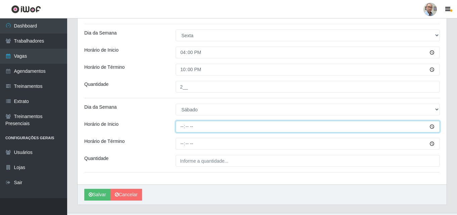
click at [178, 128] on input "Horário de Inicio" at bounding box center [308, 127] width 264 height 12
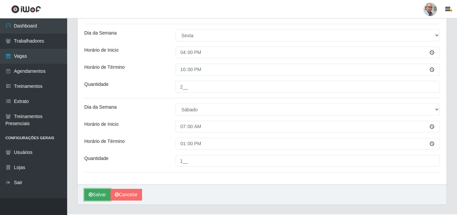
click at [94, 196] on button "Salvar" at bounding box center [97, 195] width 26 height 12
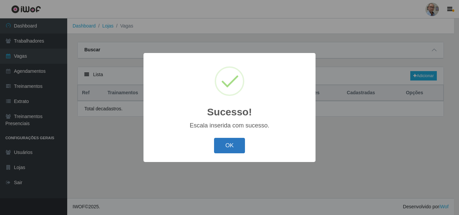
click at [224, 147] on button "OK" at bounding box center [229, 146] width 31 height 16
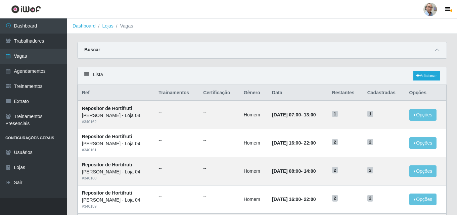
click at [439, 45] on div "Buscar" at bounding box center [262, 50] width 369 height 16
click at [438, 50] on icon at bounding box center [437, 50] width 5 height 5
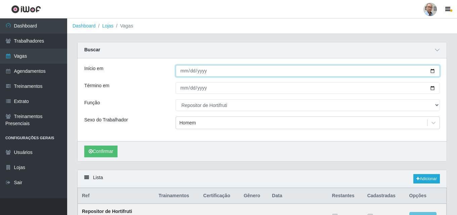
click at [432, 73] on input "[DATE]" at bounding box center [308, 71] width 264 height 12
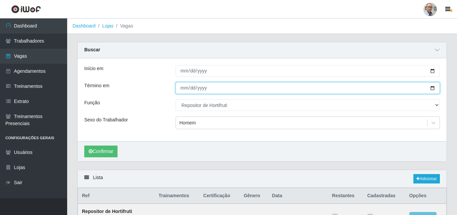
click at [436, 88] on input "[DATE]" at bounding box center [308, 88] width 264 height 12
click at [432, 87] on input "[DATE]" at bounding box center [308, 88] width 264 height 12
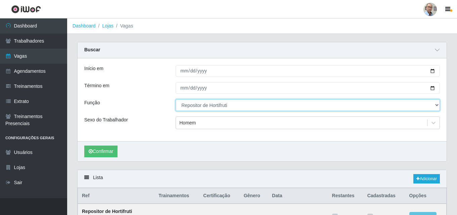
click at [207, 105] on select "[Selecione...] ASG ASG + ASG ++ Auxiliar de Depósito Auxiliar de Depósito + Aux…" at bounding box center [308, 105] width 264 height 12
click at [176, 100] on select "[Selecione...] ASG ASG + ASG ++ Auxiliar de Depósito Auxiliar de Depósito + Aux…" at bounding box center [308, 105] width 264 height 12
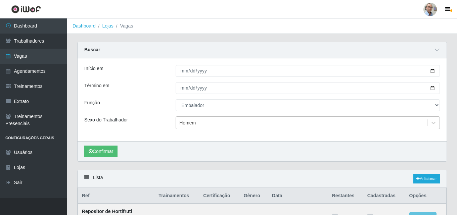
click at [192, 124] on div "Homem" at bounding box center [187, 123] width 16 height 7
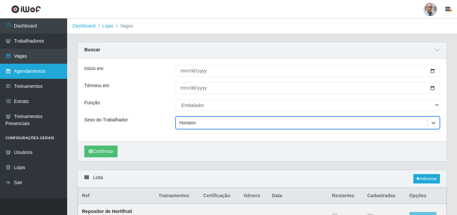
click at [25, 76] on link "Agendamentos" at bounding box center [33, 71] width 67 height 15
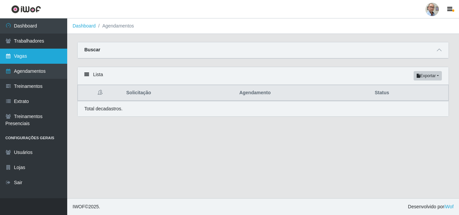
click at [23, 54] on link "Vagas" at bounding box center [33, 56] width 67 height 15
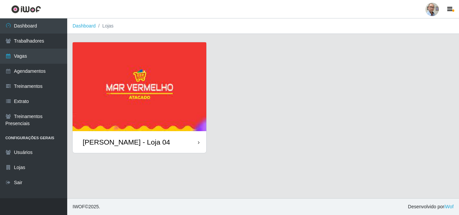
click at [110, 143] on div "[PERSON_NAME] - Loja 04" at bounding box center [126, 142] width 87 height 8
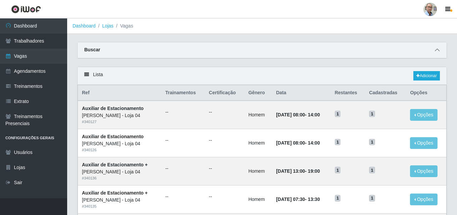
click at [434, 52] on span at bounding box center [437, 50] width 8 height 8
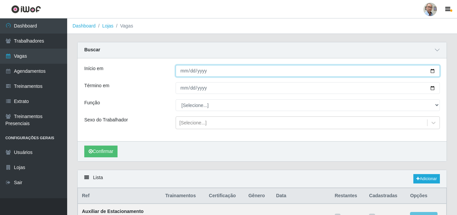
click at [434, 71] on input "Início em" at bounding box center [308, 71] width 264 height 12
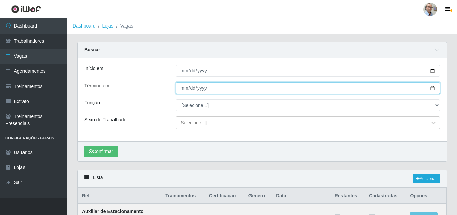
click at [433, 87] on input "Término em" at bounding box center [308, 88] width 264 height 12
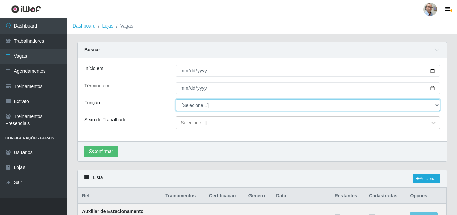
click at [201, 104] on select "[Selecione...] ASG ASG + ASG ++ Auxiliar de Depósito Auxiliar de Depósito + Aux…" at bounding box center [308, 105] width 264 height 12
click at [176, 100] on select "[Selecione...] ASG ASG + ASG ++ Auxiliar de Depósito Auxiliar de Depósito + Aux…" at bounding box center [308, 105] width 264 height 12
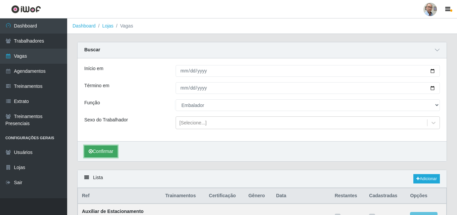
click at [107, 149] on button "Confirmar" at bounding box center [100, 152] width 33 height 12
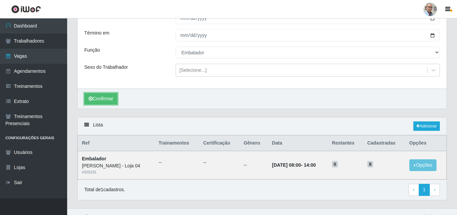
scroll to position [63, 0]
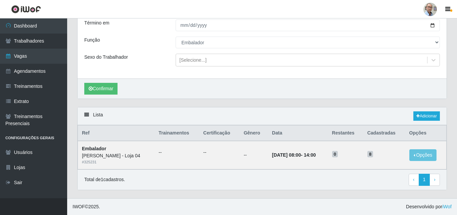
click at [240, 100] on div "Carregando... Buscar Início em [DATE] Término em [DATE] Função [Selecione...] A…" at bounding box center [262, 43] width 380 height 128
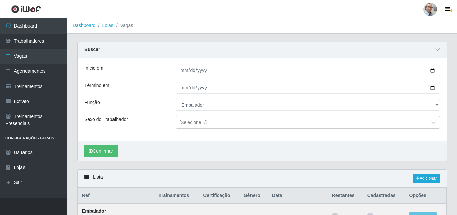
scroll to position [0, 0]
click at [438, 52] on icon at bounding box center [437, 50] width 5 height 5
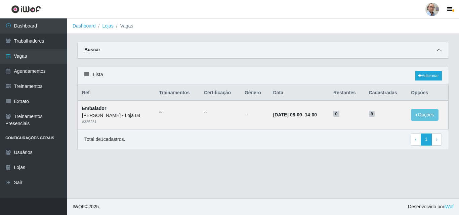
click at [441, 50] on icon at bounding box center [439, 50] width 5 height 5
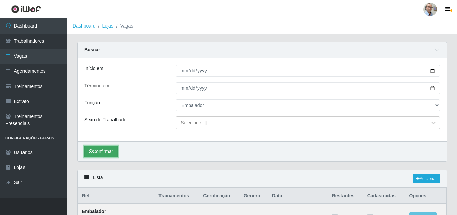
click at [102, 154] on button "Confirmar" at bounding box center [100, 152] width 33 height 12
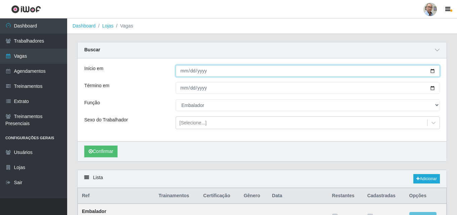
click at [434, 71] on input "[DATE]" at bounding box center [308, 71] width 264 height 12
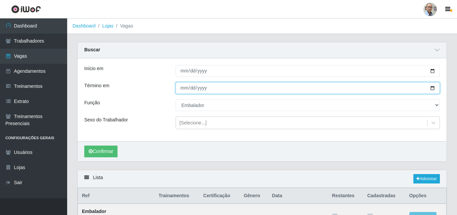
click at [433, 89] on input "[DATE]" at bounding box center [308, 88] width 264 height 12
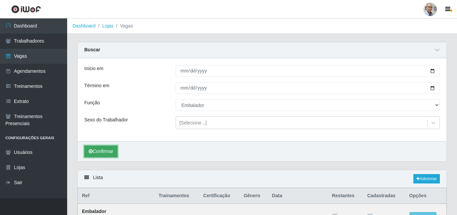
click at [117, 152] on button "Confirmar" at bounding box center [100, 152] width 33 height 12
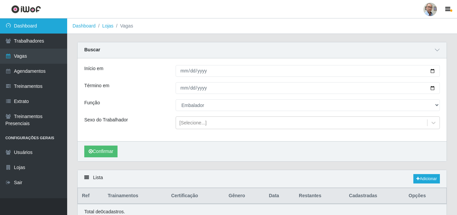
click at [23, 26] on link "Dashboard" at bounding box center [33, 25] width 67 height 15
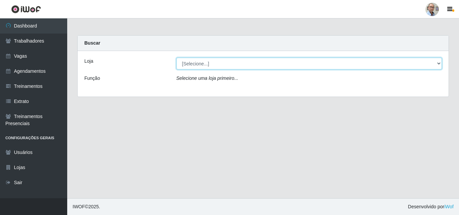
click at [198, 59] on select "[Selecione...] Mar Vermelho - Loja 04" at bounding box center [309, 64] width 266 height 12
click at [176, 58] on select "[Selecione...] Mar Vermelho - Loja 04" at bounding box center [309, 64] width 266 height 12
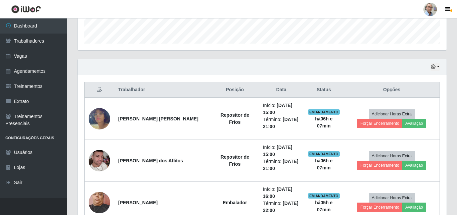
scroll to position [235, 0]
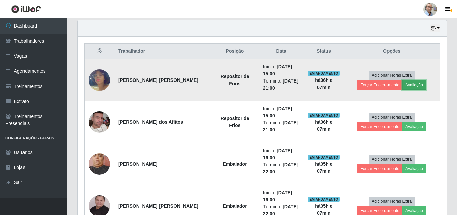
click at [403, 83] on button "Avaliação" at bounding box center [415, 84] width 24 height 9
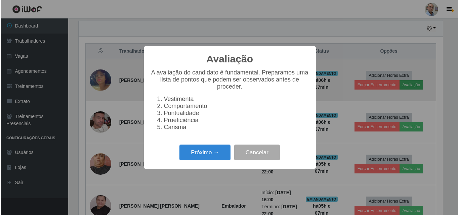
scroll to position [139, 366]
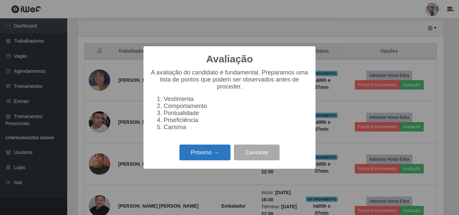
click at [201, 154] on button "Próximo →" at bounding box center [204, 153] width 51 height 16
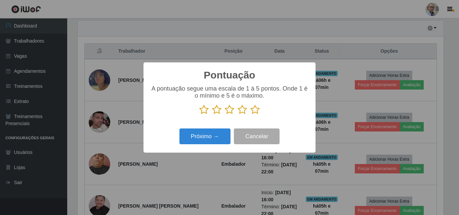
scroll to position [335874, 335647]
click at [256, 112] on icon at bounding box center [254, 110] width 9 height 10
click at [250, 115] on input "radio" at bounding box center [250, 115] width 0 height 0
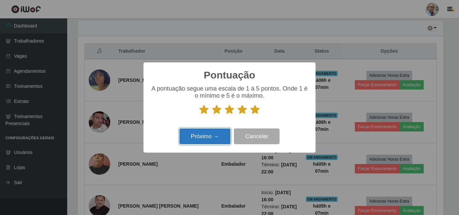
click at [203, 135] on button "Próximo →" at bounding box center [204, 137] width 51 height 16
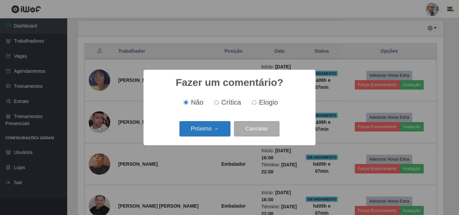
click at [213, 129] on button "Próximo →" at bounding box center [204, 129] width 51 height 16
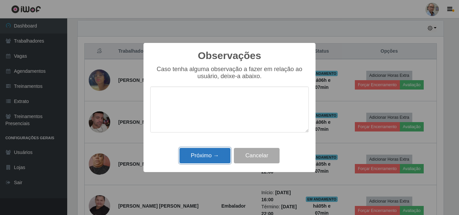
click at [205, 155] on button "Próximo →" at bounding box center [204, 156] width 51 height 16
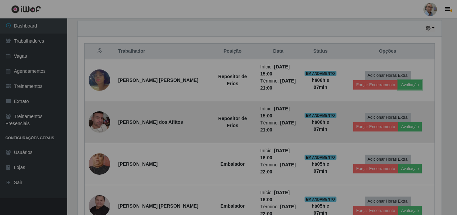
scroll to position [139, 369]
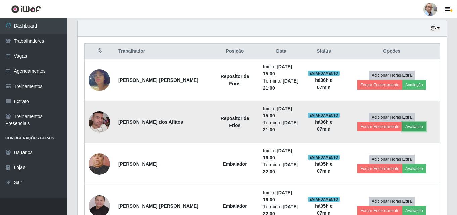
click at [403, 128] on button "Avaliação" at bounding box center [415, 126] width 24 height 9
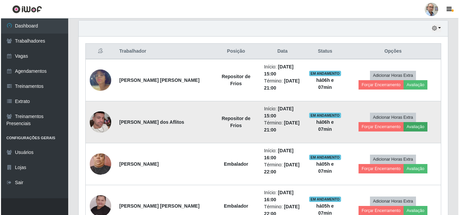
scroll to position [139, 366]
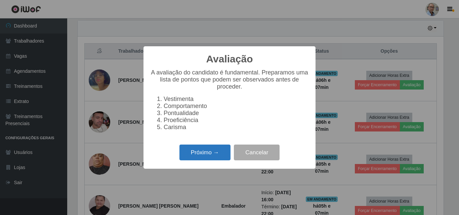
click at [206, 156] on button "Próximo →" at bounding box center [204, 153] width 51 height 16
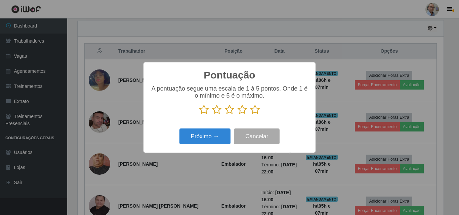
click at [255, 109] on icon at bounding box center [254, 110] width 9 height 10
click at [250, 115] on input "radio" at bounding box center [250, 115] width 0 height 0
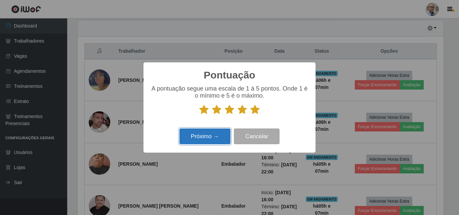
click at [207, 135] on button "Próximo →" at bounding box center [204, 137] width 51 height 16
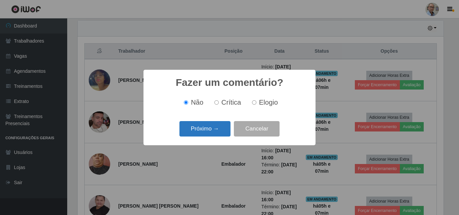
click at [206, 127] on button "Próximo →" at bounding box center [204, 129] width 51 height 16
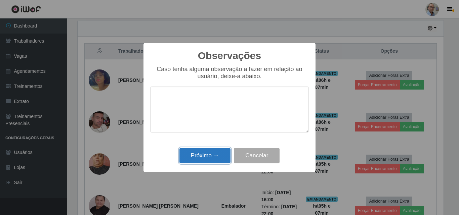
click at [197, 150] on button "Próximo →" at bounding box center [204, 156] width 51 height 16
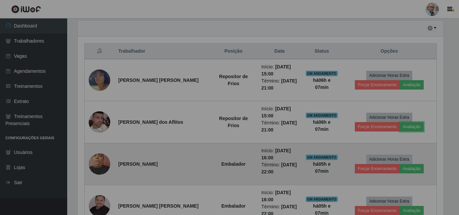
scroll to position [139, 369]
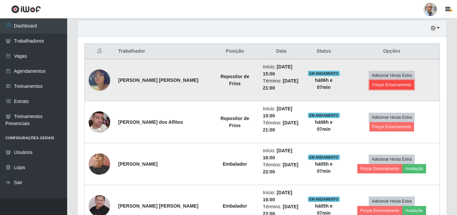
click at [415, 80] on button "Forçar Encerramento" at bounding box center [392, 84] width 45 height 9
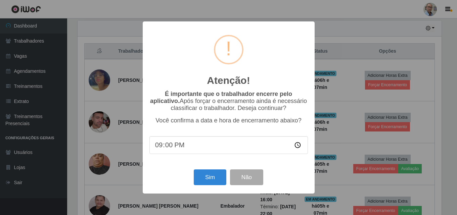
scroll to position [139, 366]
click at [220, 174] on button "Sim" at bounding box center [211, 178] width 33 height 16
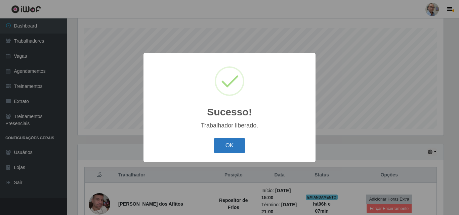
click at [234, 142] on button "OK" at bounding box center [229, 146] width 31 height 16
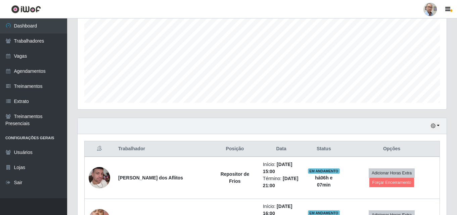
scroll to position [178, 0]
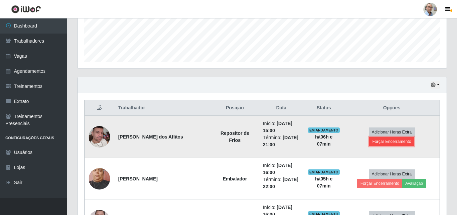
click at [415, 138] on button "Forçar Encerramento" at bounding box center [392, 141] width 45 height 9
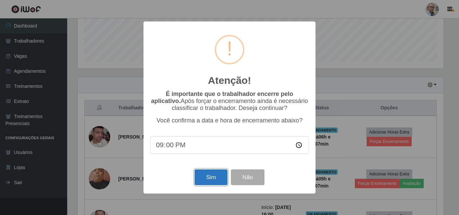
click at [208, 181] on button "Sim" at bounding box center [211, 178] width 33 height 16
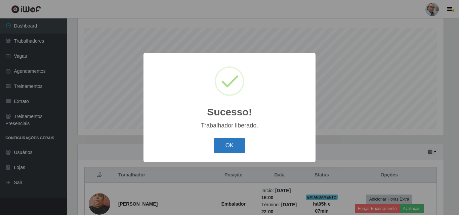
click at [230, 140] on button "OK" at bounding box center [229, 146] width 31 height 16
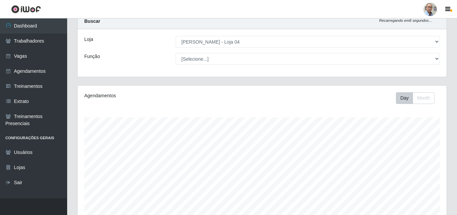
scroll to position [0, 0]
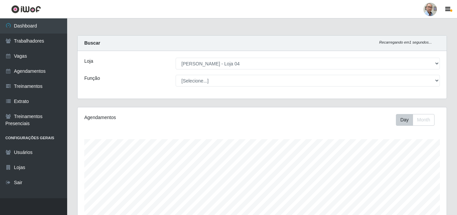
click at [241, 111] on div "Agendamentos Day Month" at bounding box center [262, 177] width 369 height 139
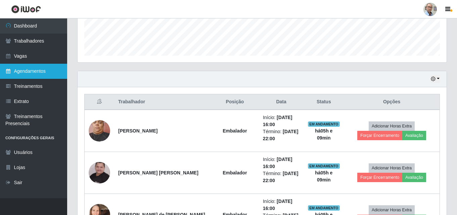
scroll to position [67, 0]
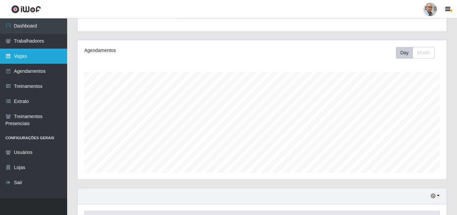
click at [28, 59] on link "Vagas" at bounding box center [33, 56] width 67 height 15
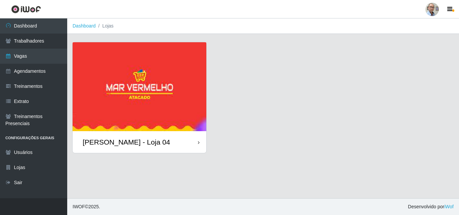
click at [115, 147] on div "[PERSON_NAME] - Loja 04" at bounding box center [140, 142] width 134 height 22
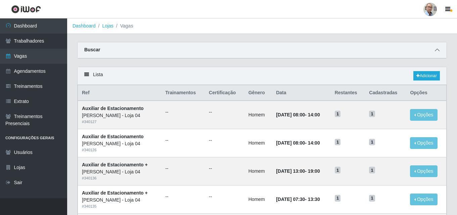
click at [437, 50] on icon at bounding box center [437, 50] width 5 height 5
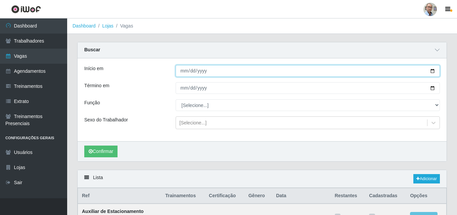
click at [434, 71] on input "Início em" at bounding box center [308, 71] width 264 height 12
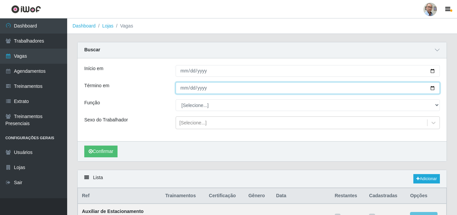
click at [433, 87] on input "Término em" at bounding box center [308, 88] width 264 height 12
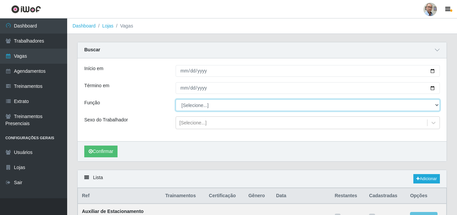
click at [202, 109] on select "[Selecione...] ASG ASG + ASG ++ Auxiliar de Depósito Auxiliar de Depósito + Aux…" at bounding box center [308, 105] width 264 height 12
click at [176, 100] on select "[Selecione...] ASG ASG + ASG ++ Auxiliar de Depósito Auxiliar de Depósito + Aux…" at bounding box center [308, 105] width 264 height 12
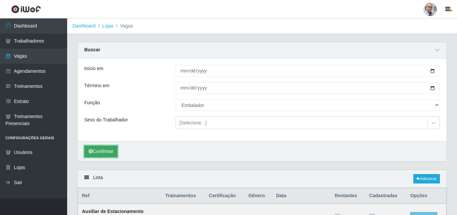
click at [102, 152] on button "Confirmar" at bounding box center [100, 152] width 33 height 12
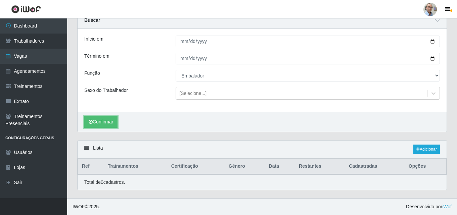
scroll to position [30, 0]
click at [422, 146] on link "Adicionar" at bounding box center [427, 149] width 27 height 9
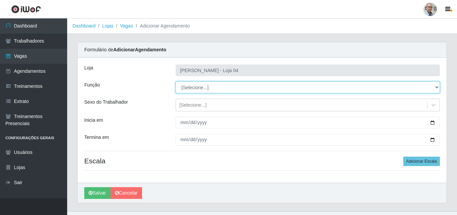
click at [206, 86] on select "[Selecione...] ASG ASG + ASG ++ Auxiliar de Depósito Auxiliar de Depósito + Aux…" at bounding box center [308, 88] width 264 height 12
click at [176, 82] on select "[Selecione...] ASG ASG + ASG ++ Auxiliar de Depósito Auxiliar de Depósito + Aux…" at bounding box center [308, 88] width 264 height 12
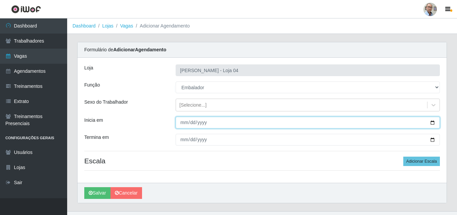
click at [433, 122] on input "Inicia em" at bounding box center [308, 123] width 264 height 12
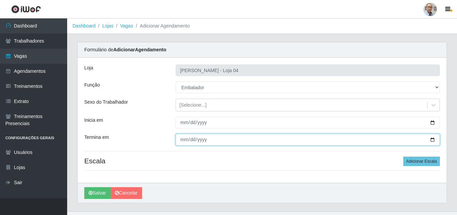
click at [433, 140] on input "Termina em" at bounding box center [308, 140] width 264 height 12
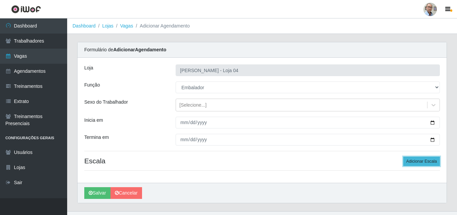
click at [420, 159] on button "Adicionar Escala" at bounding box center [422, 161] width 37 height 9
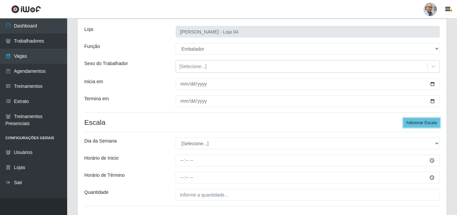
scroll to position [87, 0]
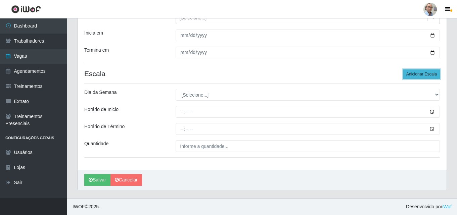
click at [423, 74] on button "Adicionar Escala" at bounding box center [422, 74] width 37 height 9
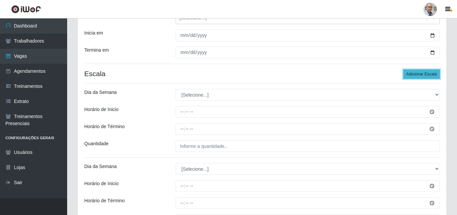
click at [423, 74] on button "Adicionar Escala" at bounding box center [422, 74] width 37 height 9
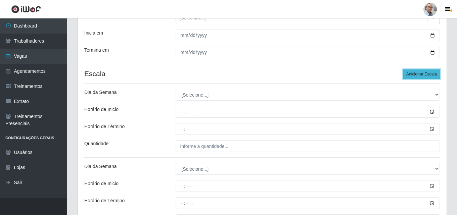
click at [423, 74] on button "Adicionar Escala" at bounding box center [422, 74] width 37 height 9
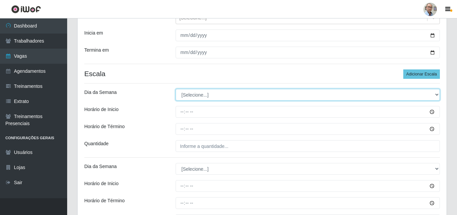
click at [195, 93] on select "[Selecione...] Segunda Terça Quarta Quinta Sexta Sábado Domingo" at bounding box center [308, 95] width 264 height 12
click at [176, 89] on select "[Selecione...] Segunda Terça Quarta Quinta Sexta Sábado Domingo" at bounding box center [308, 95] width 264 height 12
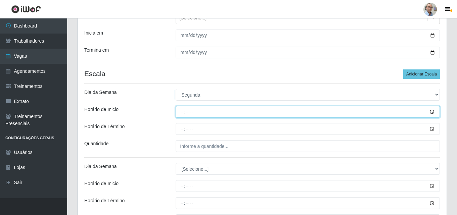
click at [183, 113] on input "Horário de Inicio" at bounding box center [308, 112] width 264 height 12
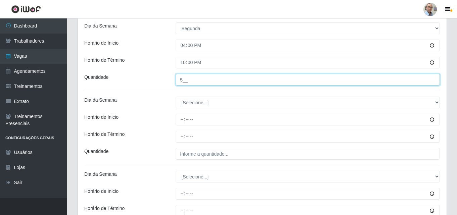
scroll to position [155, 0]
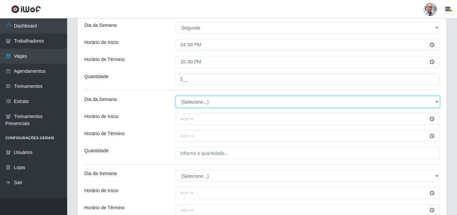
click at [194, 103] on select "[Selecione...] Segunda Terça Quarta Quinta Sexta Sábado Domingo" at bounding box center [308, 102] width 264 height 12
click at [176, 96] on select "[Selecione...] Segunda Terça Quarta Quinta Sexta Sábado Domingo" at bounding box center [308, 102] width 264 height 12
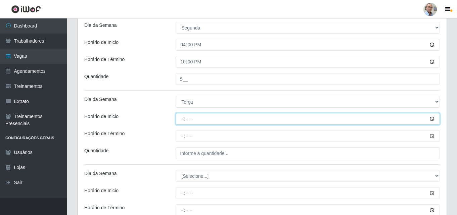
click at [181, 120] on input "Horário de Inicio" at bounding box center [308, 119] width 264 height 12
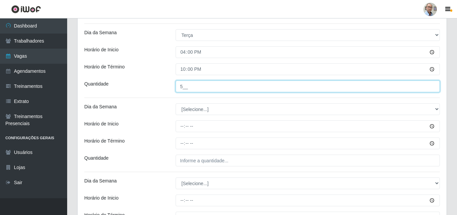
scroll to position [222, 0]
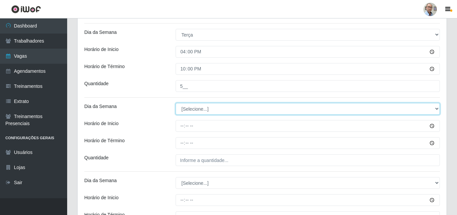
click at [189, 109] on select "[Selecione...] Segunda Terça Quarta Quinta Sexta Sábado Domingo" at bounding box center [308, 109] width 264 height 12
click at [176, 103] on select "[Selecione...] Segunda Terça Quarta Quinta Sexta Sábado Domingo" at bounding box center [308, 109] width 264 height 12
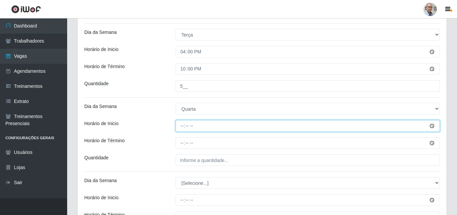
click at [179, 128] on input "Horário de Inicio" at bounding box center [308, 126] width 264 height 12
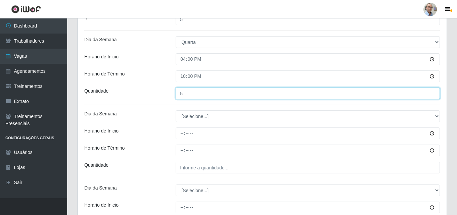
scroll to position [289, 0]
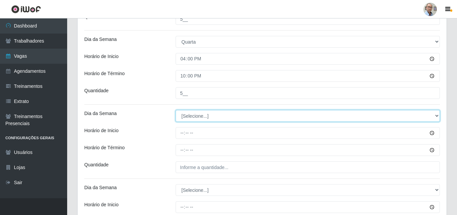
click at [197, 116] on select "[Selecione...] Segunda Terça Quarta Quinta Sexta Sábado Domingo" at bounding box center [308, 116] width 264 height 12
click at [176, 110] on select "[Selecione...] Segunda Terça Quarta Quinta Sexta Sábado Domingo" at bounding box center [308, 116] width 264 height 12
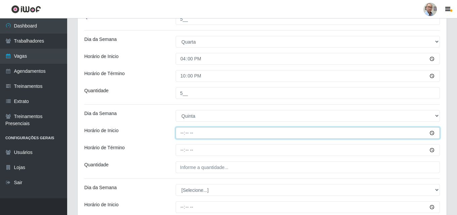
click at [180, 131] on input "Horário de Inicio" at bounding box center [308, 133] width 264 height 12
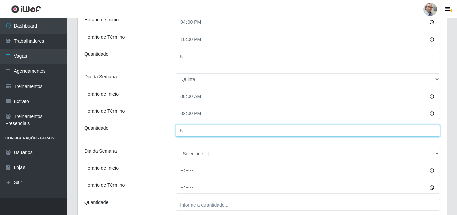
scroll to position [390, 0]
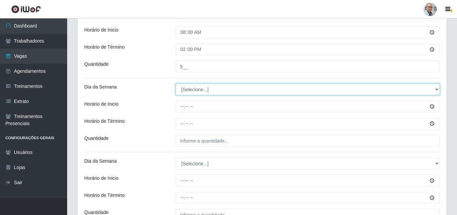
click at [201, 86] on select "[Selecione...] Segunda Terça Quarta Quinta Sexta Sábado Domingo" at bounding box center [308, 90] width 264 height 12
click at [176, 84] on select "[Selecione...] Segunda Terça Quarta Quinta Sexta Sábado Domingo" at bounding box center [308, 90] width 264 height 12
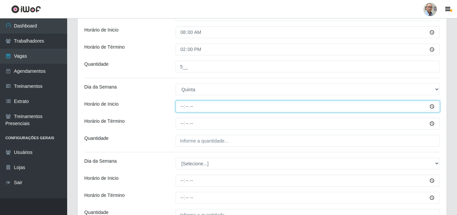
click at [178, 106] on input "Horário de Inicio" at bounding box center [308, 107] width 264 height 12
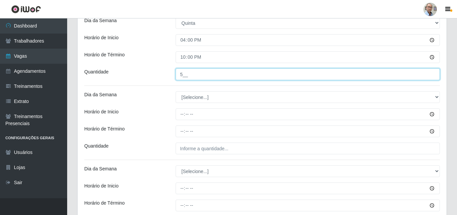
scroll to position [457, 0]
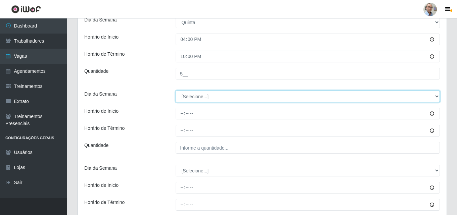
click at [194, 97] on select "[Selecione...] Segunda Terça Quarta Quinta Sexta Sábado Domingo" at bounding box center [308, 97] width 264 height 12
click at [176, 91] on select "[Selecione...] Segunda Terça Quarta Quinta Sexta Sábado Domingo" at bounding box center [308, 97] width 264 height 12
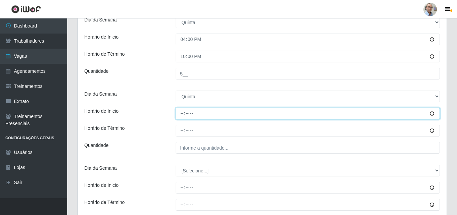
click at [179, 114] on input "Horário de Inicio" at bounding box center [308, 114] width 264 height 12
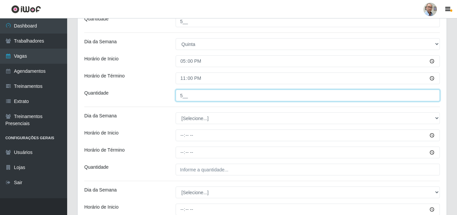
scroll to position [524, 0]
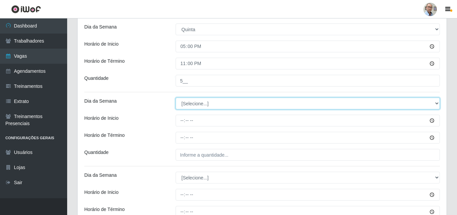
click at [194, 102] on select "[Selecione...] Segunda Terça Quarta Quinta Sexta Sábado Domingo" at bounding box center [308, 104] width 264 height 12
click at [176, 98] on select "[Selecione...] Segunda Terça Quarta Quinta Sexta Sábado Domingo" at bounding box center [308, 104] width 264 height 12
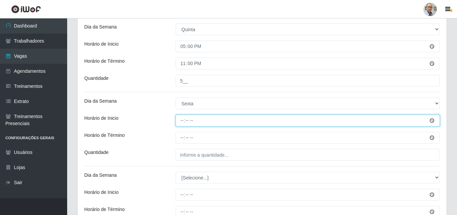
click at [182, 120] on input "Horário de Inicio" at bounding box center [308, 121] width 264 height 12
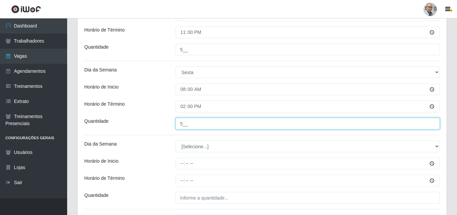
scroll to position [625, 0]
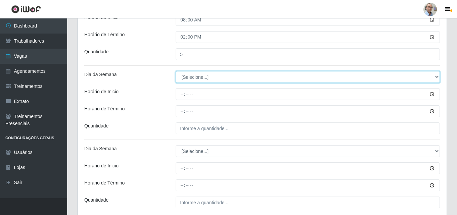
click at [191, 79] on select "[Selecione...] Segunda Terça Quarta Quinta Sexta Sábado Domingo" at bounding box center [308, 77] width 264 height 12
click at [176, 71] on select "[Selecione...] Segunda Terça Quarta Quinta Sexta Sábado Domingo" at bounding box center [308, 77] width 264 height 12
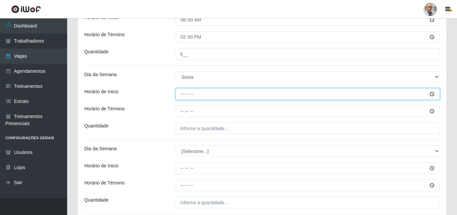
click at [180, 93] on input "Horário de Inicio" at bounding box center [308, 94] width 264 height 12
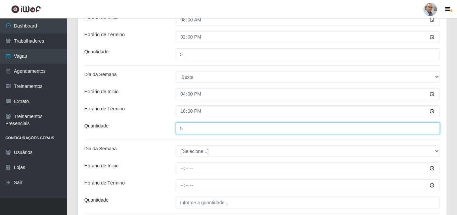
scroll to position [681, 0]
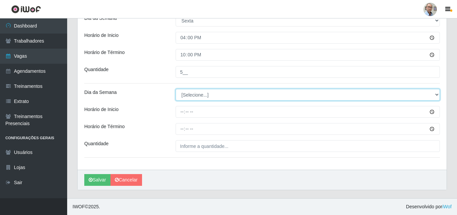
click at [195, 98] on select "[Selecione...] Segunda Terça Quarta Quinta Sexta Sábado Domingo" at bounding box center [308, 95] width 264 height 12
click at [176, 89] on select "[Selecione...] Segunda Terça Quarta Quinta Sexta Sábado Domingo" at bounding box center [308, 95] width 264 height 12
click at [195, 96] on select "[Selecione...] Segunda Terça Quarta Quinta Sexta Sábado Domingo" at bounding box center [308, 95] width 264 height 12
click at [176, 89] on select "[Selecione...] Segunda Terça Quarta Quinta Sexta Sábado Domingo" at bounding box center [308, 95] width 264 height 12
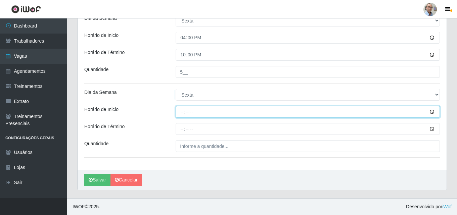
click at [185, 112] on input "Horário de Inicio" at bounding box center [308, 112] width 264 height 12
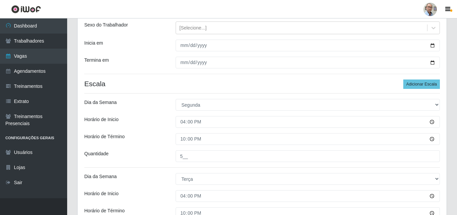
scroll to position [77, 0]
click at [428, 84] on button "Adicionar Escala" at bounding box center [422, 84] width 37 height 9
click at [426, 84] on button "Adicionar Escala" at bounding box center [422, 84] width 37 height 9
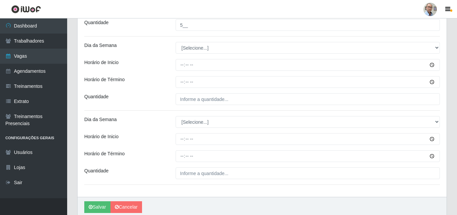
scroll to position [763, 0]
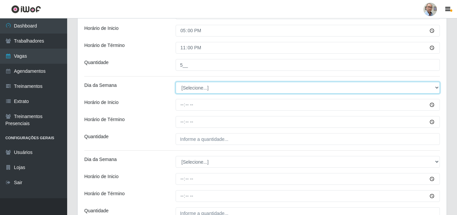
click at [186, 91] on select "[Selecione...] Segunda Terça Quarta Quinta Sexta Sábado Domingo" at bounding box center [308, 88] width 264 height 12
click at [176, 82] on select "[Selecione...] Segunda Terça Quarta Quinta Sexta Sábado Domingo" at bounding box center [308, 88] width 264 height 12
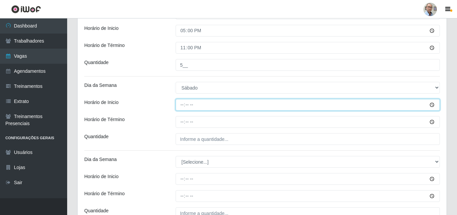
click at [182, 105] on input "Horário de Inicio" at bounding box center [308, 105] width 264 height 12
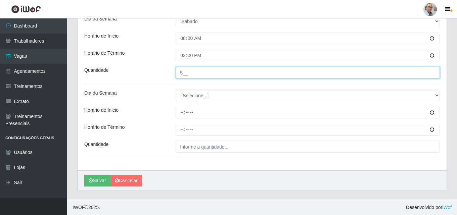
scroll to position [830, 0]
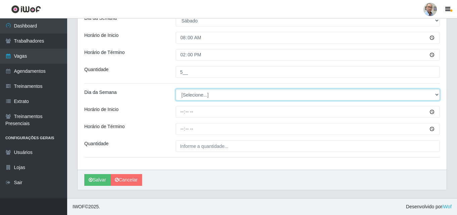
click at [196, 94] on select "[Selecione...] Segunda Terça Quarta Quinta Sexta Sábado Domingo" at bounding box center [308, 95] width 264 height 12
click at [176, 89] on select "[Selecione...] Segunda Terça Quarta Quinta Sexta Sábado Domingo" at bounding box center [308, 95] width 264 height 12
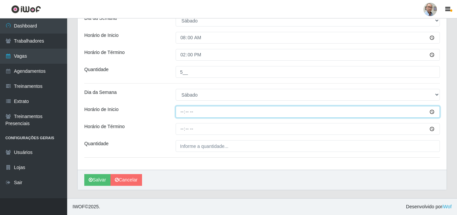
click at [181, 112] on input "Horário de Inicio" at bounding box center [308, 112] width 264 height 12
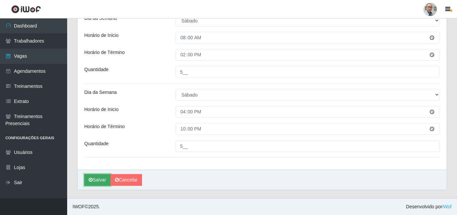
click at [98, 180] on button "Salvar" at bounding box center [97, 180] width 26 height 12
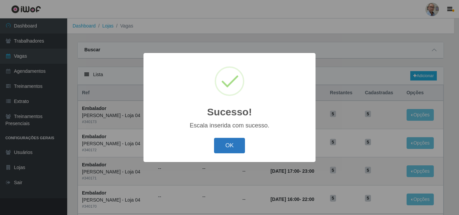
click at [222, 146] on button "OK" at bounding box center [229, 146] width 31 height 16
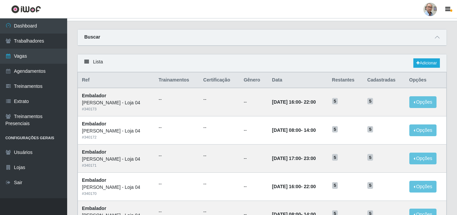
scroll to position [6, 0]
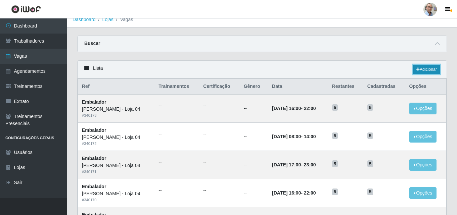
click at [425, 69] on link "Adicionar" at bounding box center [427, 69] width 27 height 9
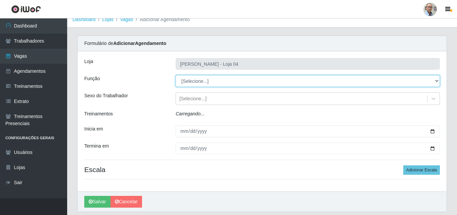
click at [206, 81] on select "[Selecione...] ASG ASG + ASG ++ Auxiliar de Depósito Auxiliar de Depósito + Aux…" at bounding box center [308, 81] width 264 height 12
click at [176, 75] on select "[Selecione...] ASG ASG + ASG ++ Auxiliar de Depósito Auxiliar de Depósito + Aux…" at bounding box center [308, 81] width 264 height 12
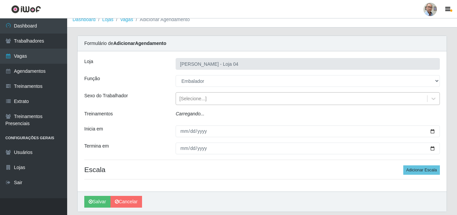
click at [192, 97] on div "[Selecione...]" at bounding box center [192, 98] width 27 height 7
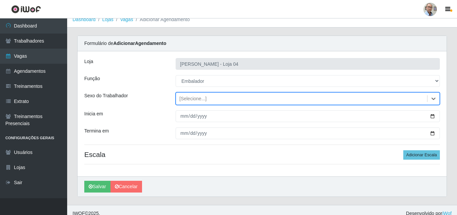
click at [192, 97] on div "[Selecione...]" at bounding box center [192, 98] width 27 height 7
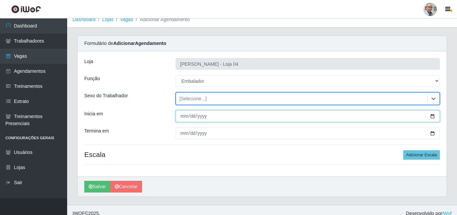
click at [433, 114] on input "Inicia em" at bounding box center [308, 117] width 264 height 12
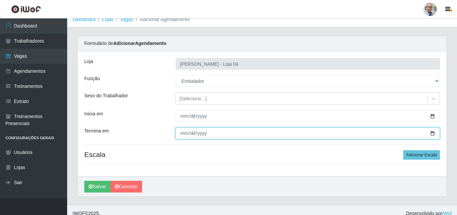
click at [432, 134] on input "Termina em" at bounding box center [308, 134] width 264 height 12
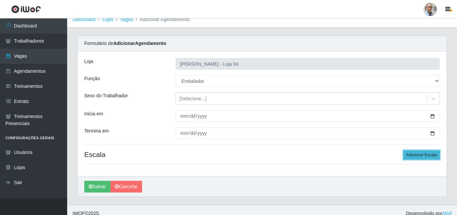
click at [421, 152] on button "Adicionar Escala" at bounding box center [422, 155] width 37 height 9
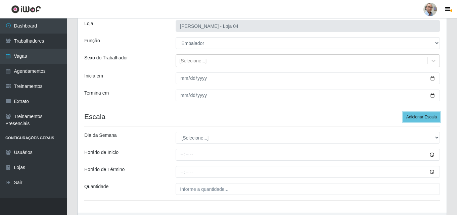
scroll to position [87, 0]
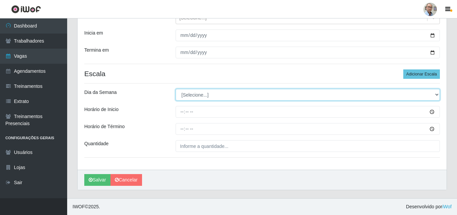
click at [203, 92] on select "[Selecione...] Segunda Terça Quarta Quinta Sexta Sábado Domingo" at bounding box center [308, 95] width 264 height 12
click at [176, 89] on select "[Selecione...] Segunda Terça Quarta Quinta Sexta Sábado Domingo" at bounding box center [308, 95] width 264 height 12
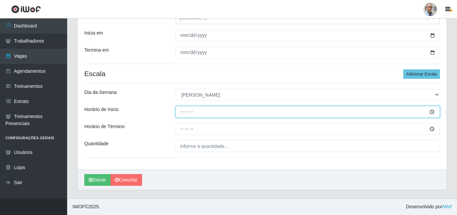
click at [183, 109] on input "Horário de Inicio" at bounding box center [308, 112] width 264 height 12
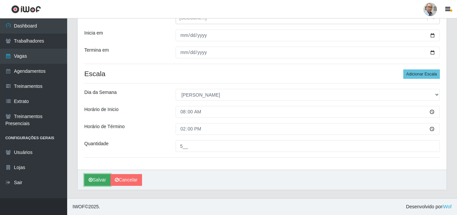
click at [97, 181] on button "Salvar" at bounding box center [97, 180] width 26 height 12
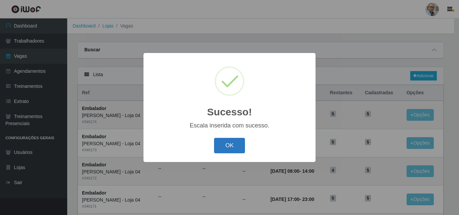
click at [218, 148] on button "OK" at bounding box center [229, 146] width 31 height 16
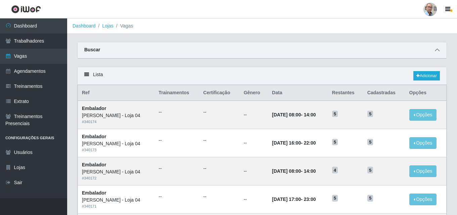
click at [437, 50] on icon at bounding box center [437, 50] width 5 height 5
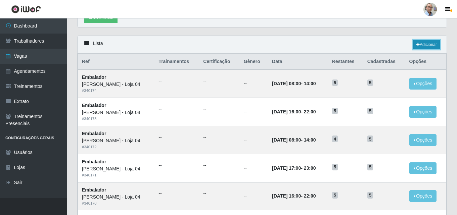
click at [424, 43] on link "Adicionar" at bounding box center [427, 44] width 27 height 9
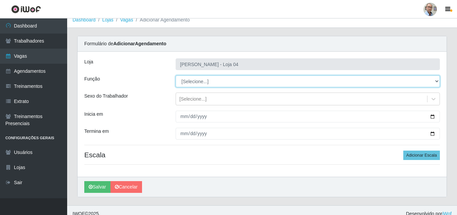
click at [208, 81] on select "[Selecione...] ASG ASG + ASG ++ Auxiliar de Depósito Auxiliar de Depósito + Aux…" at bounding box center [308, 82] width 264 height 12
click at [176, 76] on select "[Selecione...] ASG ASG + ASG ++ Auxiliar de Depósito Auxiliar de Depósito + Aux…" at bounding box center [308, 82] width 264 height 12
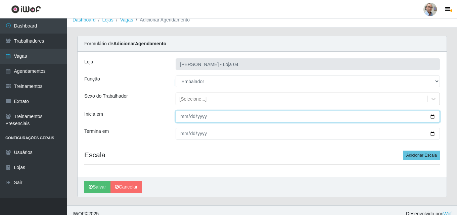
click at [433, 114] on input "Inicia em" at bounding box center [308, 117] width 264 height 12
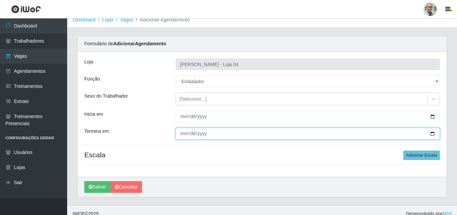
click at [433, 133] on input "Termina em" at bounding box center [308, 134] width 264 height 12
click at [431, 132] on input "[DATE]" at bounding box center [308, 134] width 264 height 12
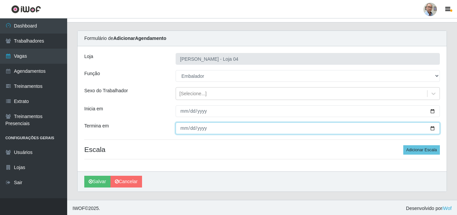
scroll to position [13, 0]
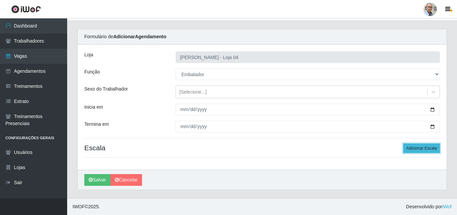
click at [425, 148] on button "Adicionar Escala" at bounding box center [422, 148] width 37 height 9
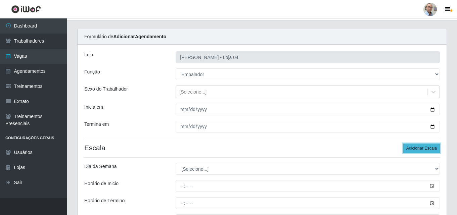
click at [425, 148] on button "Adicionar Escala" at bounding box center [422, 148] width 37 height 9
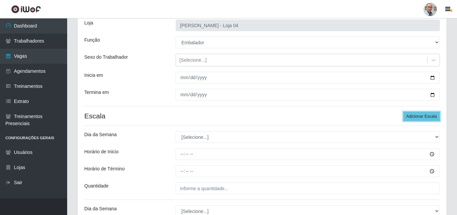
scroll to position [80, 0]
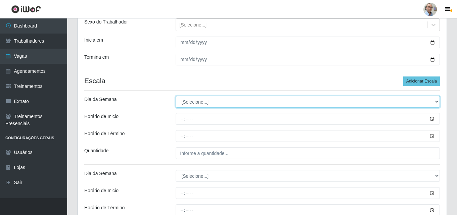
click at [196, 98] on select "[Selecione...] Segunda Terça Quarta Quinta Sexta Sábado Domingo" at bounding box center [308, 102] width 264 height 12
click at [176, 96] on select "[Selecione...] Segunda Terça Quarta Quinta Sexta Sábado Domingo" at bounding box center [308, 102] width 264 height 12
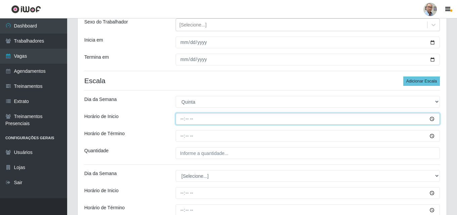
click at [180, 118] on input "Horário de Inicio" at bounding box center [308, 119] width 264 height 12
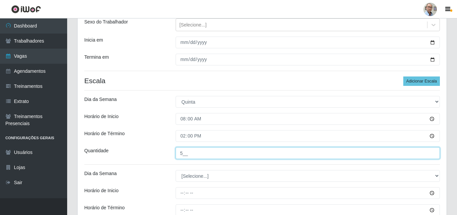
scroll to position [181, 0]
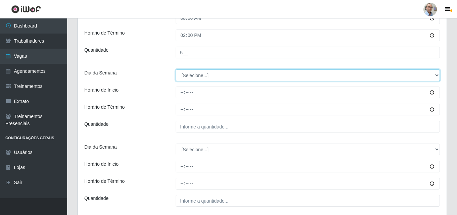
click at [189, 70] on select "[Selecione...] Segunda Terça Quarta Quinta Sexta Sábado Domingo" at bounding box center [308, 76] width 264 height 12
click at [176, 70] on select "[Selecione...] Segunda Terça Quarta Quinta Sexta Sábado Domingo" at bounding box center [308, 76] width 264 height 12
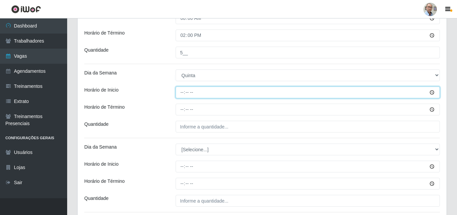
click at [180, 93] on input "Horário de Inicio" at bounding box center [308, 93] width 264 height 12
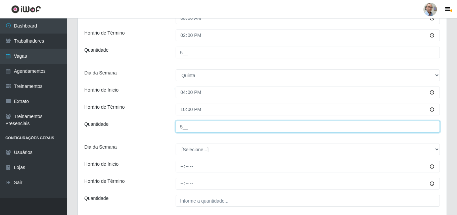
scroll to position [248, 0]
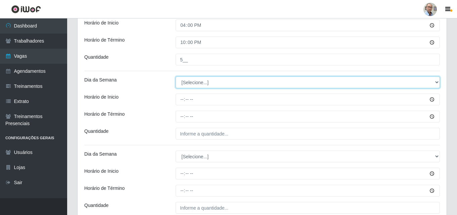
click at [189, 82] on select "[Selecione...] Segunda Terça Quarta Quinta Sexta Sábado Domingo" at bounding box center [308, 83] width 264 height 12
click at [176, 77] on select "[Selecione...] Segunda Terça Quarta Quinta Sexta Sábado Domingo" at bounding box center [308, 83] width 264 height 12
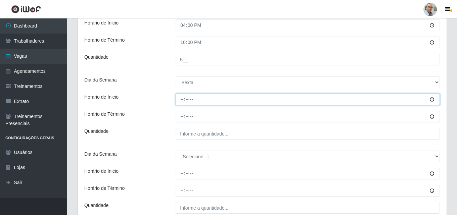
click at [178, 102] on input "Horário de Inicio" at bounding box center [308, 100] width 264 height 12
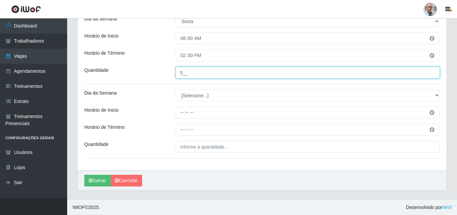
scroll to position [310, 0]
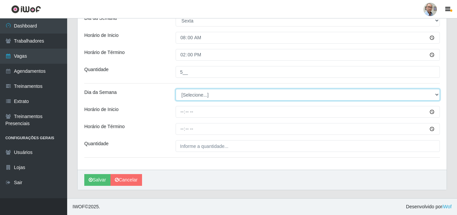
click at [190, 92] on select "[Selecione...] Segunda Terça Quarta Quinta Sexta Sábado Domingo" at bounding box center [308, 95] width 264 height 12
click at [176, 89] on select "[Selecione...] Segunda Terça Quarta Quinta Sexta Sábado Domingo" at bounding box center [308, 95] width 264 height 12
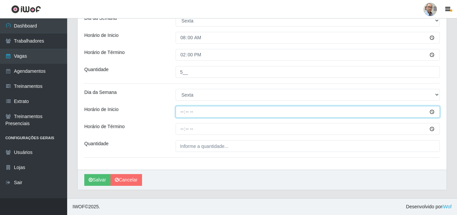
click at [180, 112] on input "Horário de Inicio" at bounding box center [308, 112] width 264 height 12
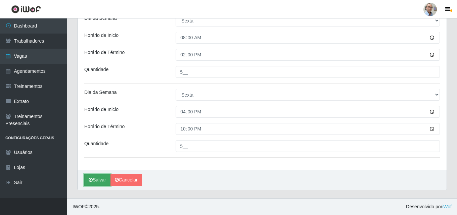
click at [97, 177] on button "Salvar" at bounding box center [97, 180] width 26 height 12
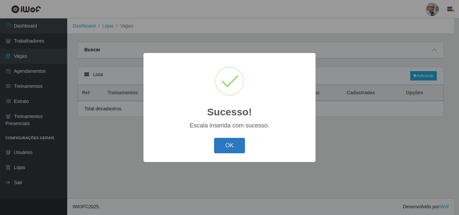
click at [233, 145] on button "OK" at bounding box center [229, 146] width 31 height 16
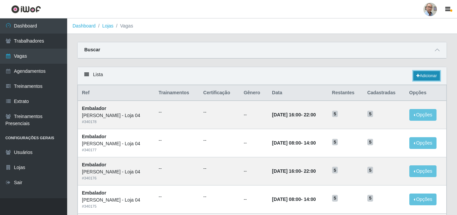
click at [435, 78] on link "Adicionar" at bounding box center [427, 75] width 27 height 9
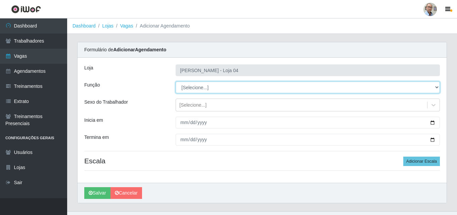
click at [223, 83] on select "[Selecione...] ASG ASG + ASG ++ Auxiliar de Depósito Auxiliar de Depósito + Aux…" at bounding box center [308, 88] width 264 height 12
click at [176, 82] on select "[Selecione...] ASG ASG + ASG ++ Auxiliar de Depósito Auxiliar de Depósito + Aux…" at bounding box center [308, 88] width 264 height 12
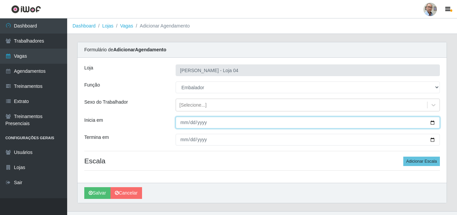
click at [431, 123] on input "Inicia em" at bounding box center [308, 123] width 264 height 12
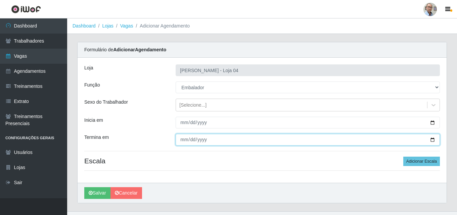
click at [433, 140] on input "Termina em" at bounding box center [308, 140] width 264 height 12
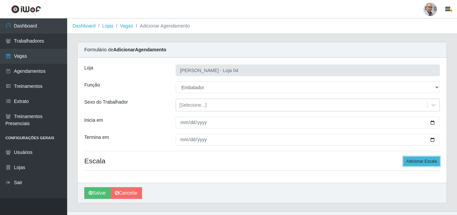
click at [423, 164] on button "Adicionar Escala" at bounding box center [422, 161] width 37 height 9
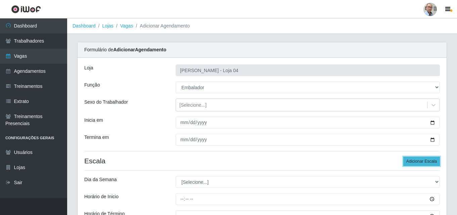
click at [423, 164] on button "Adicionar Escala" at bounding box center [422, 161] width 37 height 9
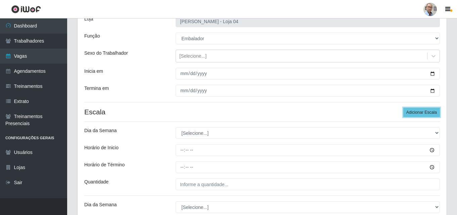
scroll to position [101, 0]
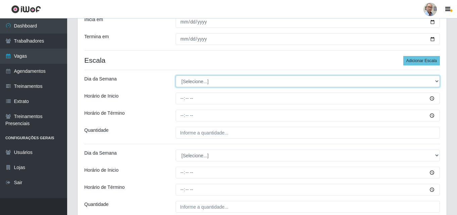
click at [200, 81] on select "[Selecione...] Segunda Terça Quarta Quinta Sexta Sábado Domingo" at bounding box center [308, 82] width 264 height 12
click at [176, 76] on select "[Selecione...] Segunda Terça Quarta Quinta Sexta Sábado Domingo" at bounding box center [308, 82] width 264 height 12
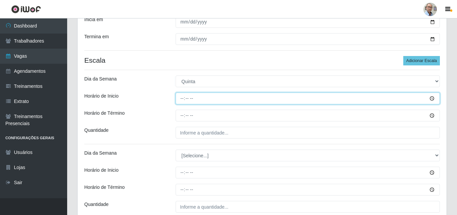
click at [184, 98] on input "Horário de Inicio" at bounding box center [308, 99] width 264 height 12
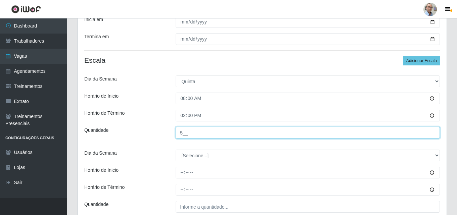
scroll to position [134, 0]
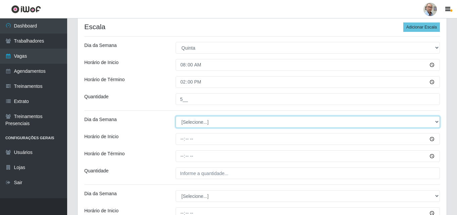
click at [196, 124] on select "[Selecione...] Segunda Terça Quarta Quinta Sexta Sábado Domingo" at bounding box center [308, 122] width 264 height 12
click at [176, 116] on select "[Selecione...] Segunda Terça Quarta Quinta Sexta Sábado Domingo" at bounding box center [308, 122] width 264 height 12
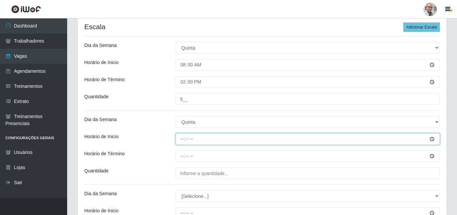
click at [180, 139] on input "Horário de Inicio" at bounding box center [308, 139] width 264 height 12
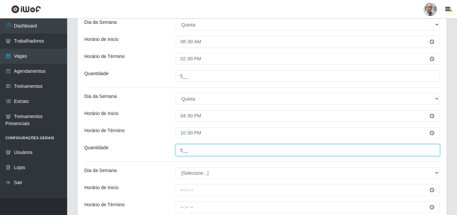
scroll to position [202, 0]
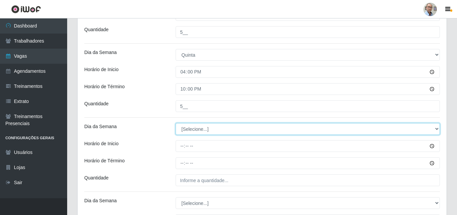
click at [204, 130] on select "[Selecione...] Segunda Terça Quarta Quinta Sexta Sábado Domingo" at bounding box center [308, 129] width 264 height 12
click at [176, 123] on select "[Selecione...] Segunda Terça Quarta Quinta Sexta Sábado Domingo" at bounding box center [308, 129] width 264 height 12
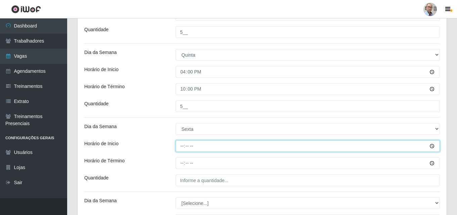
click at [177, 147] on input "Horário de Inicio" at bounding box center [308, 146] width 264 height 12
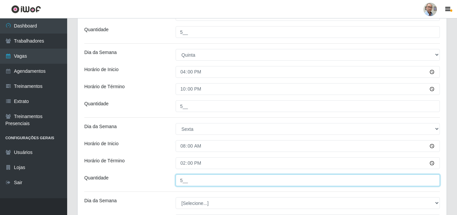
scroll to position [302, 0]
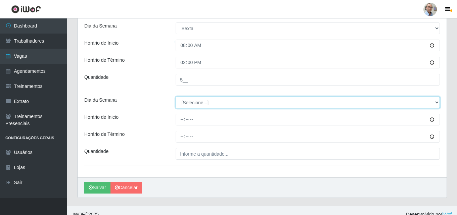
click at [191, 98] on select "[Selecione...] Segunda Terça Quarta Quinta Sexta Sábado Domingo" at bounding box center [308, 103] width 264 height 12
click at [176, 97] on select "[Selecione...] Segunda Terça Quarta Quinta Sexta Sábado Domingo" at bounding box center [308, 103] width 264 height 12
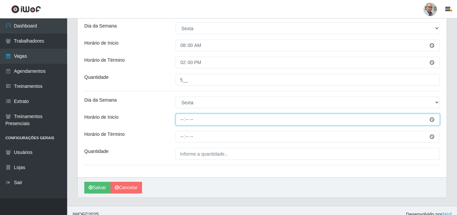
click at [180, 118] on input "Horário de Inicio" at bounding box center [308, 120] width 264 height 12
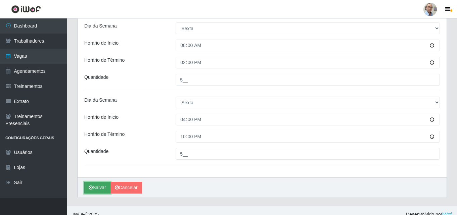
click at [95, 187] on button "Salvar" at bounding box center [97, 188] width 26 height 12
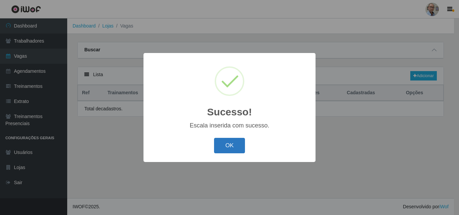
click at [225, 144] on button "OK" at bounding box center [229, 146] width 31 height 16
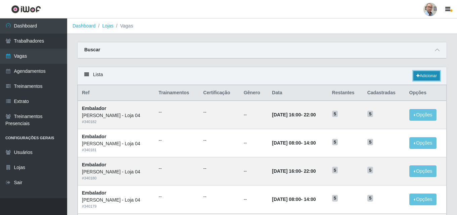
click at [432, 75] on link "Adicionar" at bounding box center [427, 75] width 27 height 9
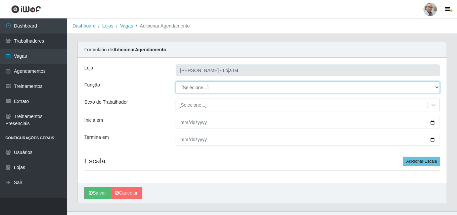
click at [215, 84] on select "[Selecione...] ASG ASG + ASG ++ Auxiliar de Depósito Auxiliar de Depósito + Aux…" at bounding box center [308, 88] width 264 height 12
click at [176, 82] on select "[Selecione...] ASG ASG + ASG ++ Auxiliar de Depósito Auxiliar de Depósito + Aux…" at bounding box center [308, 88] width 264 height 12
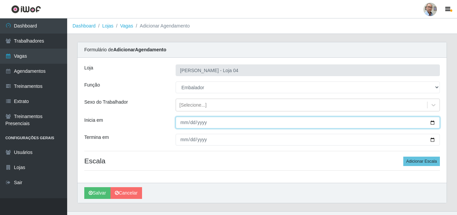
click at [432, 123] on input "Inicia em" at bounding box center [308, 123] width 264 height 12
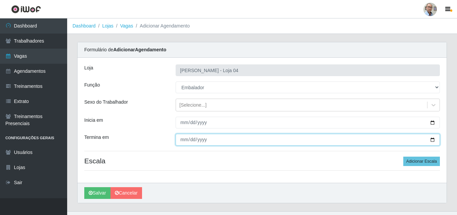
click at [431, 140] on input "Termina em" at bounding box center [308, 140] width 264 height 12
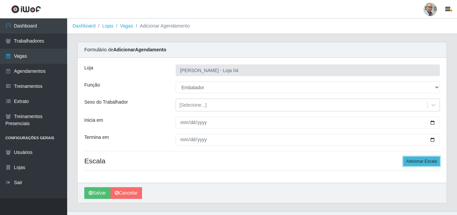
click at [423, 166] on button "Adicionar Escala" at bounding box center [422, 161] width 37 height 9
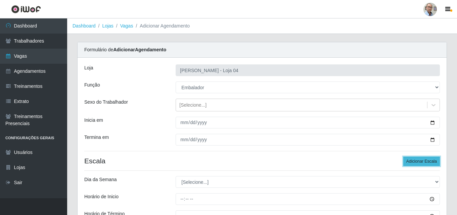
click at [422, 161] on button "Adicionar Escala" at bounding box center [422, 161] width 37 height 9
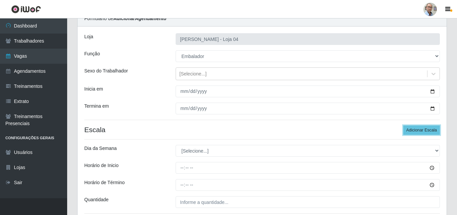
scroll to position [67, 0]
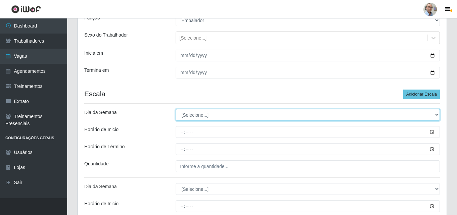
click at [194, 117] on select "[Selecione...] Segunda Terça Quarta Quinta Sexta Sábado Domingo" at bounding box center [308, 115] width 264 height 12
click at [176, 109] on select "[Selecione...] Segunda Terça Quarta Quinta Sexta Sábado Domingo" at bounding box center [308, 115] width 264 height 12
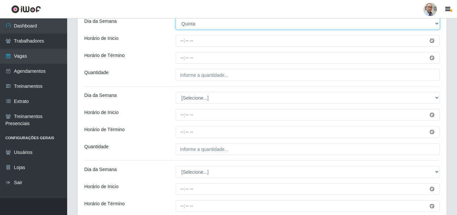
scroll to position [168, 0]
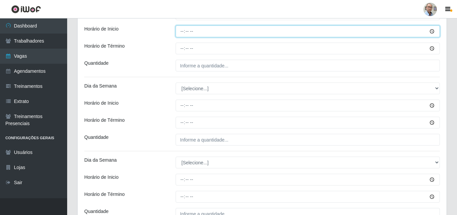
click at [182, 33] on input "Horário de Inicio" at bounding box center [308, 32] width 264 height 12
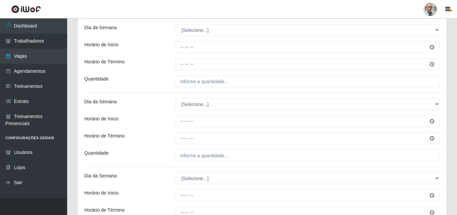
scroll to position [202, 0]
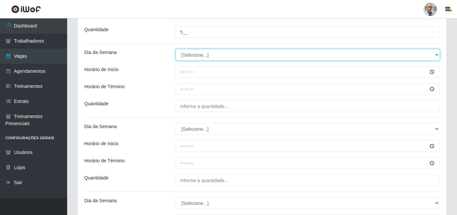
click at [190, 57] on select "[Selecione...] Segunda Terça Quarta Quinta Sexta Sábado Domingo" at bounding box center [308, 55] width 264 height 12
click at [189, 57] on select "[Selecione...] Segunda Terça Quarta Quinta Sexta Sábado Domingo" at bounding box center [308, 55] width 264 height 12
click at [176, 49] on select "[Selecione...] Segunda Terça Quarta Quinta Sexta Sábado Domingo" at bounding box center [308, 55] width 264 height 12
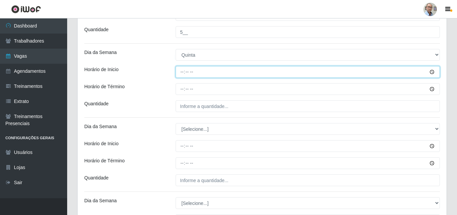
click at [181, 70] on input "Horário de Inicio" at bounding box center [308, 72] width 264 height 12
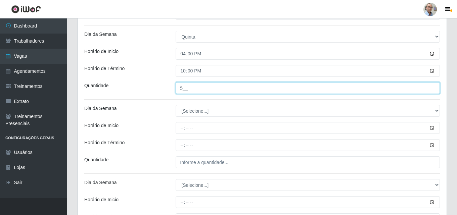
scroll to position [235, 0]
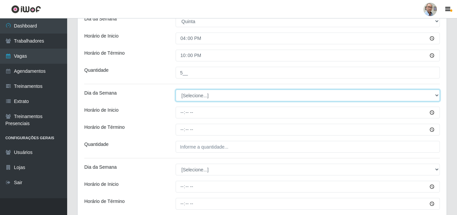
click at [189, 95] on select "[Selecione...] Segunda Terça Quarta Quinta Sexta Sábado Domingo" at bounding box center [308, 96] width 264 height 12
click at [176, 90] on select "[Selecione...] Segunda Terça Quarta Quinta Sexta Sábado Domingo" at bounding box center [308, 96] width 264 height 12
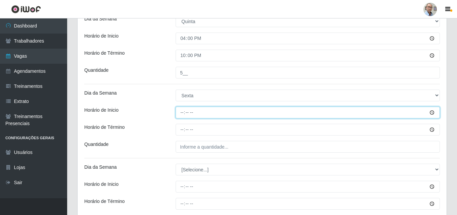
click at [181, 112] on input "Horário de Inicio" at bounding box center [308, 113] width 264 height 12
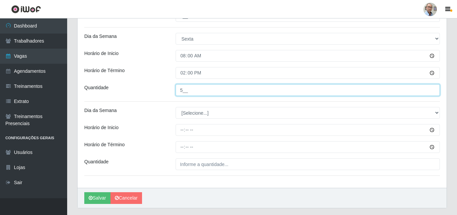
scroll to position [302, 0]
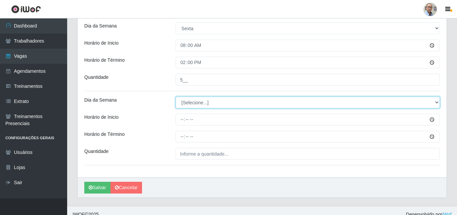
click at [199, 100] on select "[Selecione...] Segunda Terça Quarta Quinta Sexta Sábado Domingo" at bounding box center [308, 103] width 264 height 12
click at [176, 97] on select "[Selecione...] Segunda Terça Quarta Quinta Sexta Sábado Domingo" at bounding box center [308, 103] width 264 height 12
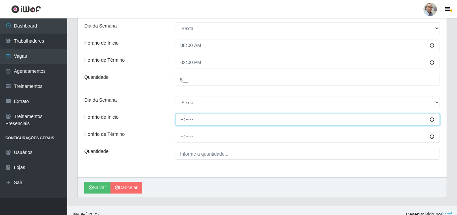
click at [181, 118] on input "Horário de Inicio" at bounding box center [308, 120] width 264 height 12
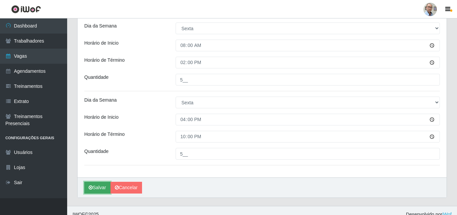
click at [98, 186] on button "Salvar" at bounding box center [97, 188] width 26 height 12
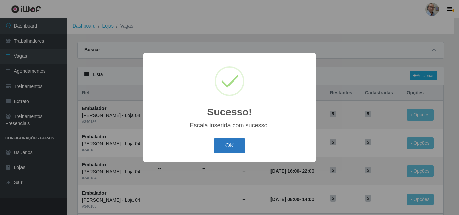
click at [216, 149] on button "OK" at bounding box center [229, 146] width 31 height 16
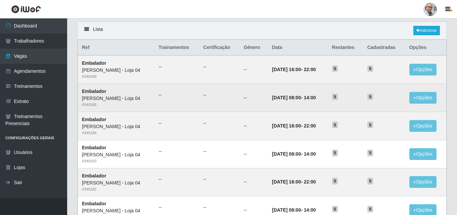
scroll to position [34, 0]
